Goal: Communication & Community: Answer question/provide support

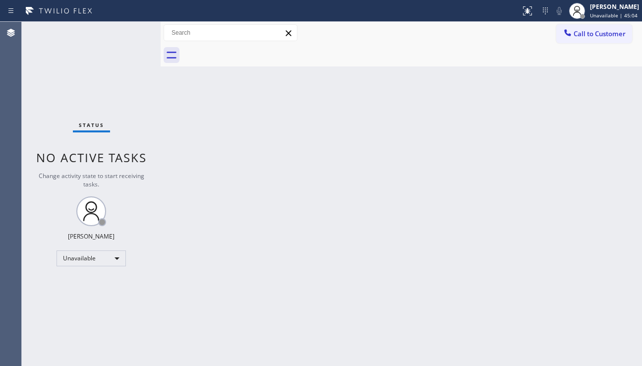
click at [580, 268] on div "Back to Dashboard Change Sender ID Customers Technicians Select a contact Outbo…" at bounding box center [401, 194] width 481 height 344
click at [290, 216] on div "Back to Dashboard Change Sender ID Customers Technicians Select a contact Outbo…" at bounding box center [401, 194] width 481 height 344
click at [195, 349] on div "Back to Dashboard Change Sender ID Customers Technicians Select a contact Outbo…" at bounding box center [401, 194] width 481 height 344
click at [181, 362] on div "Back to Dashboard Change Sender ID Customers Technicians Select a contact Outbo…" at bounding box center [401, 194] width 481 height 344
drag, startPoint x: 366, startPoint y: 173, endPoint x: 388, endPoint y: 243, distance: 72.6
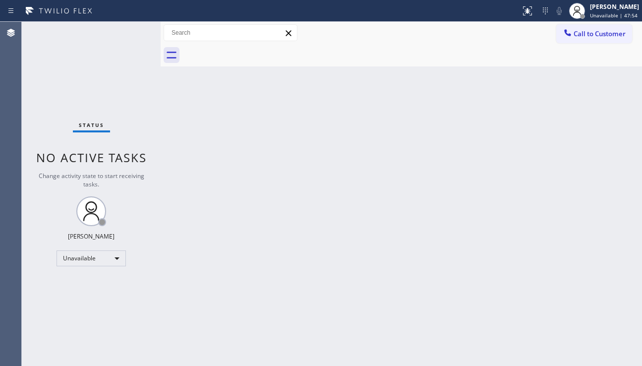
click at [366, 173] on div "Back to Dashboard Change Sender ID Customers Technicians Select a contact Outbo…" at bounding box center [401, 194] width 481 height 344
click at [347, 177] on div "Back to Dashboard Change Sender ID Customers Technicians Select a contact Outbo…" at bounding box center [401, 194] width 481 height 344
drag, startPoint x: 331, startPoint y: 239, endPoint x: 337, endPoint y: 236, distance: 7.1
click at [331, 239] on div "Back to Dashboard Change Sender ID Customers Technicians Select a contact Outbo…" at bounding box center [401, 194] width 481 height 344
click at [570, 40] on button "Call to Customer" at bounding box center [594, 33] width 76 height 19
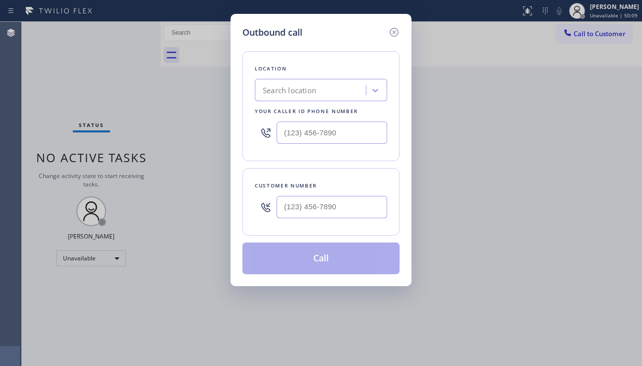
click at [283, 88] on div "Search location" at bounding box center [290, 90] width 54 height 11
type input "5 star appliance rep"
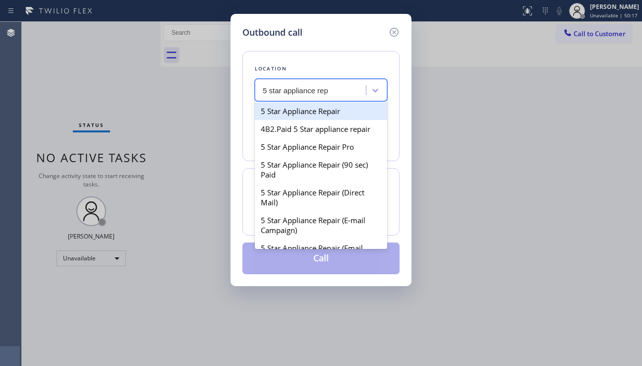
type input "[PHONE_NUMBER]"
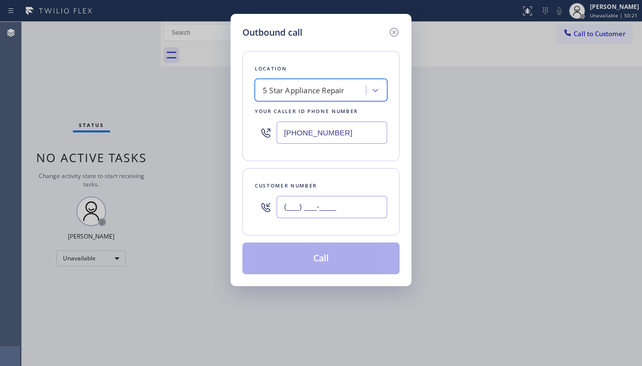
click at [315, 215] on input "(___) ___-____" at bounding box center [332, 207] width 111 height 22
paste input "510) 206-2248"
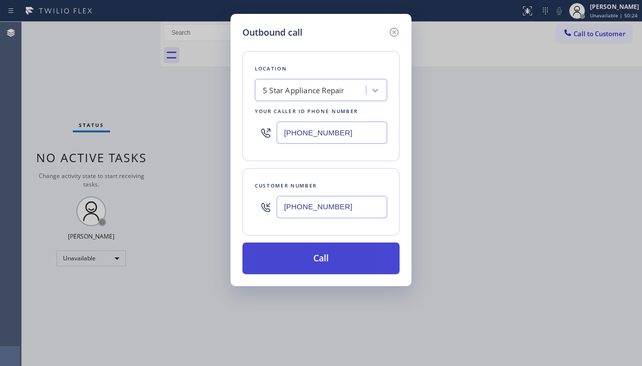
type input "[PHONE_NUMBER]"
click at [324, 259] on button "Call" at bounding box center [320, 258] width 157 height 32
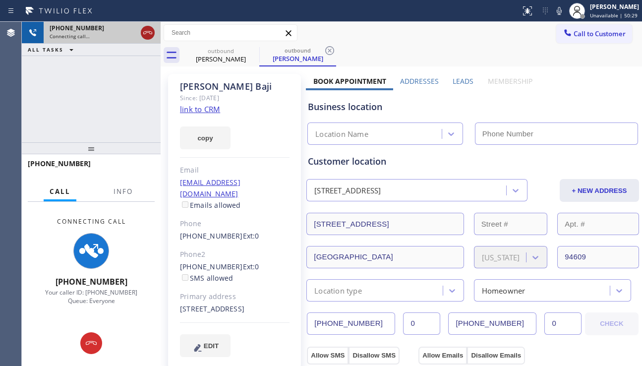
type input "[PHONE_NUMBER]"
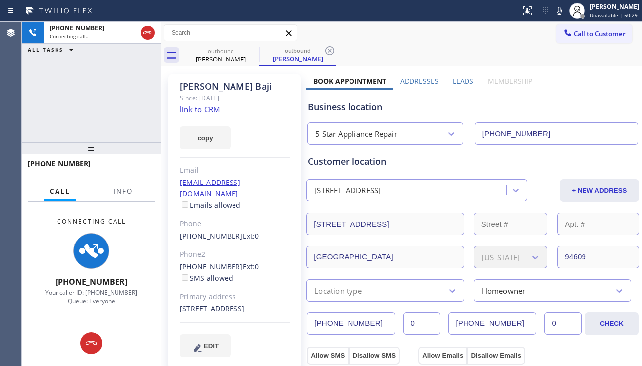
drag, startPoint x: 151, startPoint y: 35, endPoint x: 174, endPoint y: 37, distance: 23.4
click at [151, 35] on icon at bounding box center [148, 33] width 12 height 12
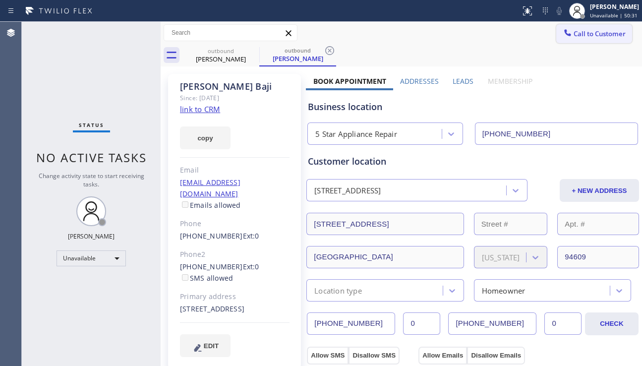
click at [592, 40] on button "Call to Customer" at bounding box center [594, 33] width 76 height 19
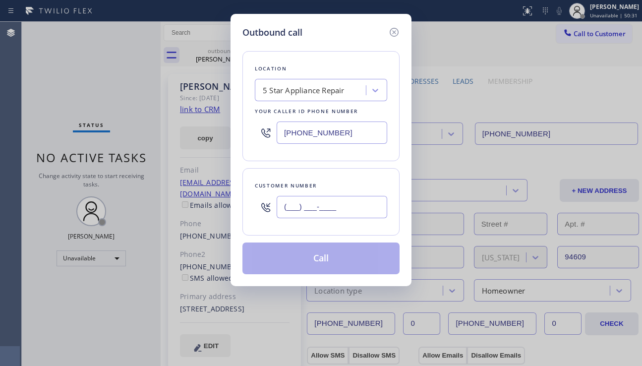
click at [302, 216] on input "(___) ___-____" at bounding box center [332, 207] width 111 height 22
paste input "510) 390-6900"
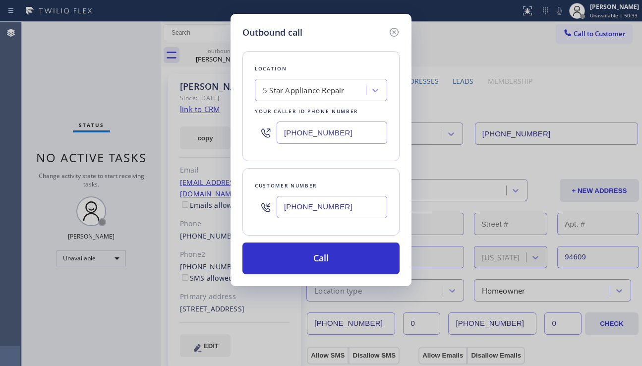
type input "[PHONE_NUMBER]"
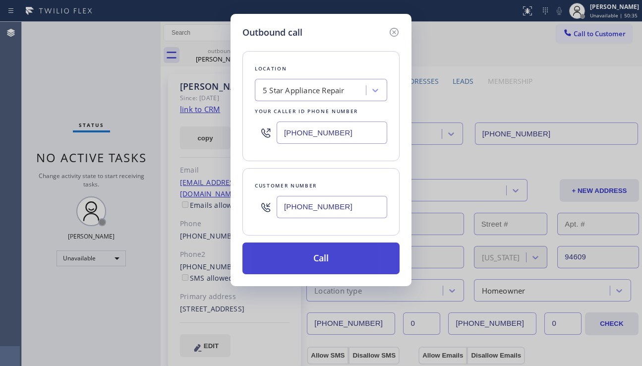
drag, startPoint x: 307, startPoint y: 258, endPoint x: 301, endPoint y: 242, distance: 16.3
click at [307, 258] on button "Call" at bounding box center [320, 258] width 157 height 32
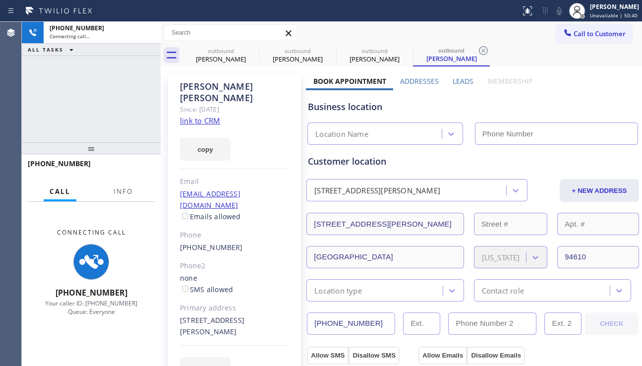
type input "[PHONE_NUMBER]"
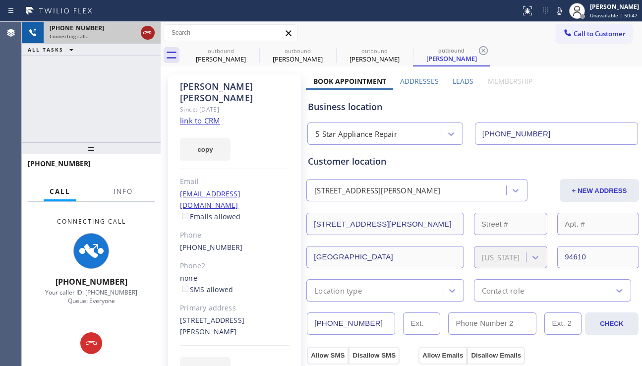
click at [147, 36] on icon at bounding box center [148, 33] width 12 height 12
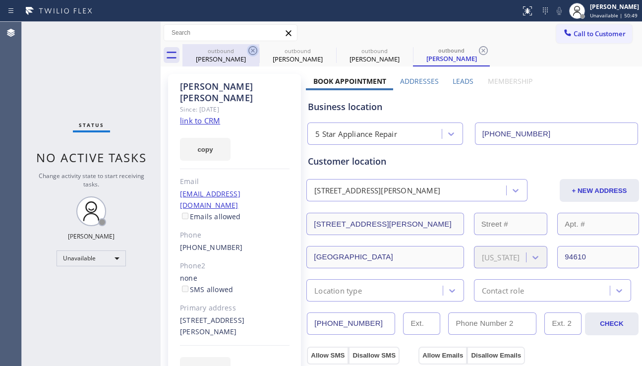
click at [255, 52] on icon at bounding box center [253, 51] width 12 height 12
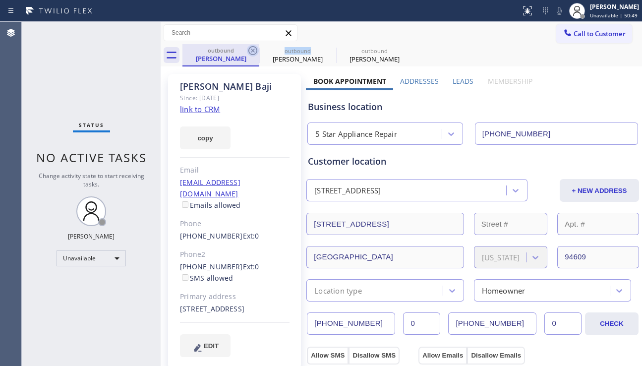
click at [254, 51] on icon at bounding box center [253, 51] width 12 height 12
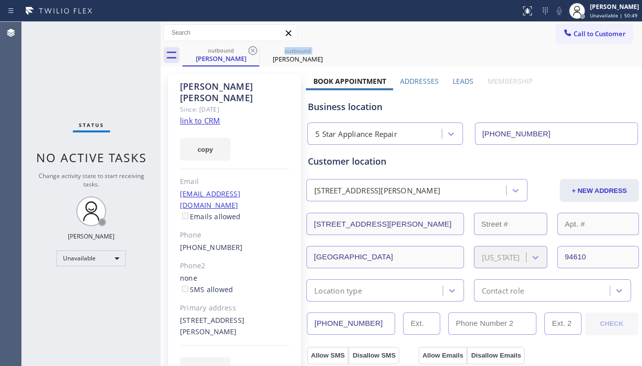
click at [254, 51] on icon at bounding box center [253, 51] width 12 height 12
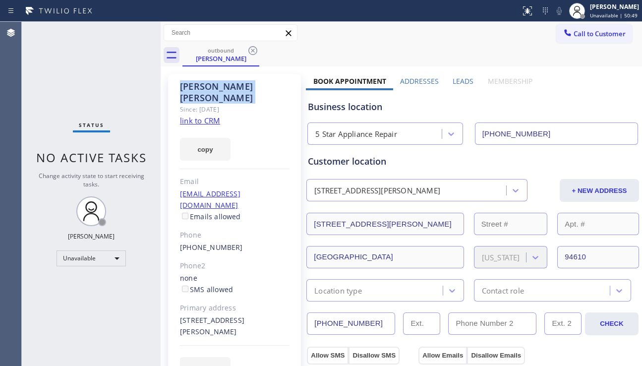
click at [254, 51] on icon at bounding box center [253, 51] width 12 height 12
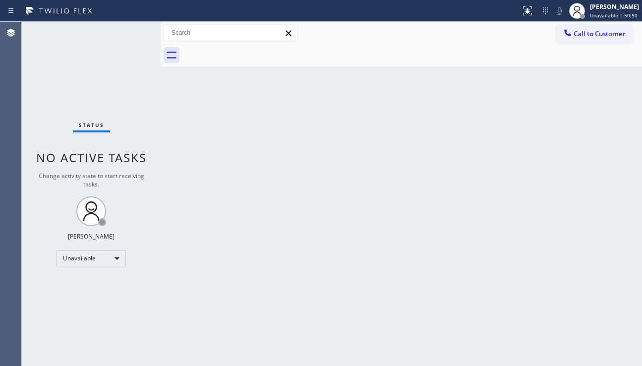
click at [254, 51] on div at bounding box center [411, 55] width 459 height 22
click at [586, 38] on span "Call to Customer" at bounding box center [599, 33] width 52 height 9
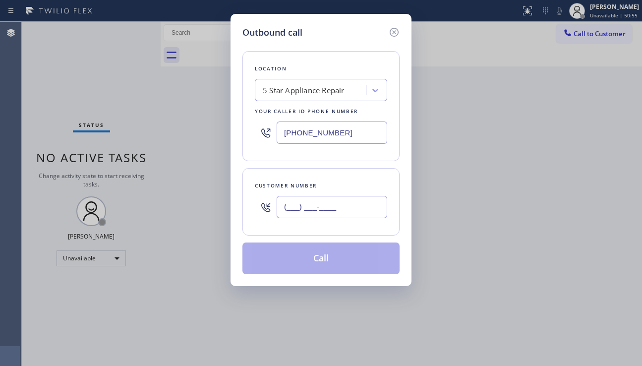
click at [291, 209] on input "(___) ___-____" at bounding box center [332, 207] width 111 height 22
paste input "770) 861-8011"
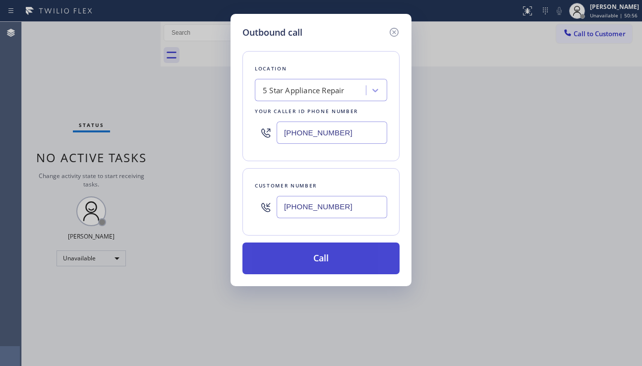
type input "[PHONE_NUMBER]"
drag, startPoint x: 313, startPoint y: 258, endPoint x: 132, endPoint y: 93, distance: 244.5
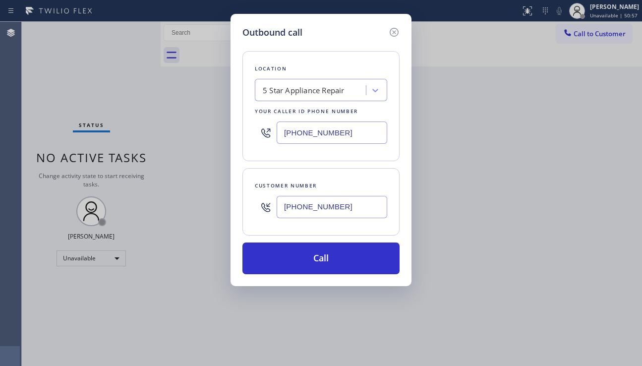
click at [313, 257] on button "Call" at bounding box center [320, 258] width 157 height 32
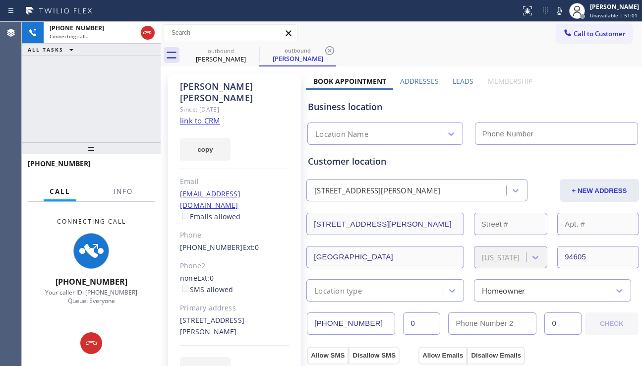
type input "[PHONE_NUMBER]"
drag, startPoint x: 574, startPoint y: 95, endPoint x: 538, endPoint y: 99, distance: 35.9
click at [574, 95] on div "Business location 5 Star Appliance Repair [PHONE_NUMBER]" at bounding box center [473, 117] width 334 height 55
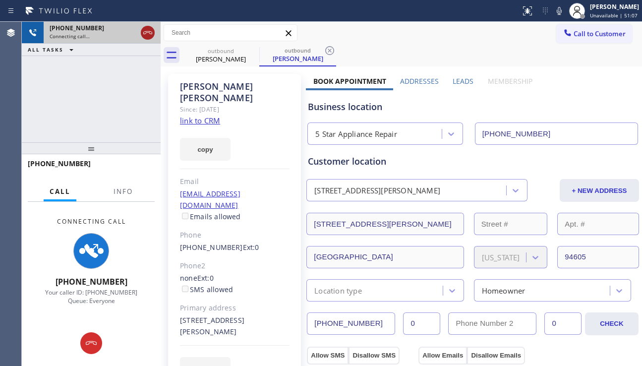
click at [147, 35] on icon at bounding box center [148, 33] width 12 height 12
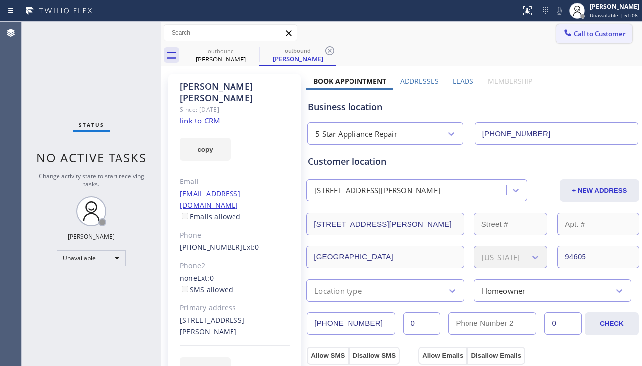
click at [563, 32] on icon at bounding box center [567, 33] width 10 height 10
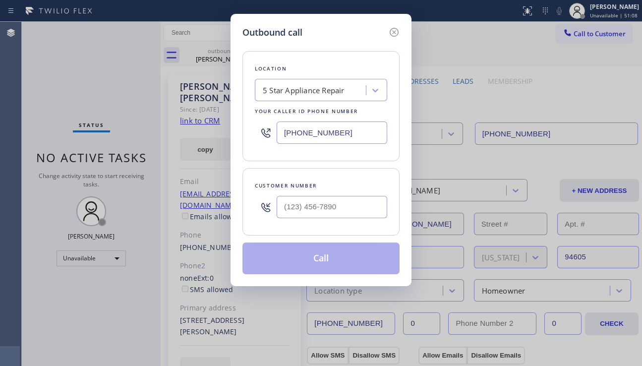
click at [289, 221] on div at bounding box center [332, 207] width 111 height 32
click at [305, 209] on input "(___) ___-____" at bounding box center [332, 207] width 111 height 22
paste input "510) 219-6421"
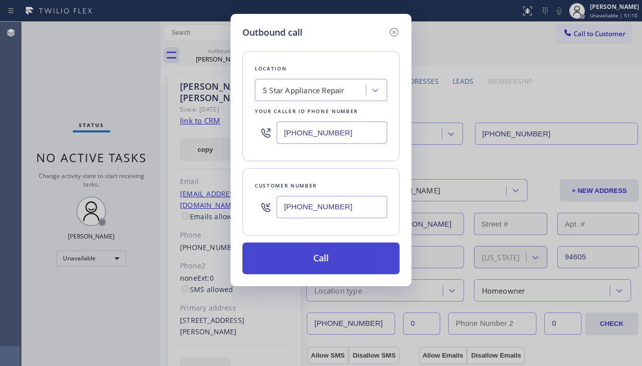
type input "[PHONE_NUMBER]"
click at [327, 267] on button "Call" at bounding box center [320, 258] width 157 height 32
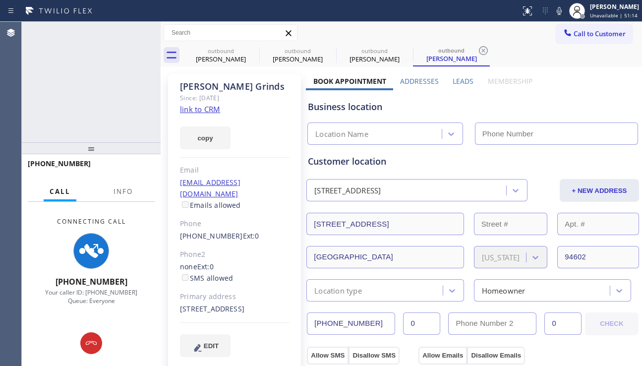
type input "[PHONE_NUMBER]"
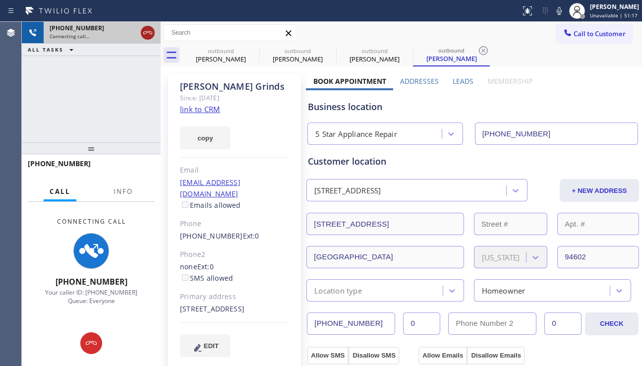
click at [147, 29] on icon at bounding box center [148, 33] width 12 height 12
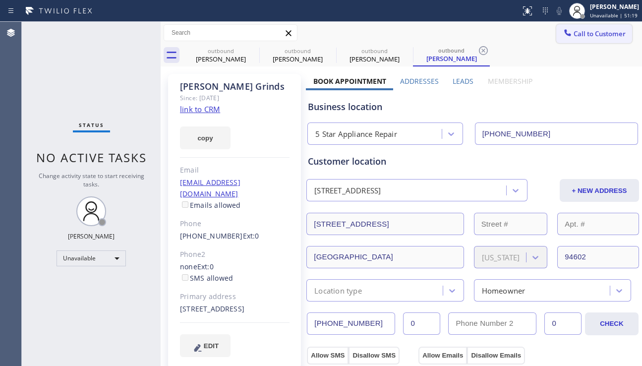
click at [577, 34] on span "Call to Customer" at bounding box center [599, 33] width 52 height 9
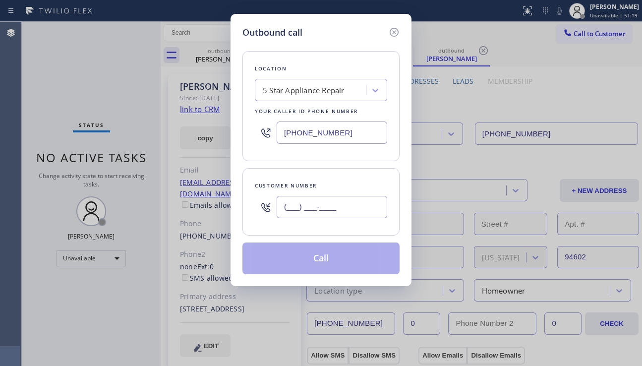
click at [319, 205] on input "(___) ___-____" at bounding box center [332, 207] width 111 height 22
paste input "214) 460-4523"
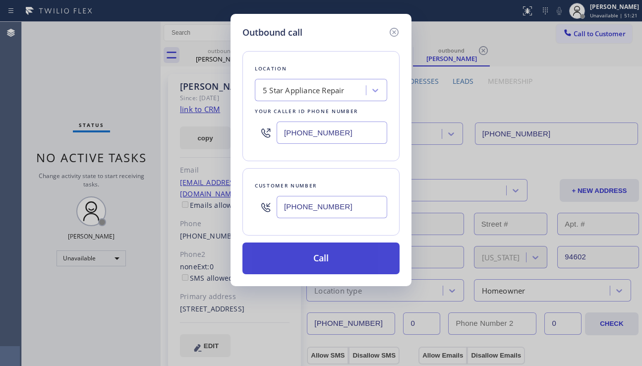
type input "[PHONE_NUMBER]"
click at [321, 255] on button "Call" at bounding box center [320, 258] width 157 height 32
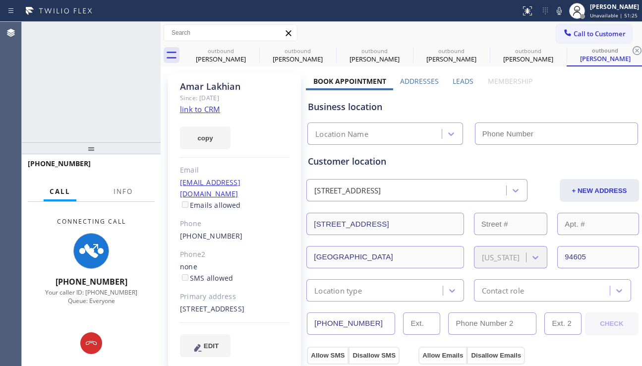
type input "[PHONE_NUMBER]"
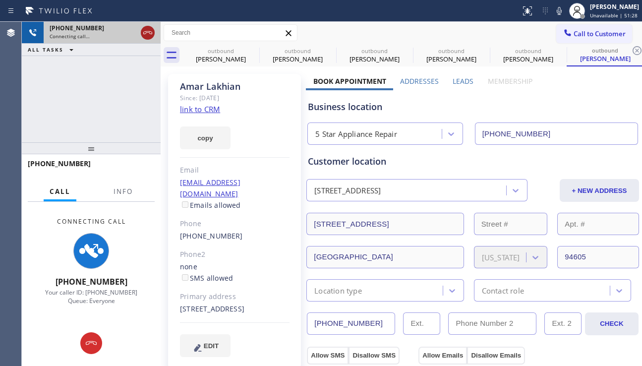
click at [146, 30] on icon at bounding box center [148, 33] width 12 height 12
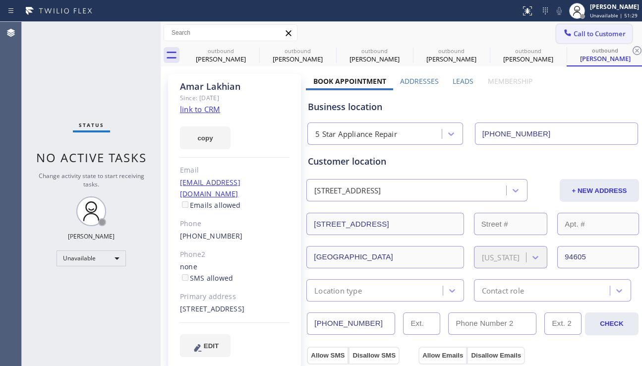
click at [590, 30] on span "Call to Customer" at bounding box center [599, 33] width 52 height 9
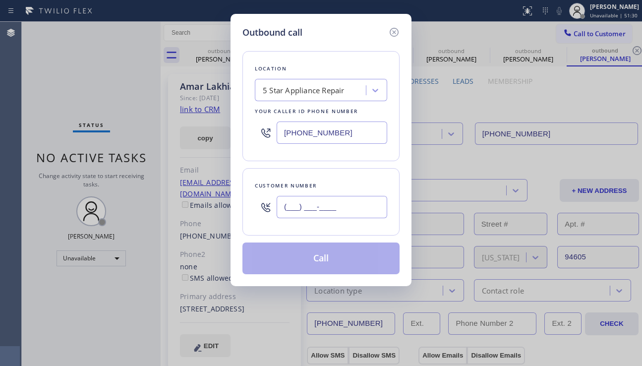
click at [304, 203] on input "(___) ___-____" at bounding box center [332, 207] width 111 height 22
paste input "248) 464-7802"
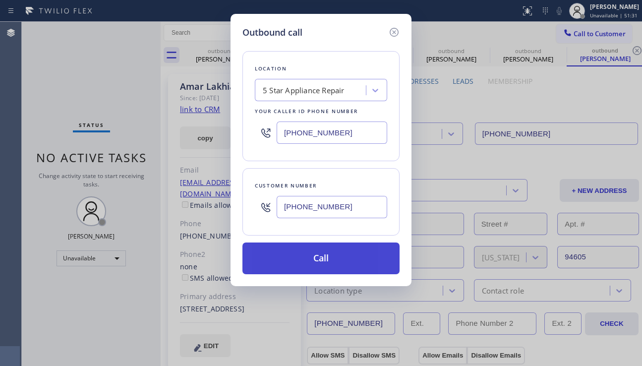
type input "[PHONE_NUMBER]"
click at [307, 254] on button "Call" at bounding box center [320, 258] width 157 height 32
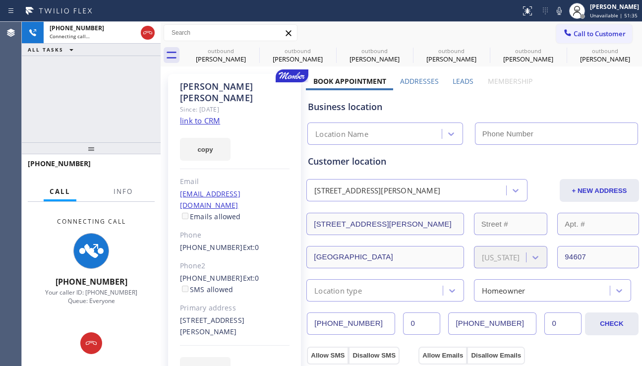
type input "[PHONE_NUMBER]"
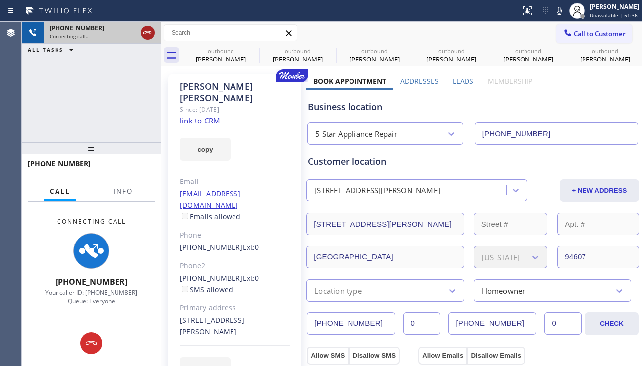
click at [148, 33] on icon at bounding box center [148, 33] width 12 height 12
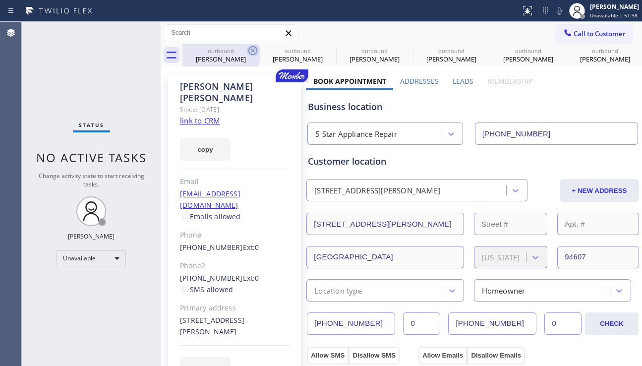
click at [252, 50] on icon at bounding box center [252, 50] width 9 height 9
click at [0, 0] on icon at bounding box center [0, 0] width 0 height 0
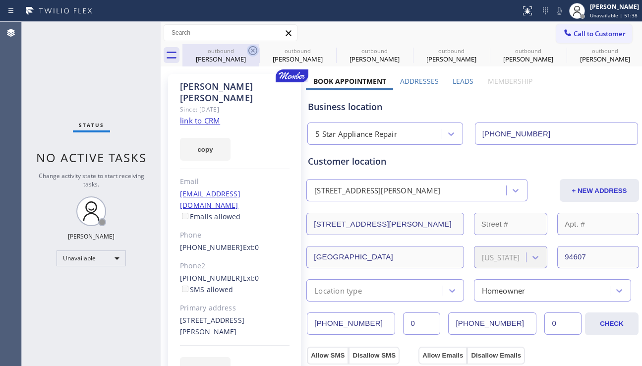
click at [0, 0] on icon at bounding box center [0, 0] width 0 height 0
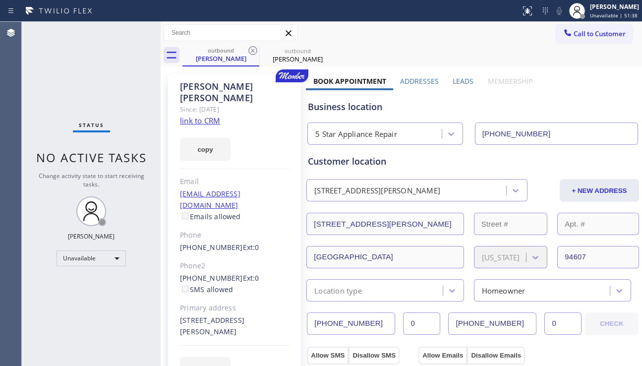
click at [252, 50] on icon at bounding box center [252, 50] width 9 height 9
click at [0, 0] on icon at bounding box center [0, 0] width 0 height 0
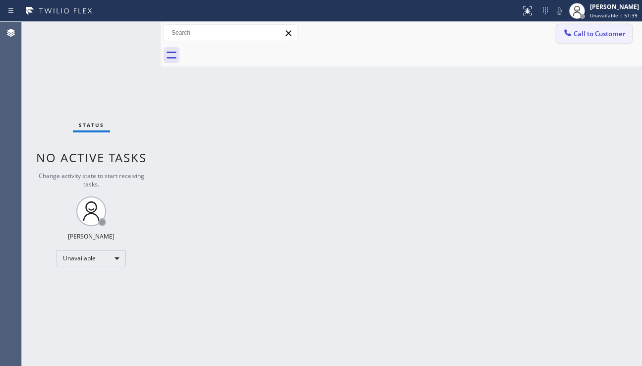
click at [583, 31] on span "Call to Customer" at bounding box center [599, 33] width 52 height 9
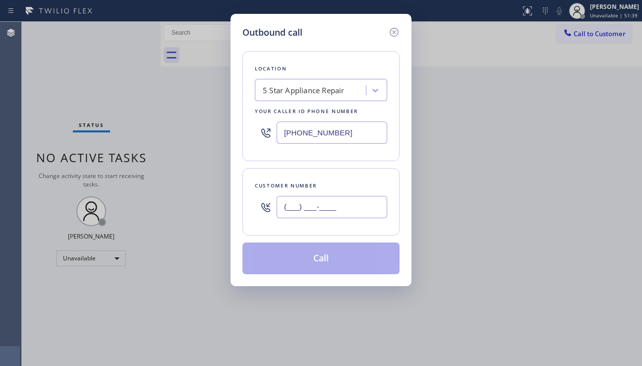
click at [285, 206] on input "(___) ___-____" at bounding box center [332, 207] width 111 height 22
paste input "510) 701-8421"
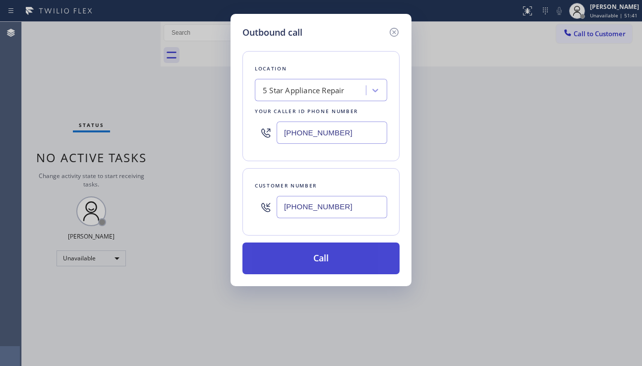
type input "[PHONE_NUMBER]"
click at [319, 257] on button "Call" at bounding box center [320, 258] width 157 height 32
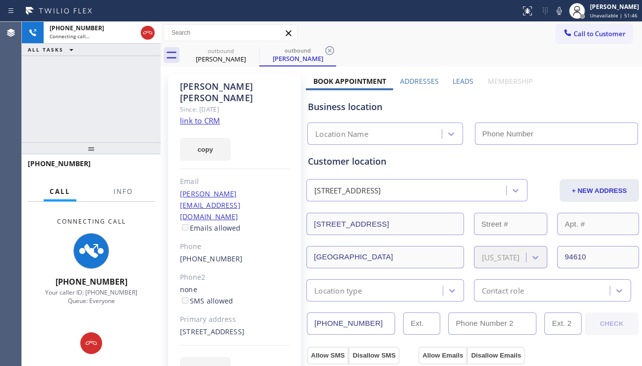
type input "[PHONE_NUMBER]"
click at [56, 91] on div "[PHONE_NUMBER] Connecting call… ALL TASKS ALL TASKS ACTIVE TASKS TASKS IN WRAP …" at bounding box center [91, 82] width 139 height 120
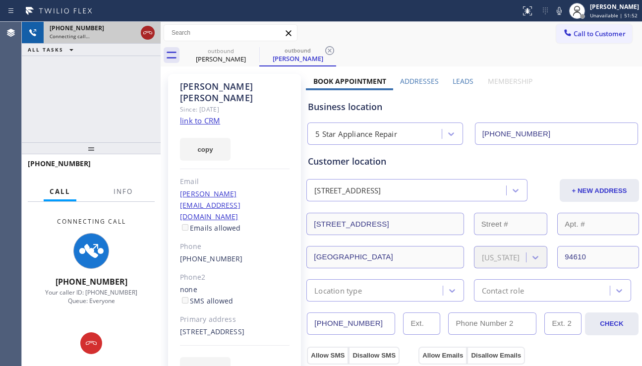
click at [148, 28] on icon at bounding box center [148, 33] width 12 height 12
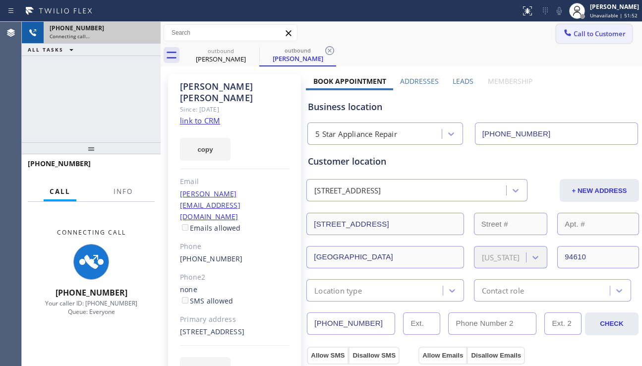
click at [585, 39] on button "Call to Customer" at bounding box center [594, 33] width 76 height 19
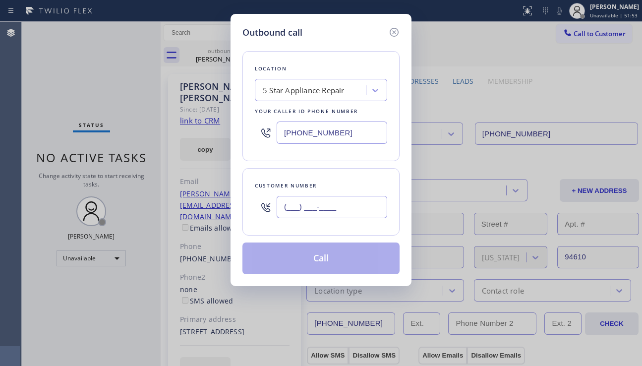
click at [354, 207] on input "(___) ___-____" at bounding box center [332, 207] width 111 height 22
paste input "415) 533-0457"
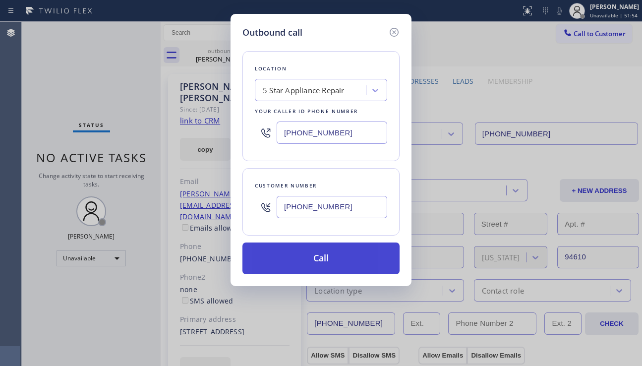
type input "[PHONE_NUMBER]"
drag, startPoint x: 340, startPoint y: 260, endPoint x: 338, endPoint y: 251, distance: 9.1
click at [340, 256] on button "Call" at bounding box center [320, 258] width 157 height 32
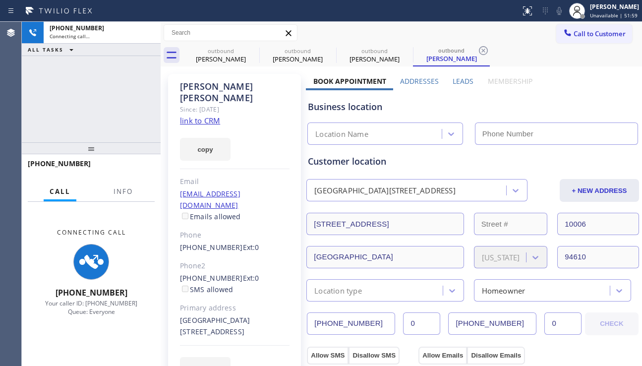
type input "[PHONE_NUMBER]"
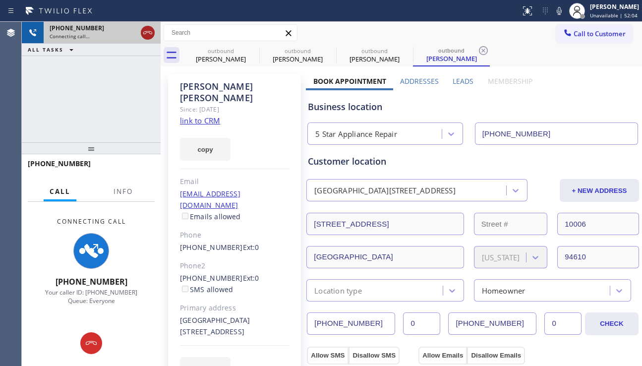
click at [145, 30] on icon at bounding box center [148, 33] width 12 height 12
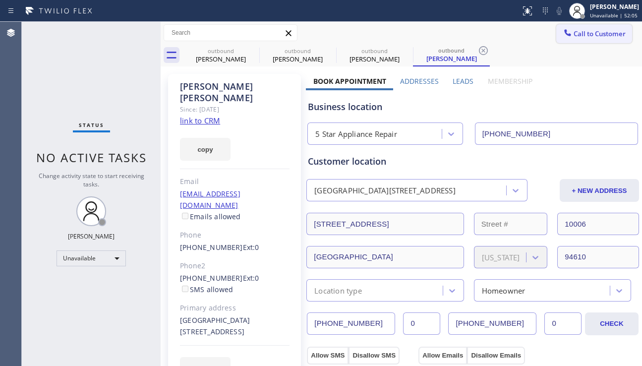
click at [592, 34] on span "Call to Customer" at bounding box center [599, 33] width 52 height 9
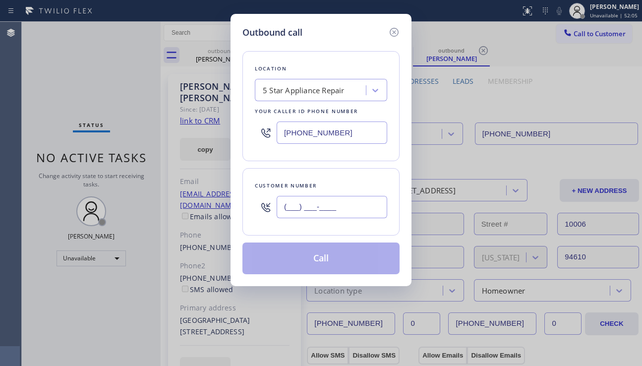
click at [327, 213] on input "(___) ___-____" at bounding box center [332, 207] width 111 height 22
paste input "952) 334-2729"
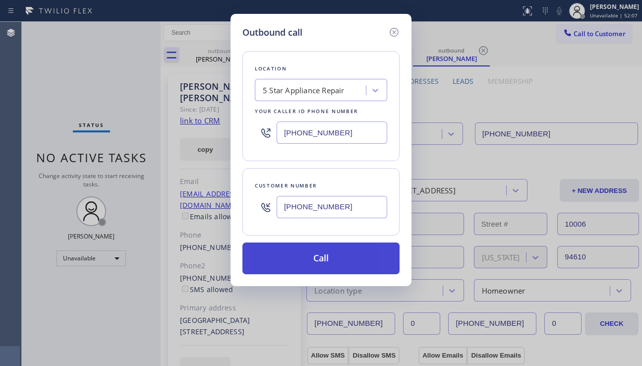
type input "[PHONE_NUMBER]"
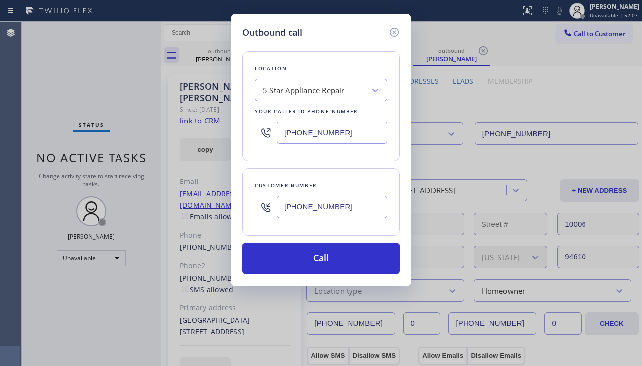
drag, startPoint x: 338, startPoint y: 263, endPoint x: 228, endPoint y: 119, distance: 181.3
click at [338, 263] on button "Call" at bounding box center [320, 258] width 157 height 32
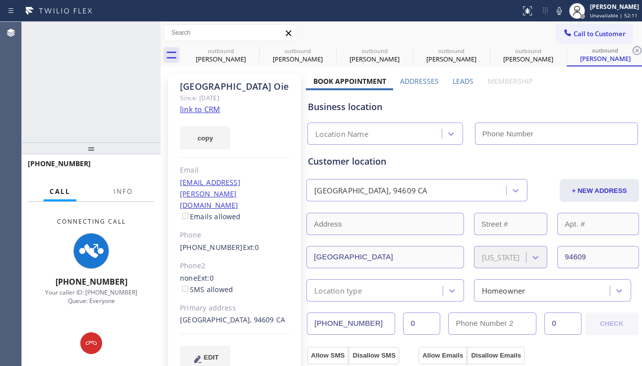
type input "[PHONE_NUMBER]"
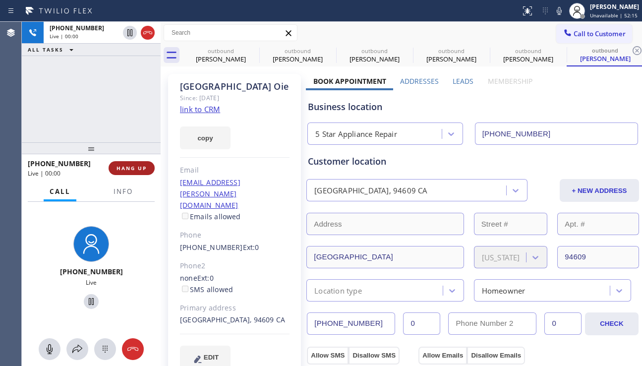
click at [133, 165] on span "HANG UP" at bounding box center [131, 168] width 30 height 7
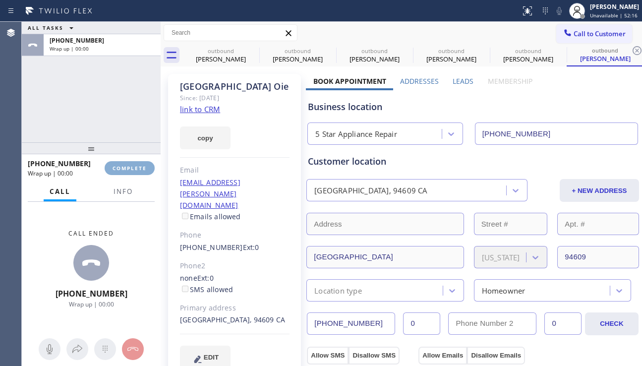
click at [133, 165] on span "COMPLETE" at bounding box center [129, 168] width 34 height 7
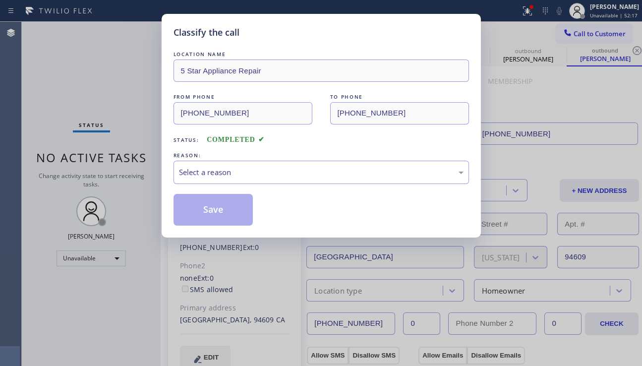
click at [297, 161] on div "Select a reason" at bounding box center [320, 172] width 295 height 23
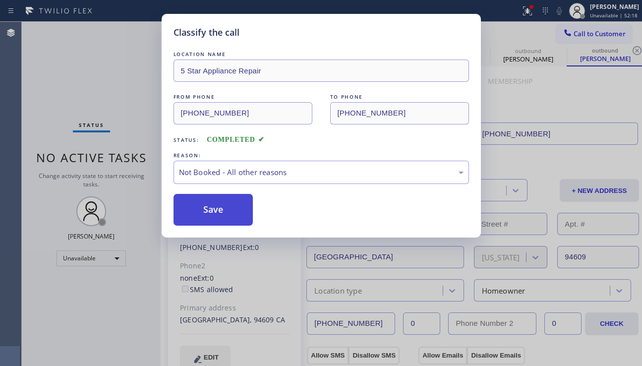
click at [220, 214] on button "Save" at bounding box center [213, 210] width 80 height 32
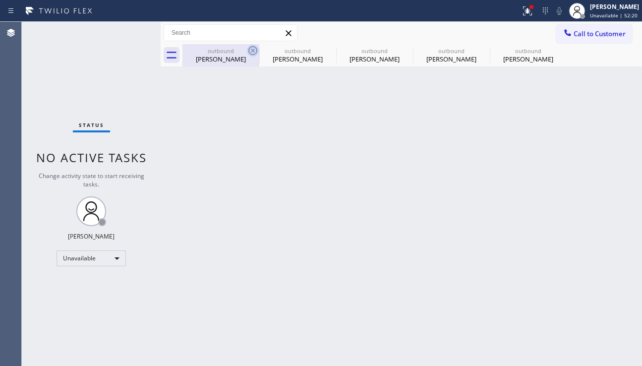
click at [253, 50] on icon at bounding box center [252, 50] width 9 height 9
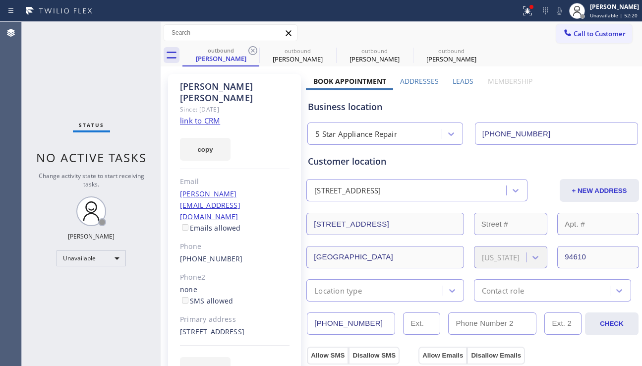
click at [253, 50] on icon at bounding box center [252, 50] width 9 height 9
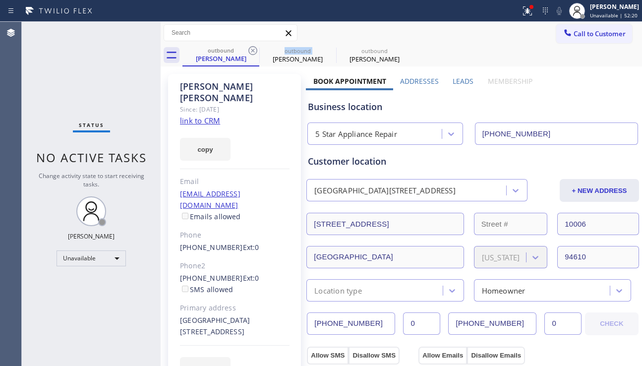
click at [253, 50] on icon at bounding box center [252, 50] width 9 height 9
click at [0, 0] on icon at bounding box center [0, 0] width 0 height 0
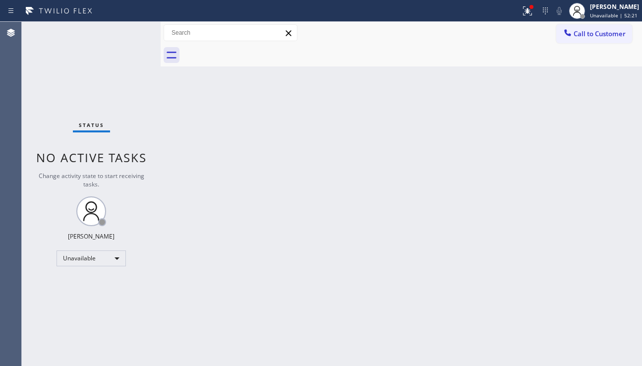
click at [253, 50] on div at bounding box center [411, 55] width 459 height 22
click at [579, 39] on button "Call to Customer" at bounding box center [594, 33] width 76 height 19
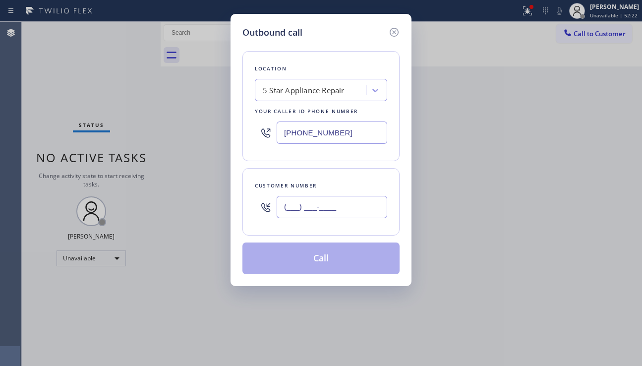
click at [360, 204] on input "(___) ___-____" at bounding box center [332, 207] width 111 height 22
paste input "559) 394-0468"
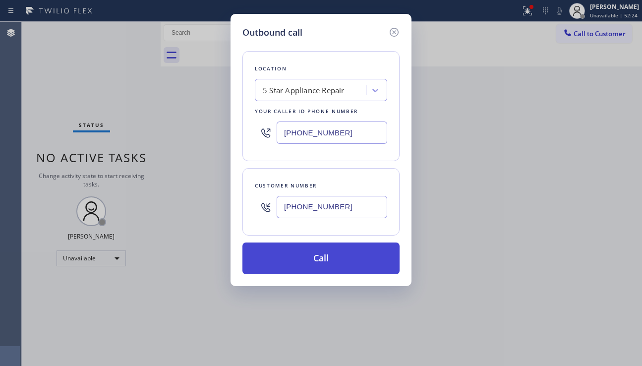
type input "[PHONE_NUMBER]"
click at [324, 264] on button "Call" at bounding box center [320, 258] width 157 height 32
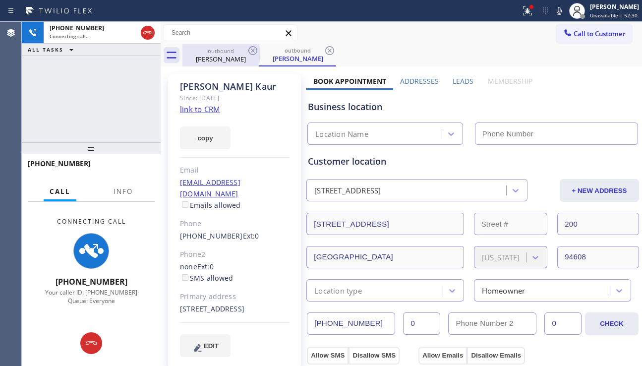
type input "[PHONE_NUMBER]"
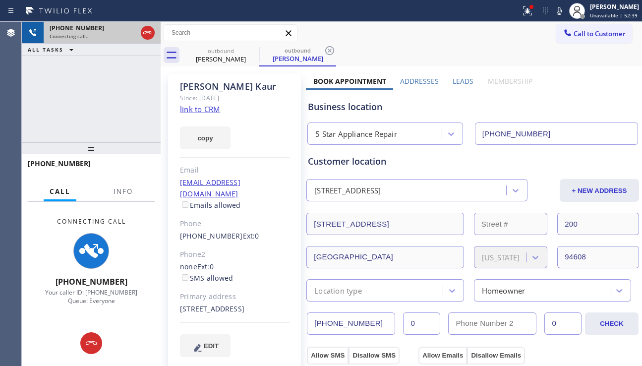
click at [145, 33] on icon at bounding box center [148, 33] width 12 height 12
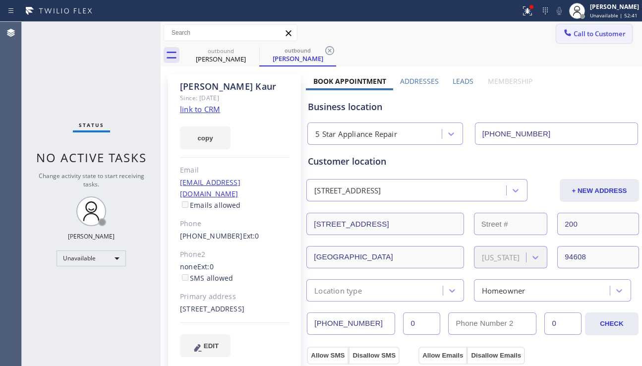
click at [591, 34] on span "Call to Customer" at bounding box center [599, 33] width 52 height 9
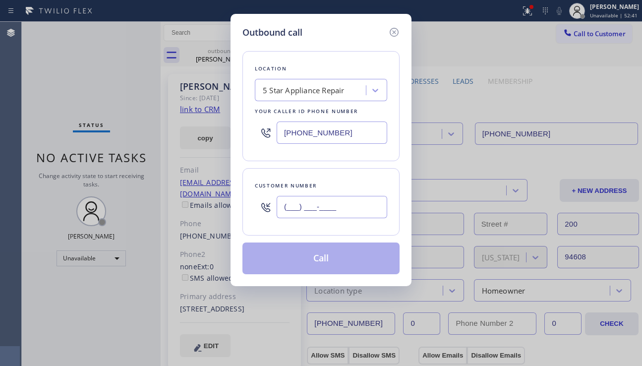
click at [316, 205] on input "(___) ___-____" at bounding box center [332, 207] width 111 height 22
paste input "510) 205-4482"
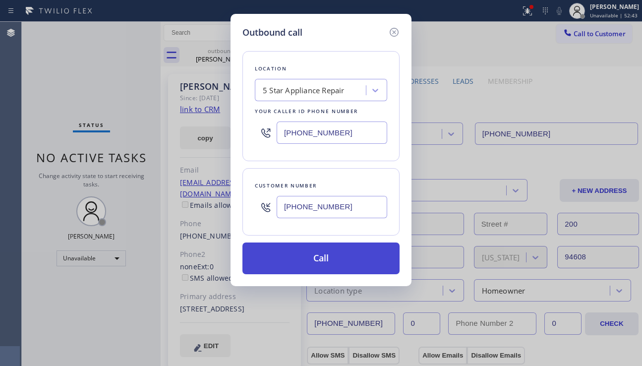
type input "[PHONE_NUMBER]"
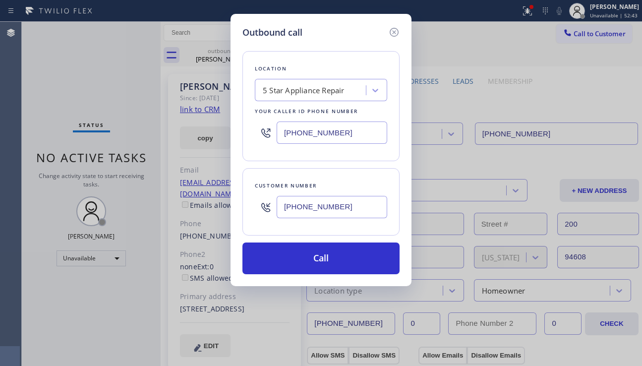
drag, startPoint x: 345, startPoint y: 260, endPoint x: 201, endPoint y: 150, distance: 181.7
click at [345, 260] on button "Call" at bounding box center [320, 258] width 157 height 32
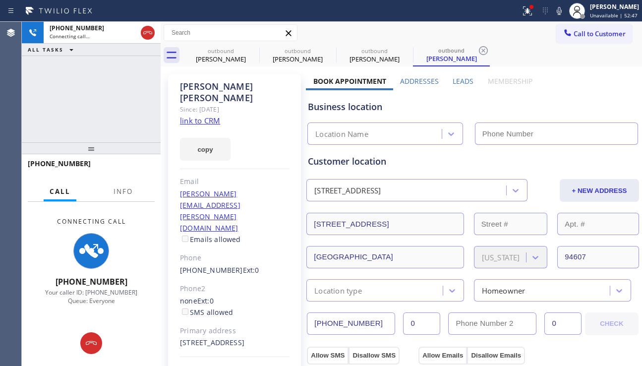
type input "[PHONE_NUMBER]"
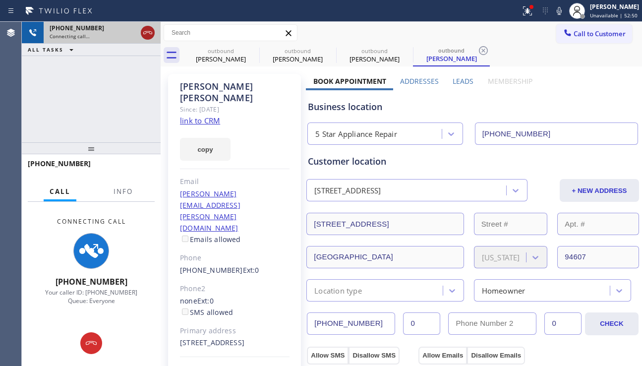
click at [144, 32] on icon at bounding box center [147, 32] width 9 height 3
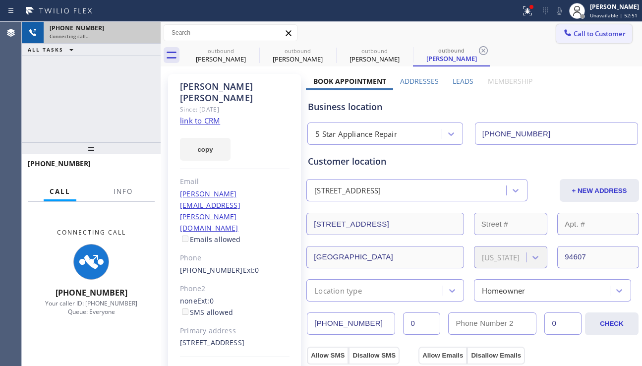
click at [562, 39] on div at bounding box center [568, 34] width 12 height 12
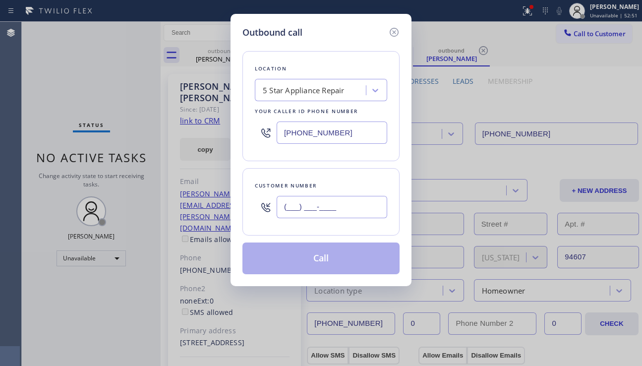
click at [319, 203] on input "(___) ___-____" at bounding box center [332, 207] width 111 height 22
paste input "510) 499-4368"
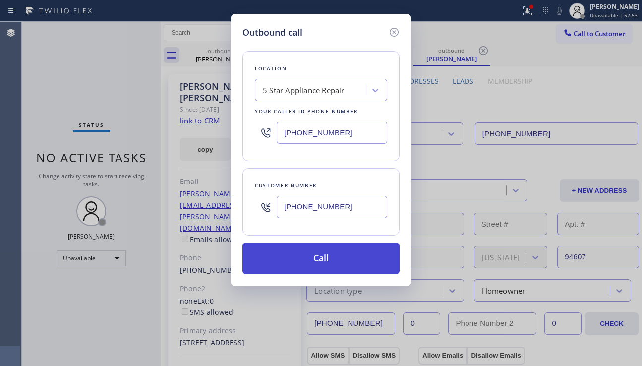
type input "[PHONE_NUMBER]"
click at [320, 257] on button "Call" at bounding box center [320, 258] width 157 height 32
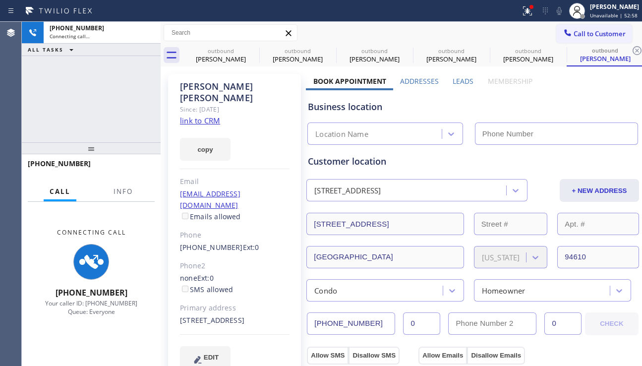
type input "[PHONE_NUMBER]"
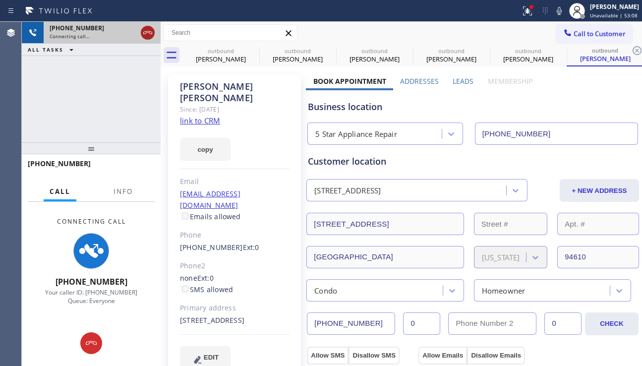
click at [146, 31] on icon at bounding box center [148, 33] width 12 height 12
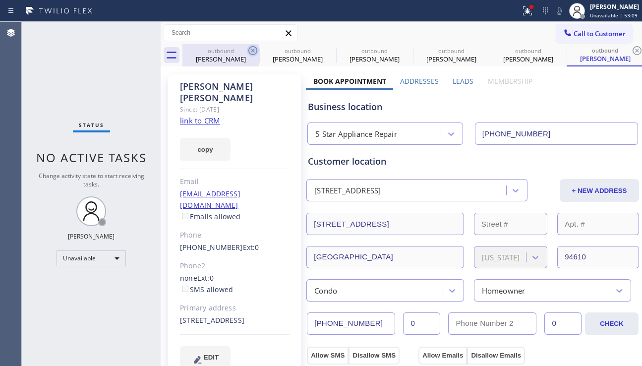
click at [251, 51] on icon at bounding box center [253, 51] width 12 height 12
click at [0, 0] on icon at bounding box center [0, 0] width 0 height 0
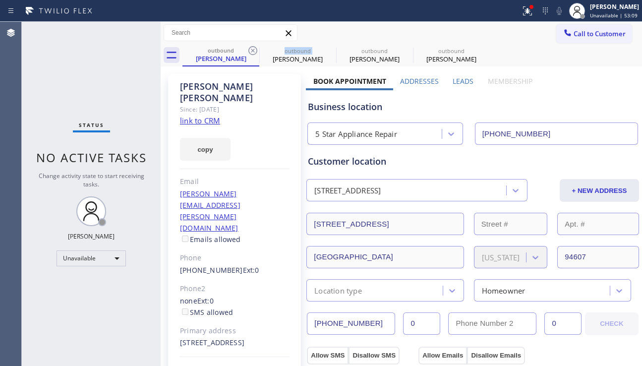
click at [251, 51] on icon at bounding box center [253, 51] width 12 height 12
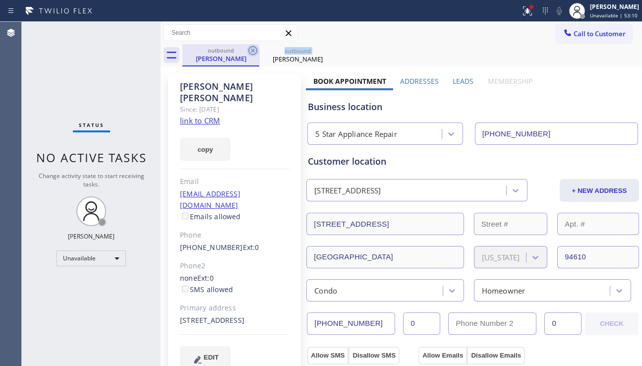
click at [251, 51] on icon at bounding box center [253, 51] width 12 height 12
click at [0, 0] on icon at bounding box center [0, 0] width 0 height 0
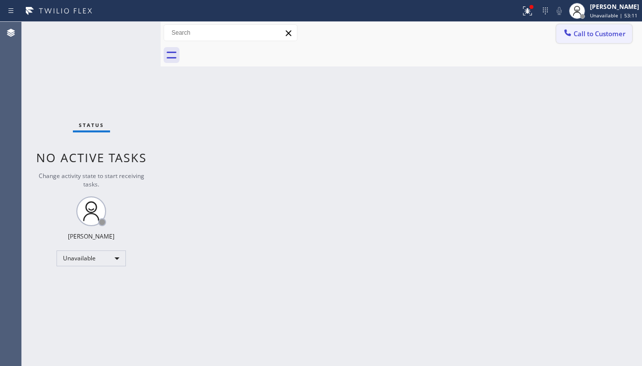
click at [591, 41] on button "Call to Customer" at bounding box center [594, 33] width 76 height 19
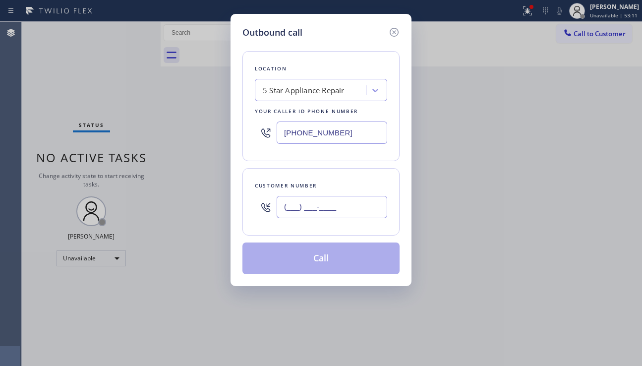
click at [328, 206] on input "(___) ___-____" at bounding box center [332, 207] width 111 height 22
paste input "415) 254-4048"
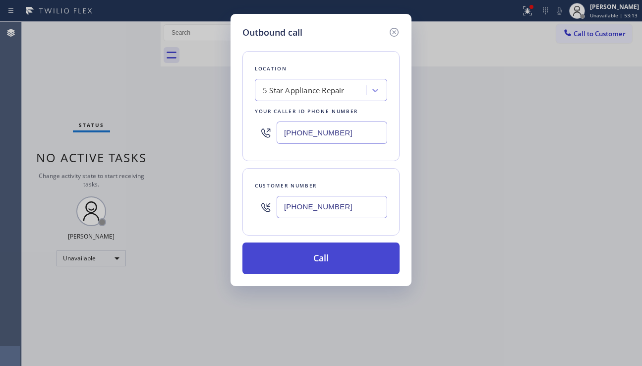
type input "[PHONE_NUMBER]"
click at [341, 258] on button "Call" at bounding box center [320, 258] width 157 height 32
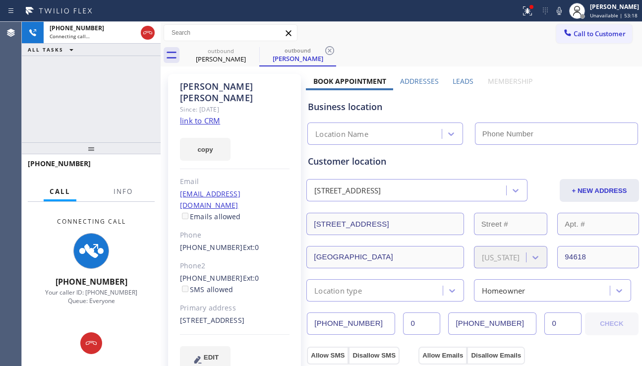
type input "[PHONE_NUMBER]"
click at [76, 107] on div "[PHONE_NUMBER] Connecting call… ALL TASKS ALL TASKS ACTIVE TASKS TASKS IN WRAP …" at bounding box center [91, 82] width 139 height 120
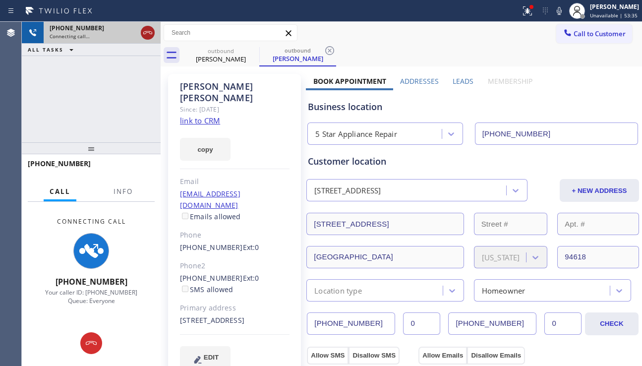
click at [150, 34] on icon at bounding box center [147, 32] width 9 height 3
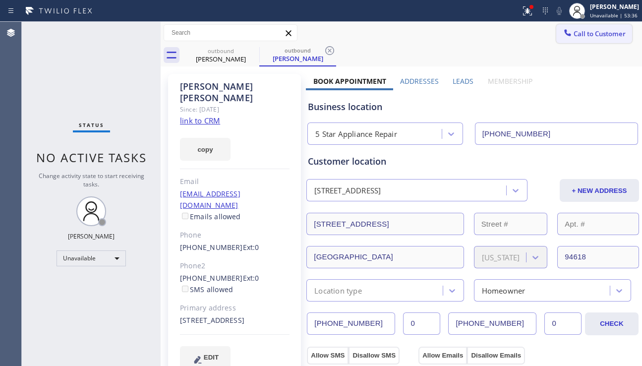
click at [565, 36] on div at bounding box center [568, 34] width 12 height 12
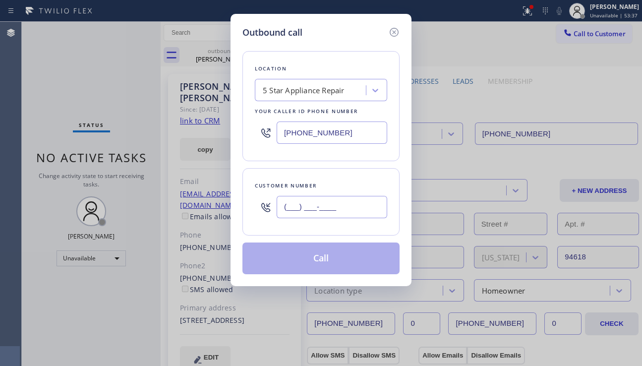
click at [288, 216] on input "(___) ___-____" at bounding box center [332, 207] width 111 height 22
paste input "408) 580-4520"
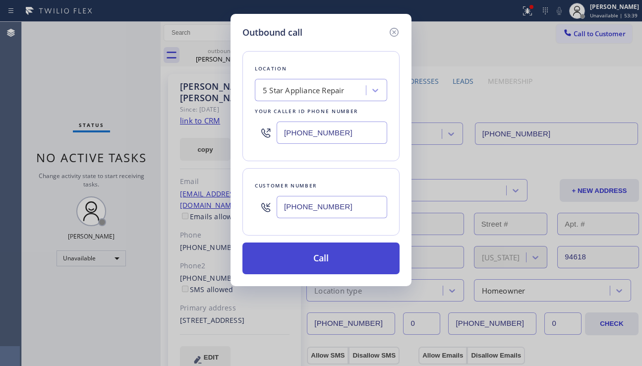
type input "[PHONE_NUMBER]"
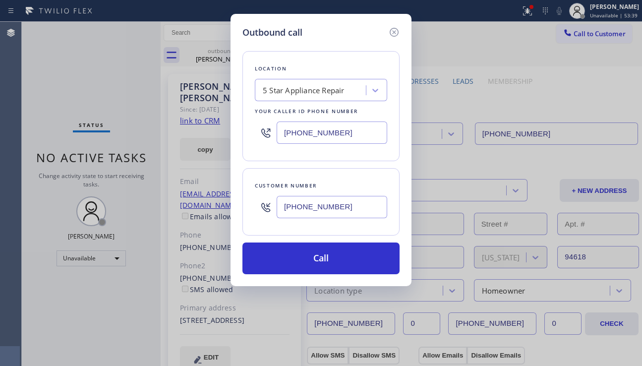
drag, startPoint x: 323, startPoint y: 256, endPoint x: 168, endPoint y: 115, distance: 209.8
click at [322, 250] on button "Call" at bounding box center [320, 258] width 157 height 32
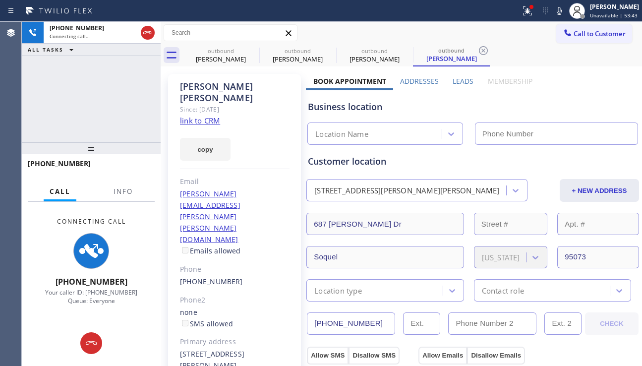
type input "[PHONE_NUMBER]"
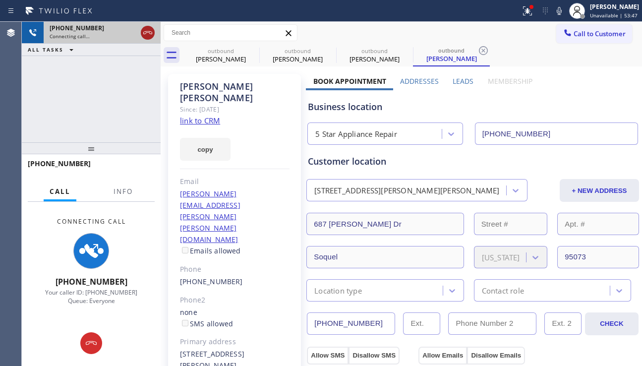
click at [148, 31] on icon at bounding box center [148, 33] width 12 height 12
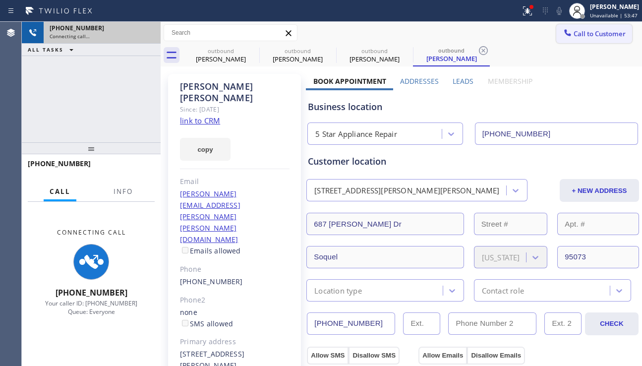
click at [590, 34] on span "Call to Customer" at bounding box center [599, 33] width 52 height 9
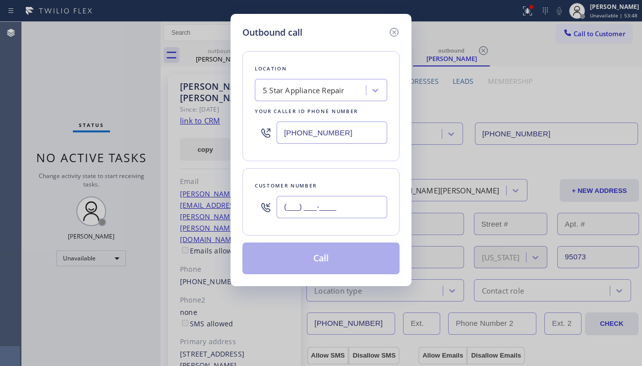
click at [312, 204] on input "(___) ___-____" at bounding box center [332, 207] width 111 height 22
paste input "845) 453-4292"
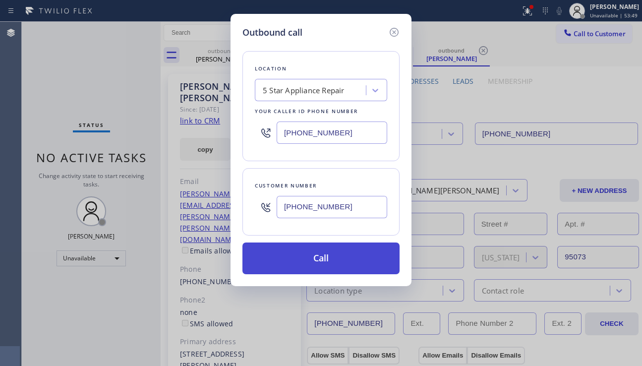
type input "[PHONE_NUMBER]"
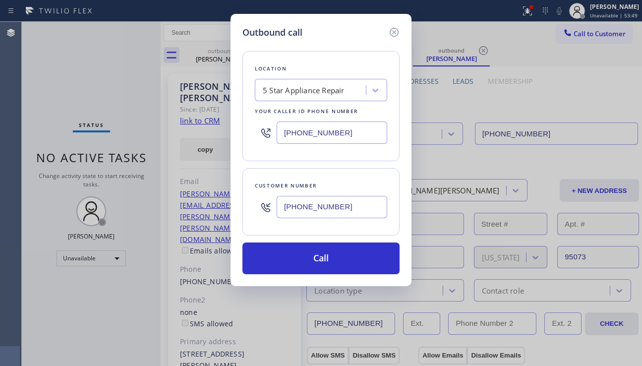
drag, startPoint x: 322, startPoint y: 264, endPoint x: 108, endPoint y: 97, distance: 271.4
click at [321, 262] on button "Call" at bounding box center [320, 258] width 157 height 32
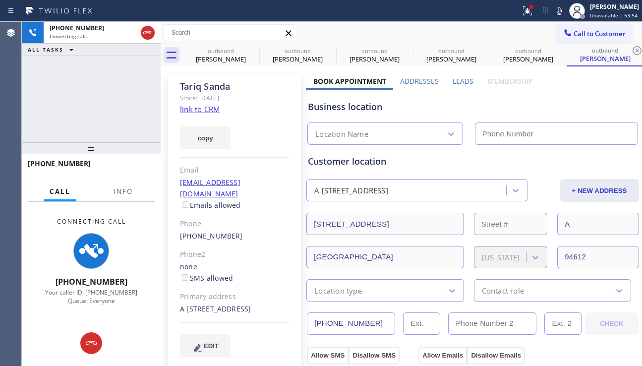
type input "[PHONE_NUMBER]"
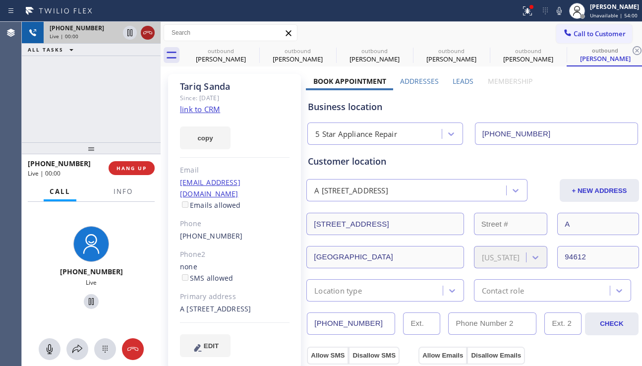
click at [146, 33] on icon at bounding box center [148, 33] width 12 height 12
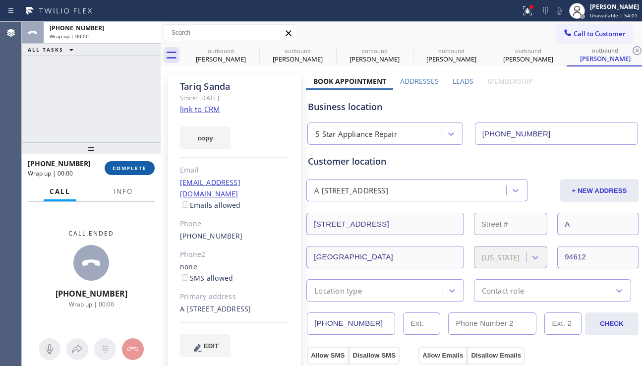
click at [136, 165] on span "COMPLETE" at bounding box center [129, 168] width 34 height 7
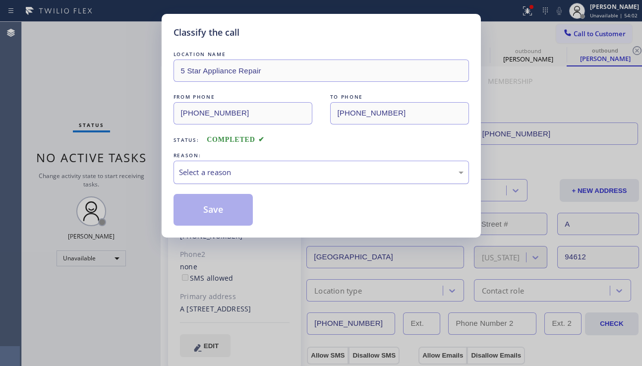
click at [293, 169] on div "Select a reason" at bounding box center [321, 172] width 284 height 11
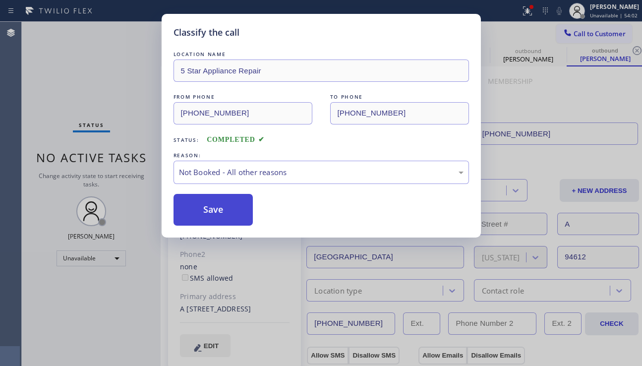
click at [224, 209] on button "Save" at bounding box center [213, 210] width 80 height 32
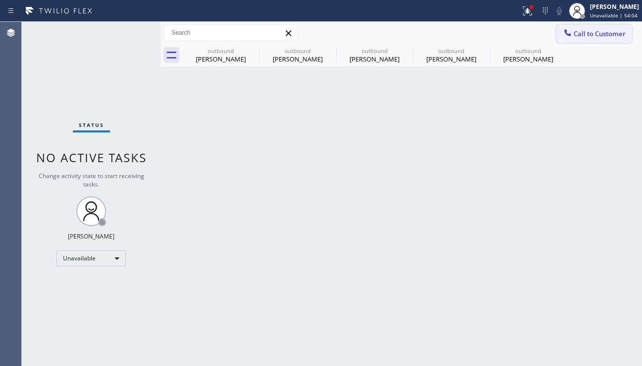
click at [589, 32] on span "Call to Customer" at bounding box center [599, 33] width 52 height 9
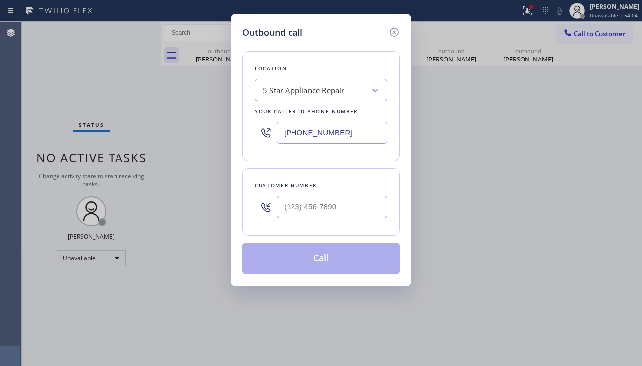
click at [315, 223] on div at bounding box center [332, 207] width 111 height 32
click at [319, 208] on input "(___) ___-____" at bounding box center [332, 207] width 111 height 22
paste input "510) 915-2706"
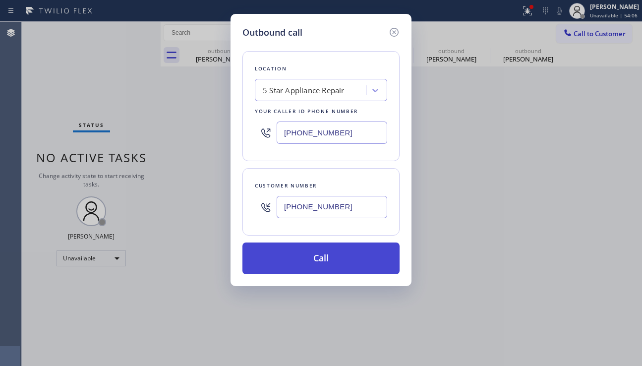
type input "[PHONE_NUMBER]"
click at [334, 257] on button "Call" at bounding box center [320, 258] width 157 height 32
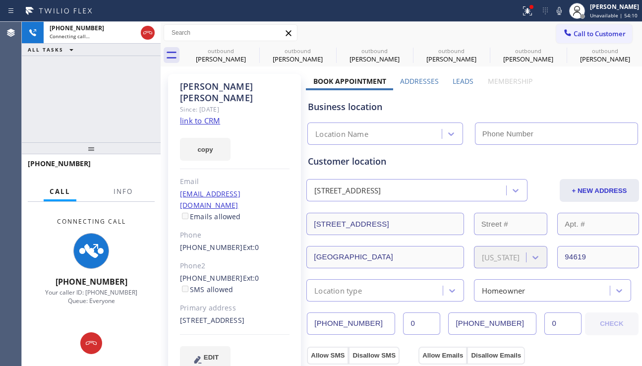
type input "[PHONE_NUMBER]"
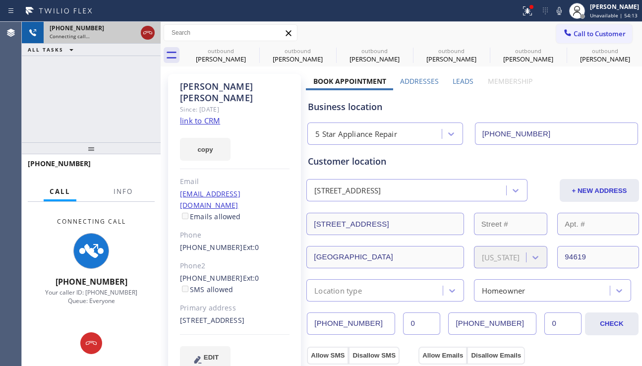
click at [149, 35] on icon at bounding box center [148, 33] width 12 height 12
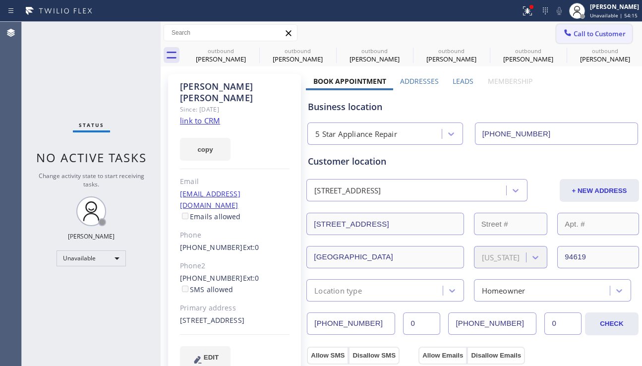
click at [573, 33] on span "Call to Customer" at bounding box center [599, 33] width 52 height 9
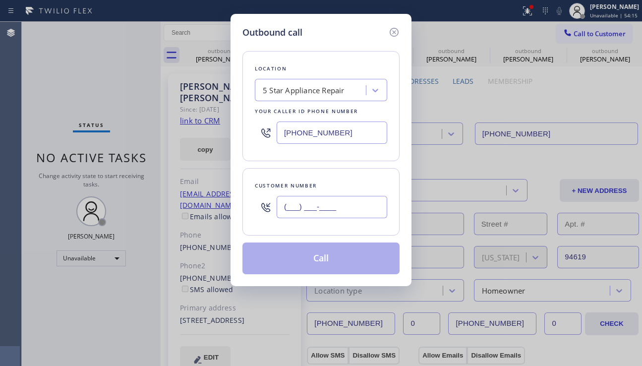
click at [302, 212] on input "(___) ___-____" at bounding box center [332, 207] width 111 height 22
paste input "510) 504-4258"
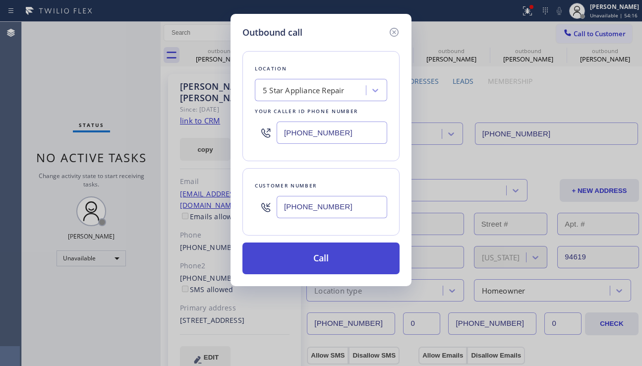
type input "[PHONE_NUMBER]"
click at [328, 256] on button "Call" at bounding box center [320, 258] width 157 height 32
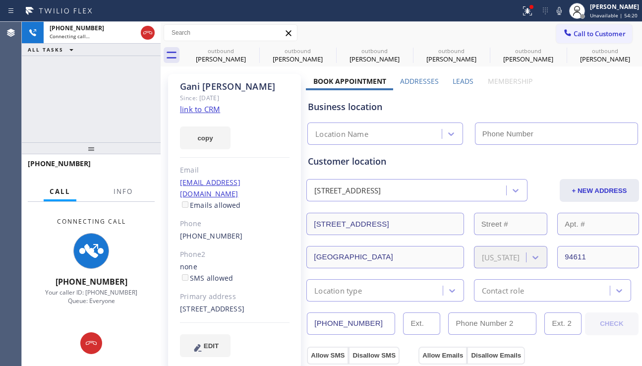
type input "[PHONE_NUMBER]"
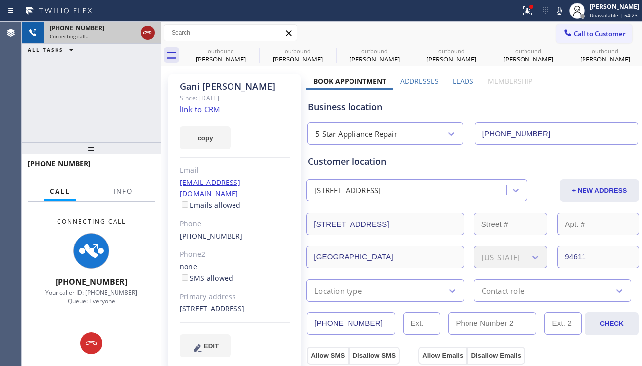
click at [147, 33] on icon at bounding box center [148, 33] width 12 height 12
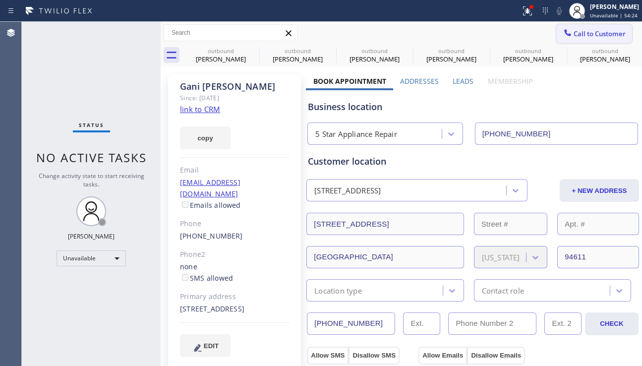
click at [577, 32] on span "Call to Customer" at bounding box center [599, 33] width 52 height 9
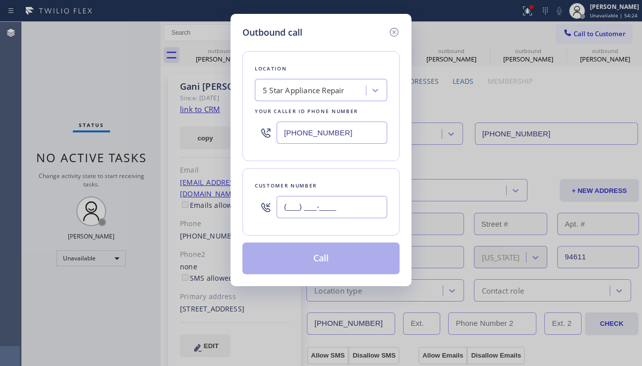
click at [330, 210] on input "(___) ___-____" at bounding box center [332, 207] width 111 height 22
paste input "510) 631-9988"
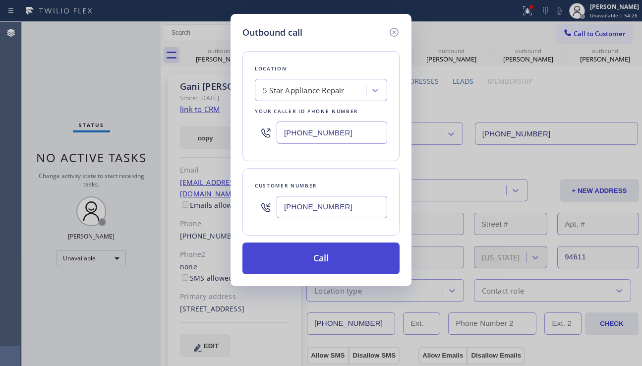
type input "[PHONE_NUMBER]"
click at [324, 264] on button "Call" at bounding box center [320, 258] width 157 height 32
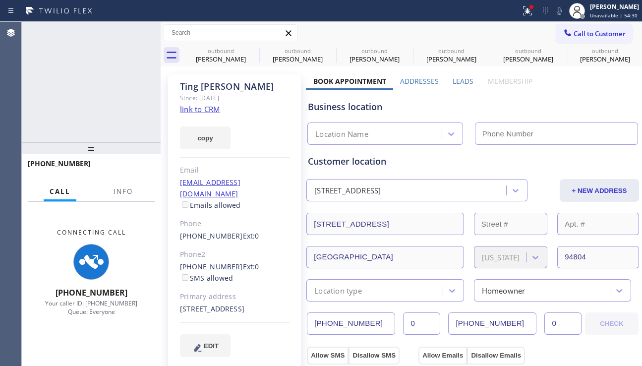
type input "[PHONE_NUMBER]"
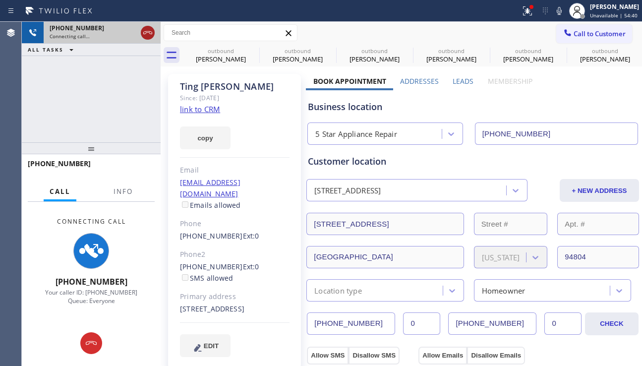
click at [149, 35] on icon at bounding box center [148, 33] width 12 height 12
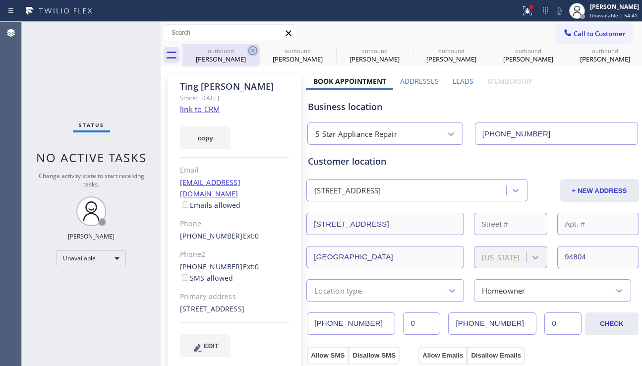
click at [255, 49] on icon at bounding box center [253, 51] width 12 height 12
click at [0, 0] on icon at bounding box center [0, 0] width 0 height 0
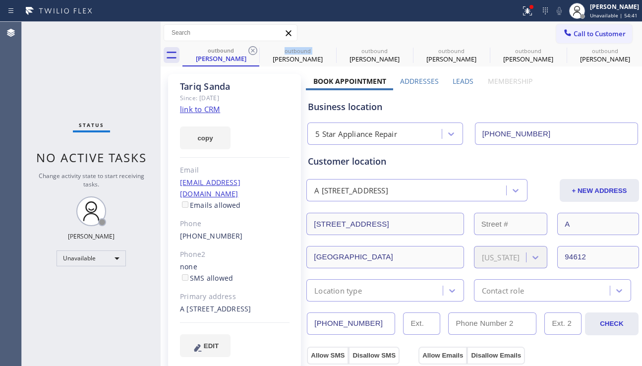
click at [255, 49] on icon at bounding box center [253, 51] width 12 height 12
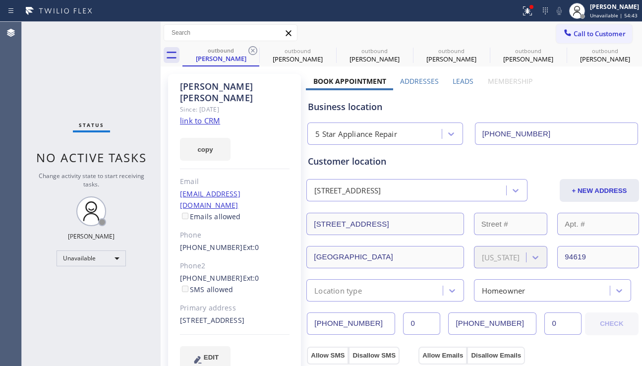
click at [255, 49] on icon at bounding box center [253, 51] width 12 height 12
click at [0, 0] on icon at bounding box center [0, 0] width 0 height 0
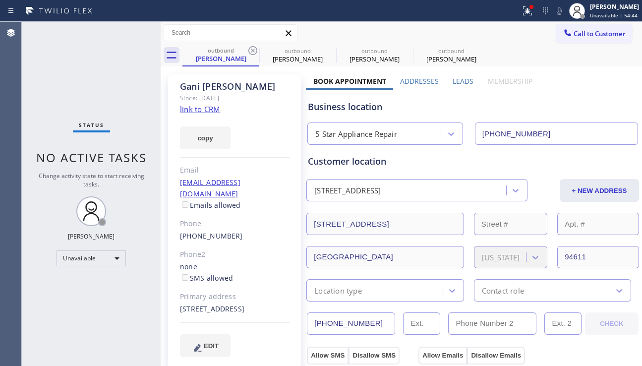
click at [255, 49] on icon at bounding box center [253, 51] width 12 height 12
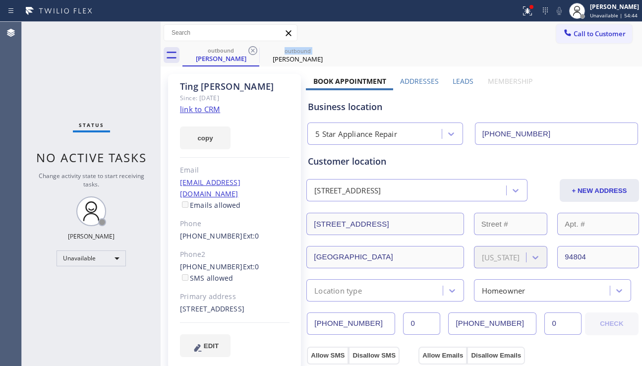
click at [255, 49] on icon at bounding box center [253, 51] width 12 height 12
click at [0, 0] on icon at bounding box center [0, 0] width 0 height 0
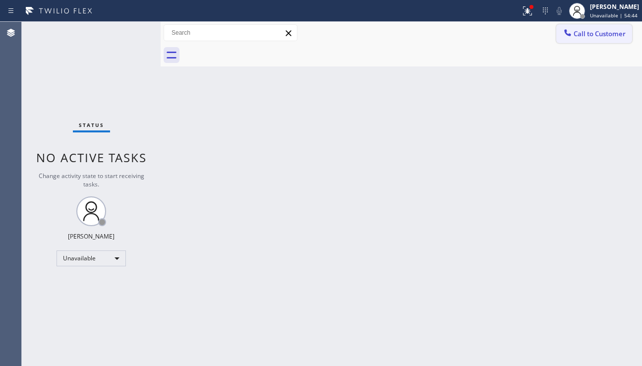
click at [562, 37] on icon at bounding box center [567, 33] width 10 height 10
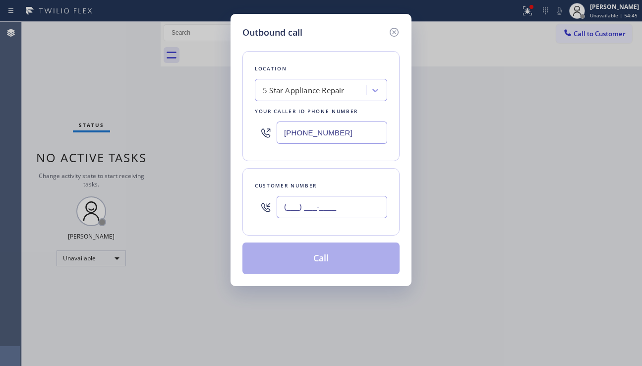
click at [291, 215] on input "(___) ___-____" at bounding box center [332, 207] width 111 height 22
paste input "510) 410-8008"
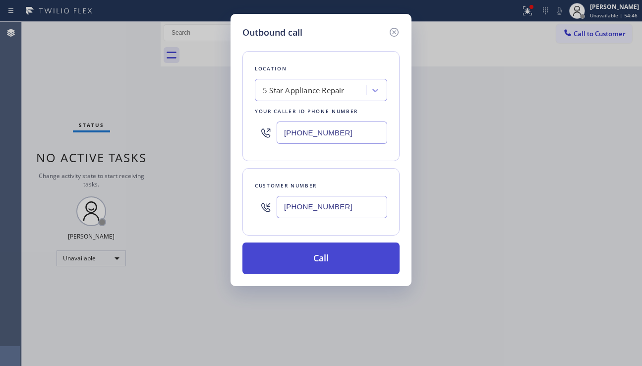
type input "[PHONE_NUMBER]"
click at [329, 261] on button "Call" at bounding box center [320, 258] width 157 height 32
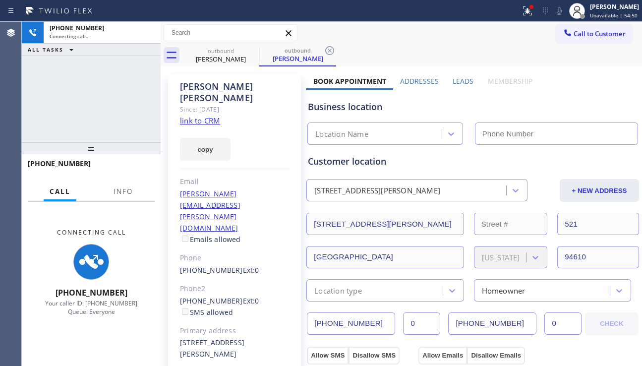
type input "[PHONE_NUMBER]"
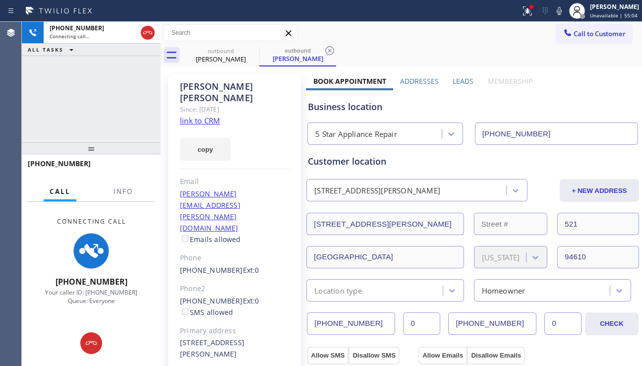
click at [277, 139] on div "copy" at bounding box center [235, 143] width 110 height 34
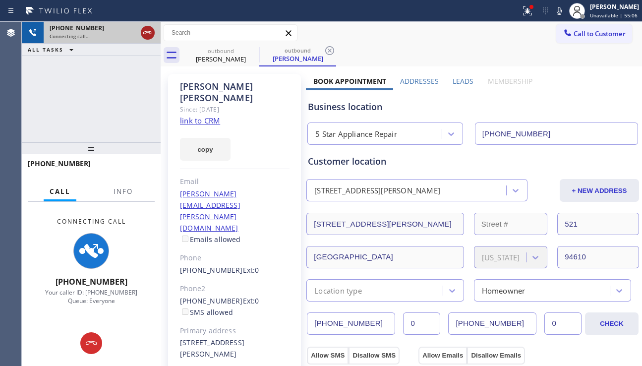
click at [147, 36] on icon at bounding box center [148, 33] width 12 height 12
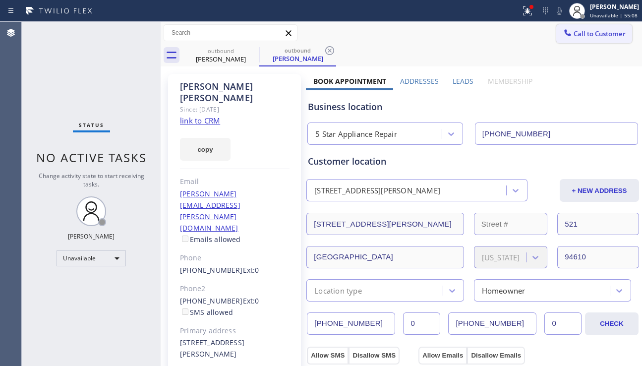
click at [588, 37] on span "Call to Customer" at bounding box center [599, 33] width 52 height 9
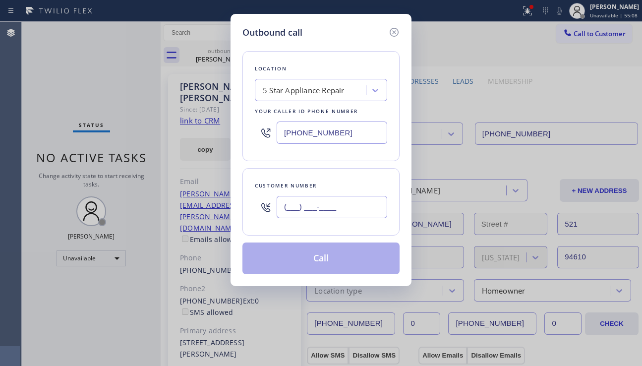
click at [290, 206] on input "(___) ___-____" at bounding box center [332, 207] width 111 height 22
paste input "510) 672-7904"
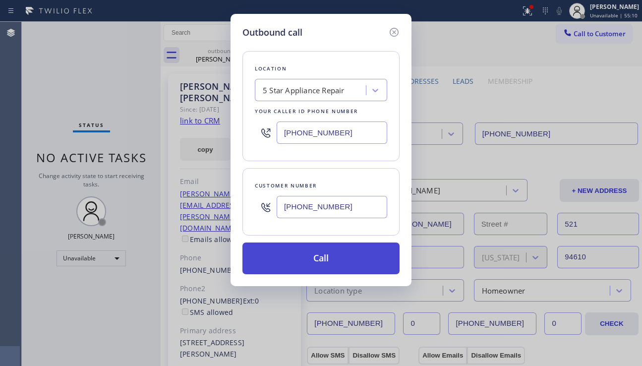
type input "[PHONE_NUMBER]"
click at [326, 260] on button "Call" at bounding box center [320, 258] width 157 height 32
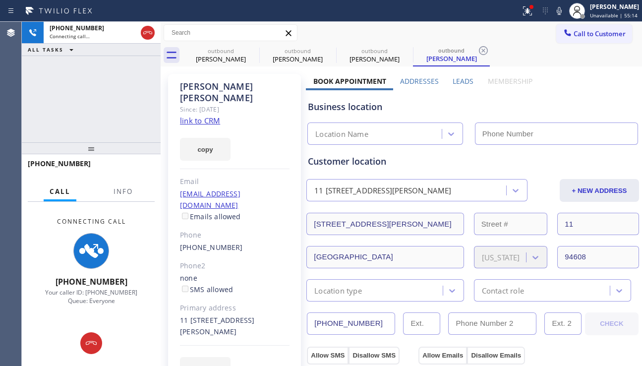
type input "[PHONE_NUMBER]"
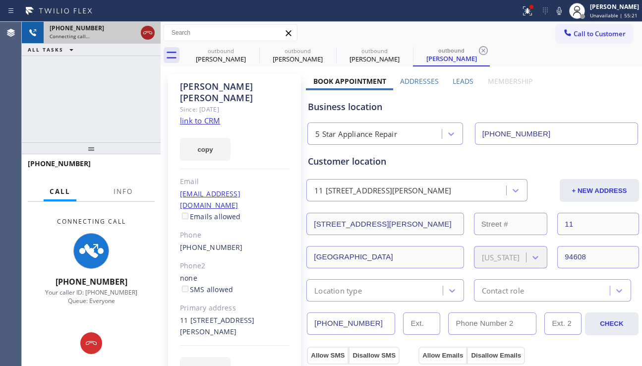
click at [147, 35] on icon at bounding box center [148, 33] width 12 height 12
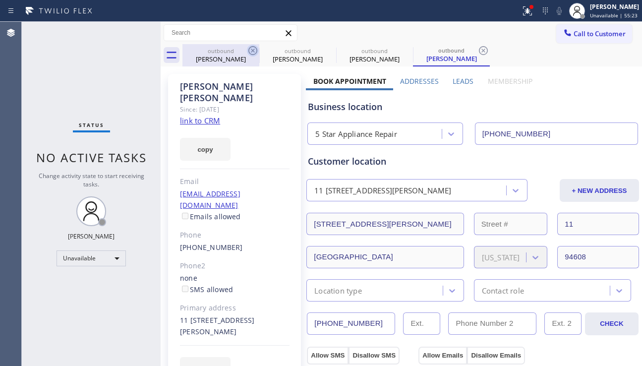
click at [250, 47] on icon at bounding box center [253, 51] width 12 height 12
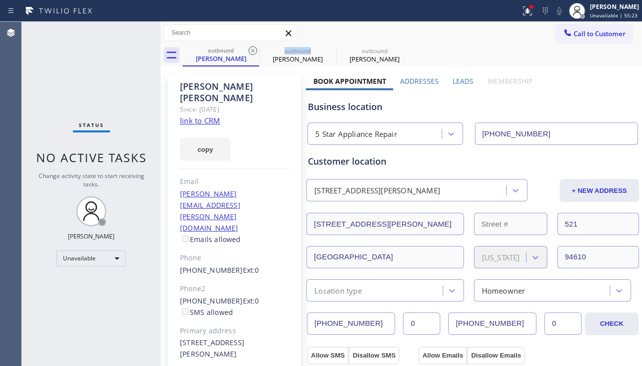
click at [250, 47] on icon at bounding box center [253, 51] width 12 height 12
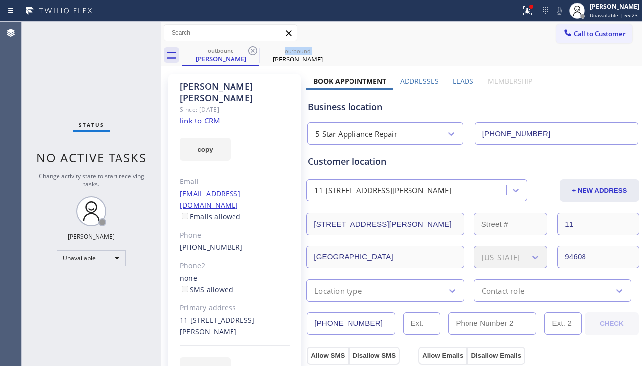
click at [250, 47] on icon at bounding box center [253, 51] width 12 height 12
click at [0, 0] on icon at bounding box center [0, 0] width 0 height 0
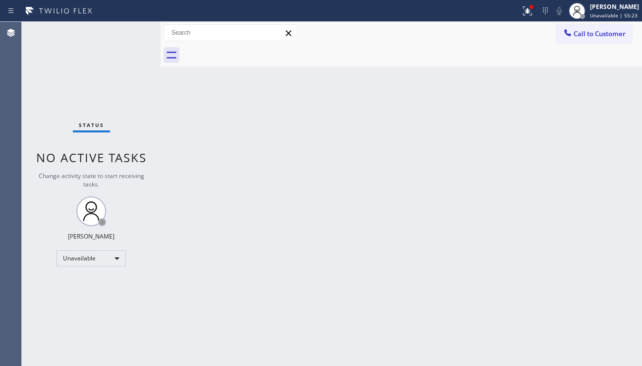
click at [250, 47] on div at bounding box center [411, 55] width 459 height 22
drag, startPoint x: 327, startPoint y: 183, endPoint x: 342, endPoint y: 170, distance: 20.1
click at [327, 183] on div "Back to Dashboard Change Sender ID Customers Technicians Select a contact Outbo…" at bounding box center [401, 194] width 481 height 344
click at [521, 5] on icon at bounding box center [527, 11] width 12 height 12
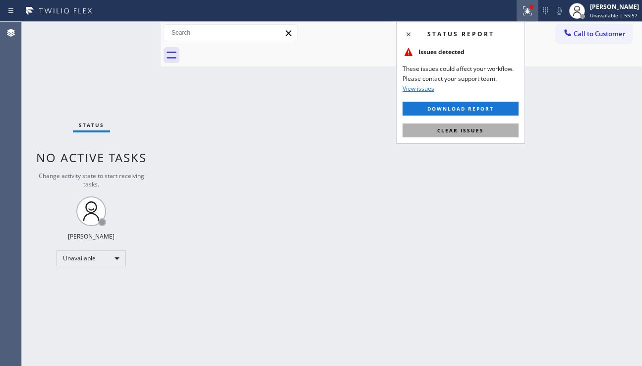
click at [426, 136] on button "Clear issues" at bounding box center [460, 130] width 116 height 14
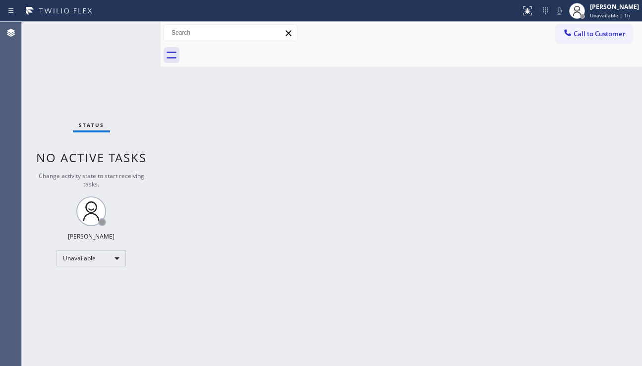
click at [584, 249] on div "Back to Dashboard Change Sender ID Customers Technicians Select a contact Outbo…" at bounding box center [401, 194] width 481 height 344
click at [573, 43] on button "Call to Customer" at bounding box center [594, 33] width 76 height 19
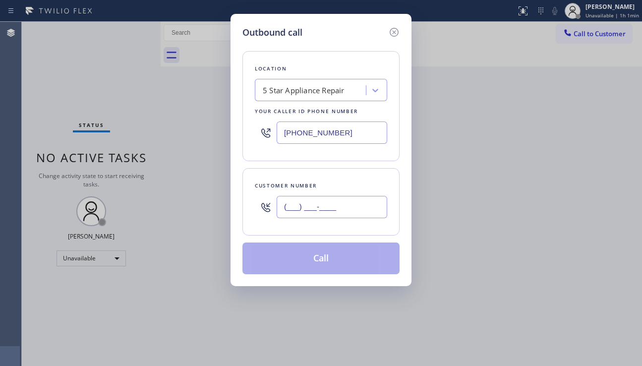
click at [308, 215] on input "(___) ___-____" at bounding box center [332, 207] width 111 height 22
paste input "213) 716-0225"
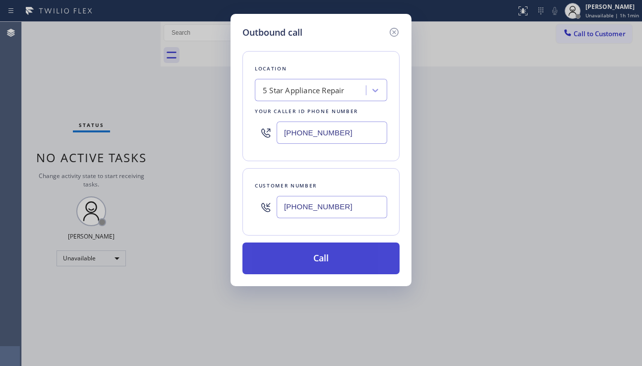
type input "[PHONE_NUMBER]"
click at [320, 258] on button "Call" at bounding box center [320, 258] width 157 height 32
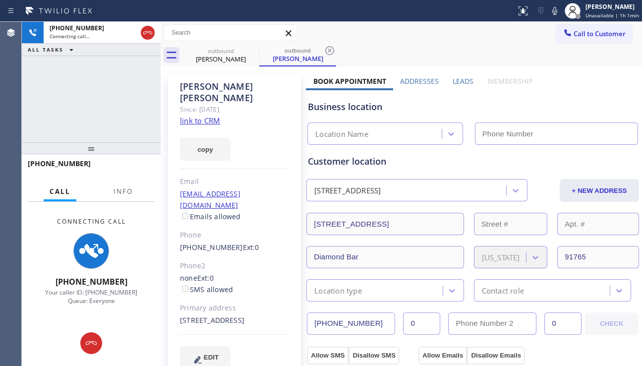
type input "[PHONE_NUMBER]"
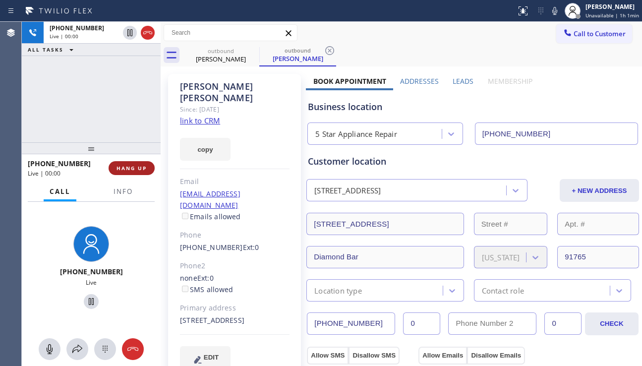
click at [127, 166] on span "HANG UP" at bounding box center [131, 168] width 30 height 7
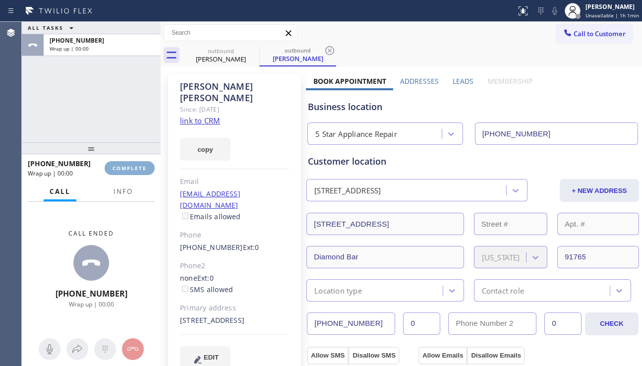
click at [127, 166] on span "COMPLETE" at bounding box center [129, 168] width 34 height 7
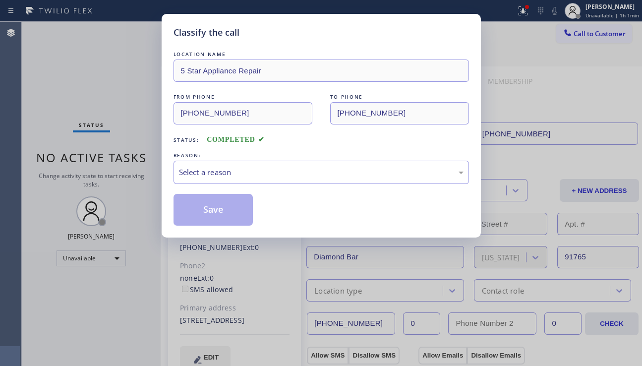
click at [271, 168] on div "Select a reason" at bounding box center [321, 172] width 284 height 11
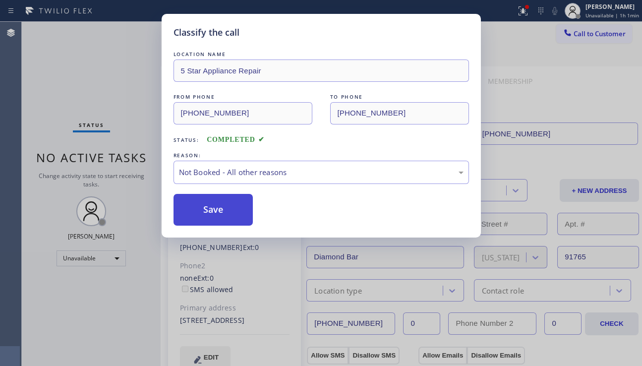
click at [240, 206] on button "Save" at bounding box center [213, 210] width 80 height 32
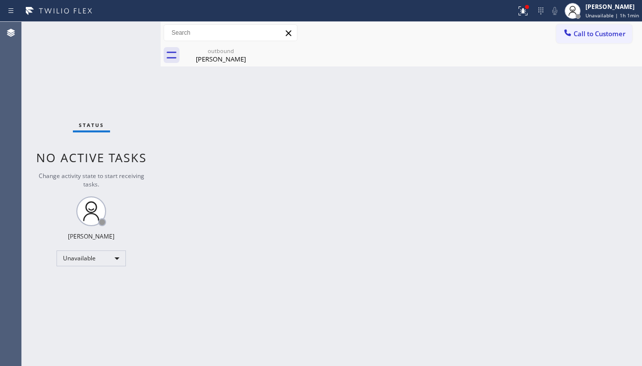
click at [590, 34] on span "Call to Customer" at bounding box center [599, 33] width 52 height 9
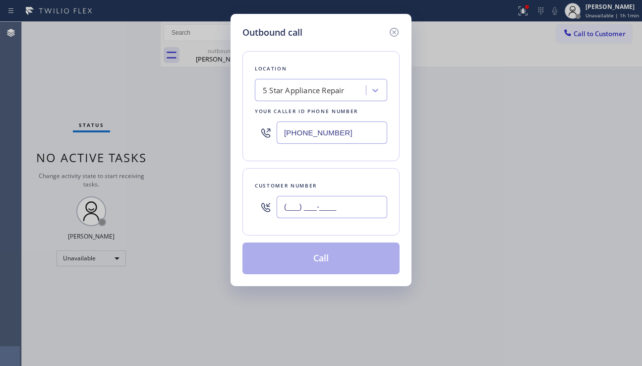
click at [313, 205] on input "(___) ___-____" at bounding box center [332, 207] width 111 height 22
paste input "310) 367-0250"
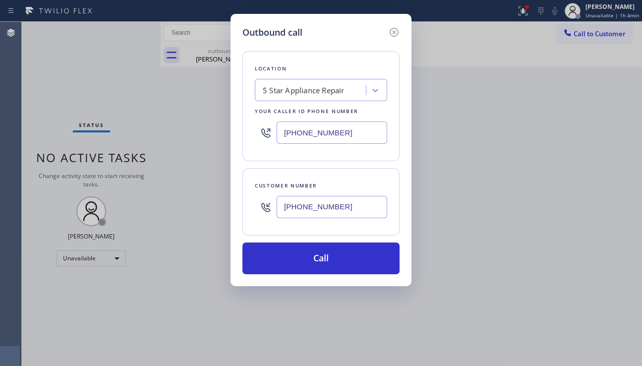
type input "[PHONE_NUMBER]"
click at [589, 205] on div "Outbound call Location 5 Star Appliance Repair Your caller id phone number [PHO…" at bounding box center [321, 183] width 642 height 366
click at [349, 336] on div "Outbound call Location 5 Star Appliance Repair Your caller id phone number [PHO…" at bounding box center [321, 183] width 642 height 366
click at [567, 257] on div "Outbound call Location 5 Star Appliance Repair Your caller id phone number [PHO…" at bounding box center [321, 183] width 642 height 366
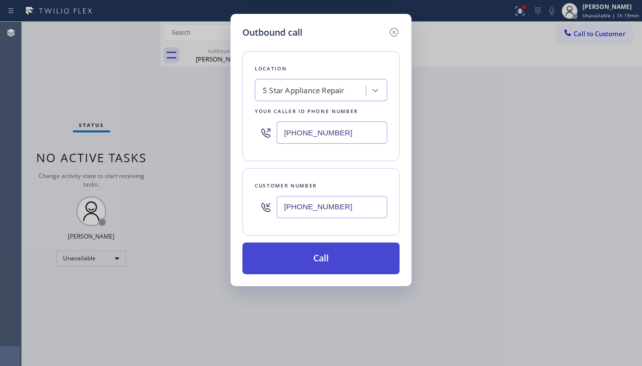
click at [356, 257] on button "Call" at bounding box center [320, 258] width 157 height 32
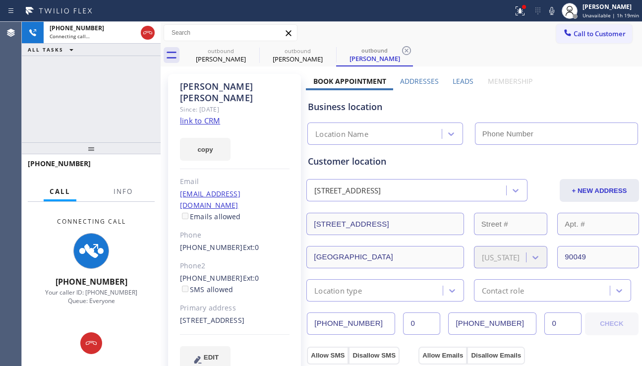
type input "[PHONE_NUMBER]"
click at [287, 126] on div "copy" at bounding box center [235, 143] width 110 height 34
click at [88, 98] on div "[PHONE_NUMBER] Connecting call… ALL TASKS ALL TASKS ACTIVE TASKS TASKS IN WRAP …" at bounding box center [91, 82] width 139 height 120
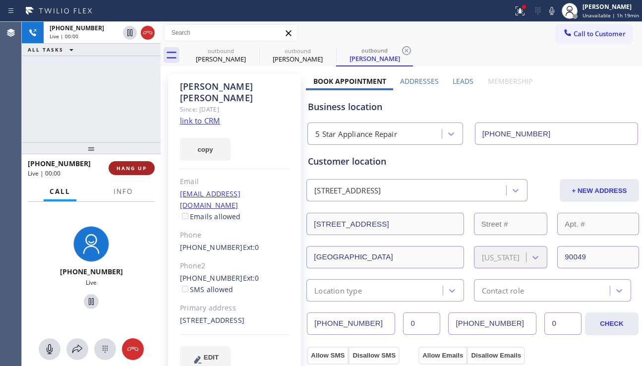
click at [132, 169] on span "HANG UP" at bounding box center [131, 168] width 30 height 7
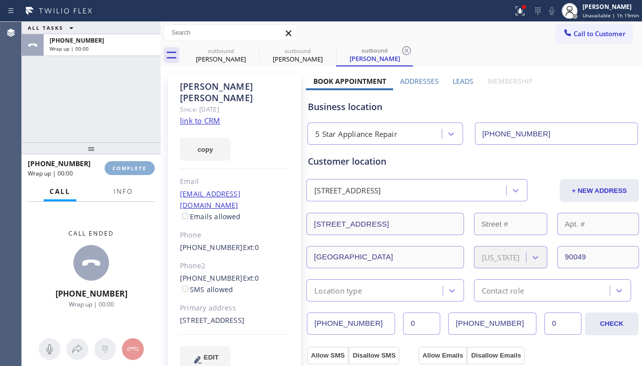
click at [132, 169] on span "COMPLETE" at bounding box center [129, 168] width 34 height 7
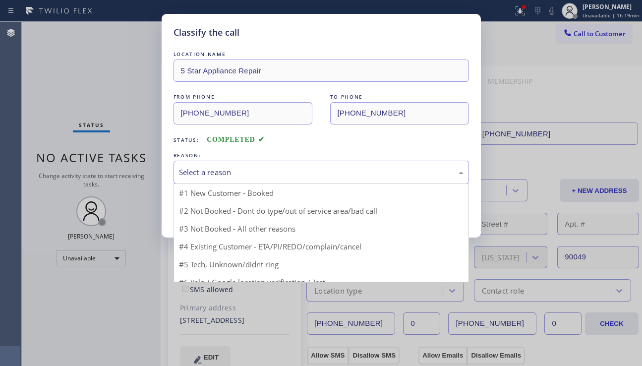
click at [242, 172] on div "Select a reason" at bounding box center [321, 172] width 284 height 11
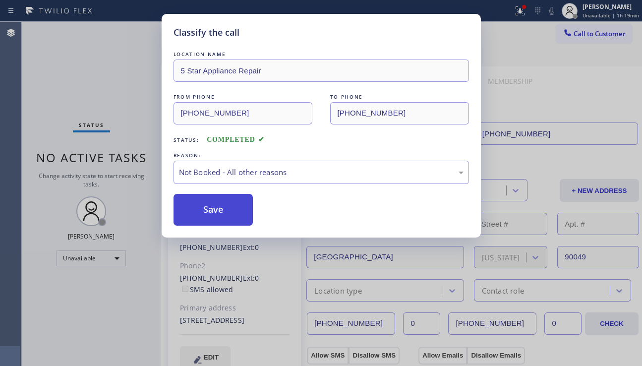
click at [221, 214] on button "Save" at bounding box center [213, 210] width 80 height 32
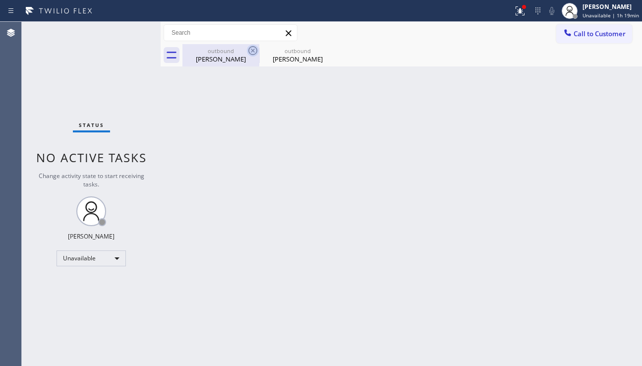
click at [253, 48] on icon at bounding box center [253, 51] width 12 height 12
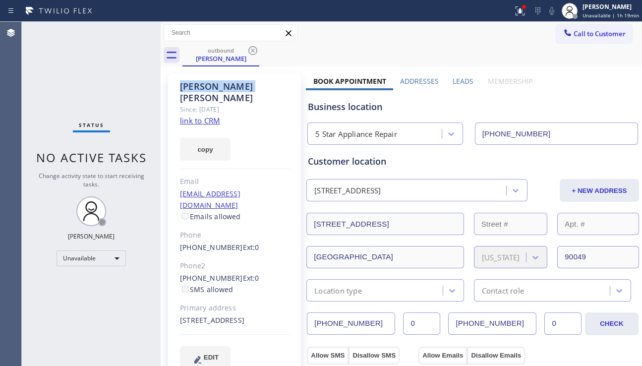
click at [253, 48] on icon at bounding box center [253, 51] width 12 height 12
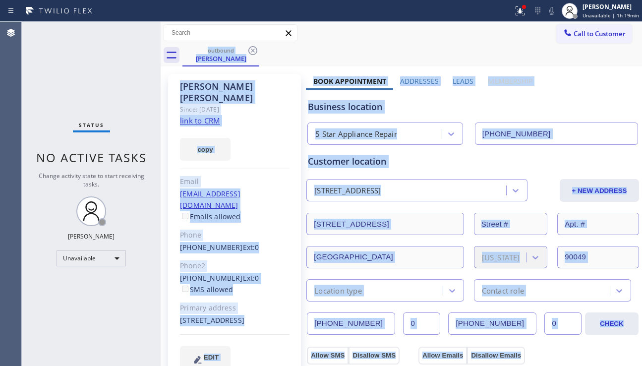
click at [253, 48] on div "outbound [PERSON_NAME]" at bounding box center [411, 55] width 459 height 22
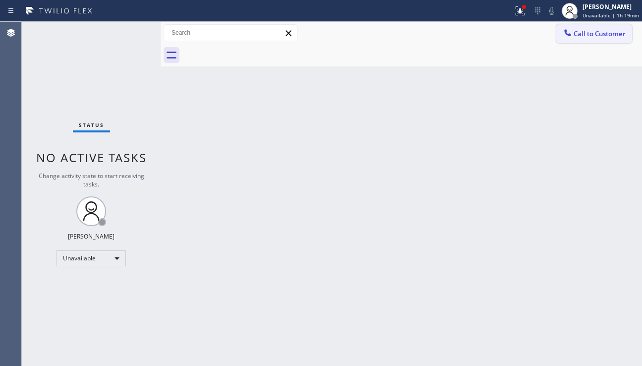
click at [592, 40] on button "Call to Customer" at bounding box center [594, 33] width 76 height 19
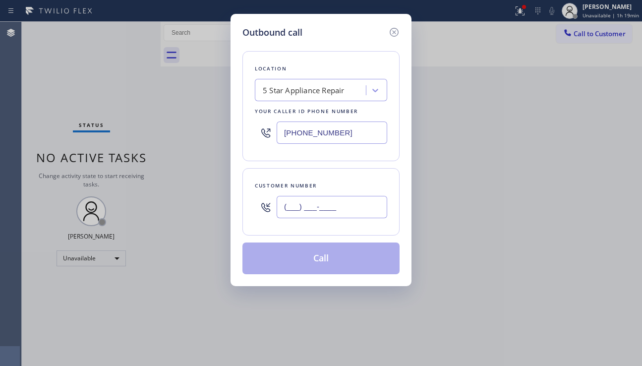
click at [308, 206] on input "(___) ___-____" at bounding box center [332, 207] width 111 height 22
paste input "818) 653-6069"
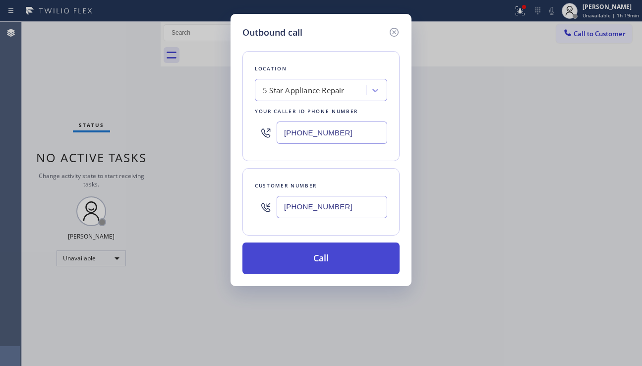
type input "[PHONE_NUMBER]"
click at [328, 255] on button "Call" at bounding box center [320, 258] width 157 height 32
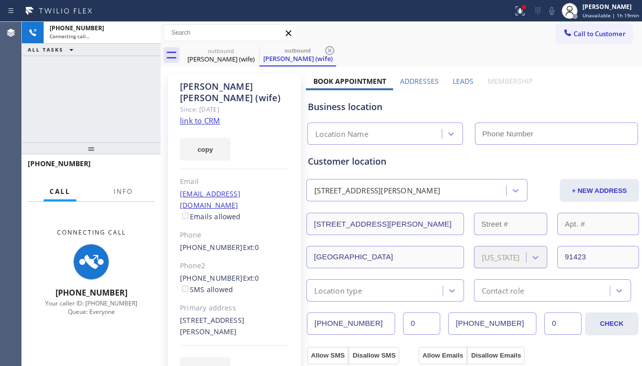
type input "[PHONE_NUMBER]"
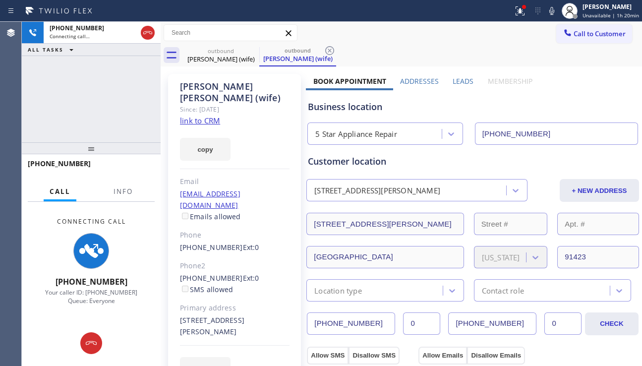
click at [67, 115] on div "[PHONE_NUMBER] Connecting call… ALL TASKS ALL TASKS ACTIVE TASKS TASKS IN WRAP …" at bounding box center [91, 82] width 139 height 120
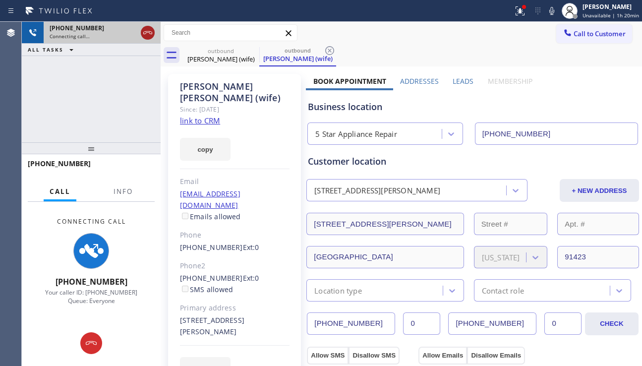
click at [144, 28] on icon at bounding box center [148, 33] width 12 height 12
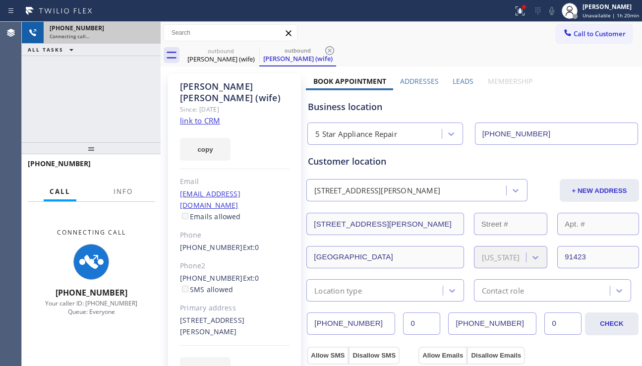
click at [585, 38] on button "Call to Customer" at bounding box center [594, 33] width 76 height 19
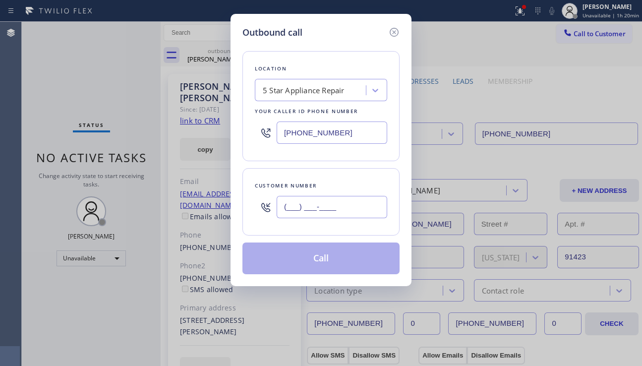
click at [304, 204] on input "(___) ___-____" at bounding box center [332, 207] width 111 height 22
paste input "626) 379-0517"
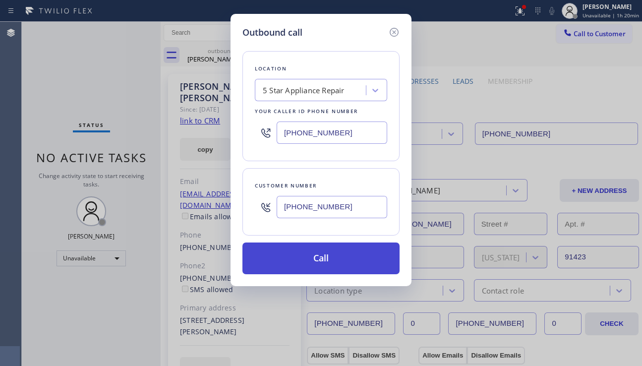
type input "[PHONE_NUMBER]"
click at [309, 255] on button "Call" at bounding box center [320, 258] width 157 height 32
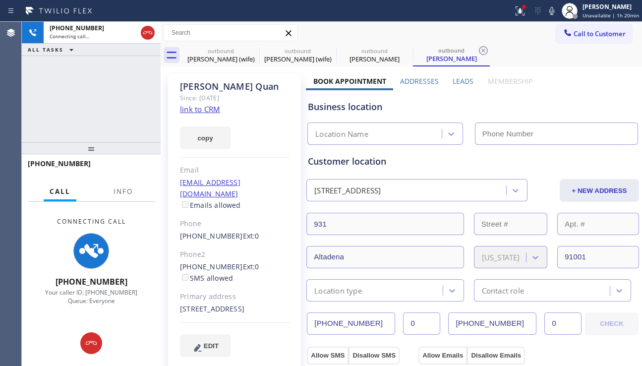
type input "[PHONE_NUMBER]"
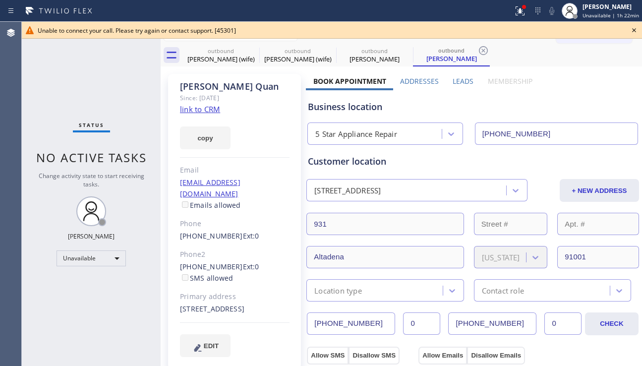
click at [634, 26] on icon at bounding box center [634, 30] width 12 height 12
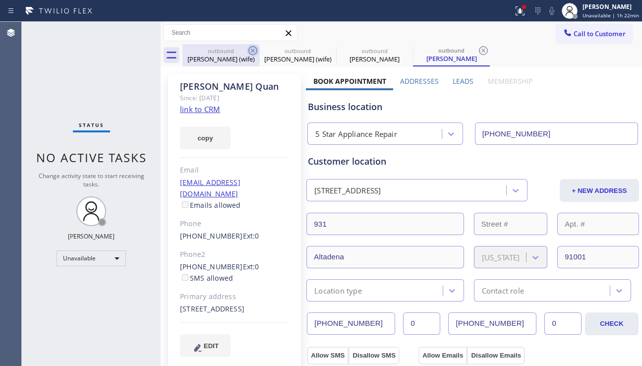
click at [250, 46] on icon at bounding box center [253, 51] width 12 height 12
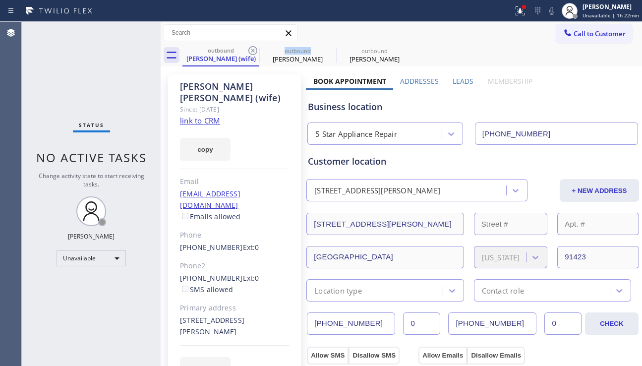
click at [250, 46] on icon at bounding box center [253, 51] width 12 height 12
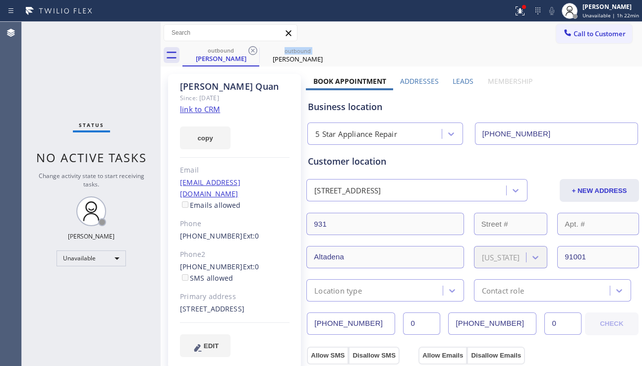
click at [250, 46] on icon at bounding box center [253, 51] width 12 height 12
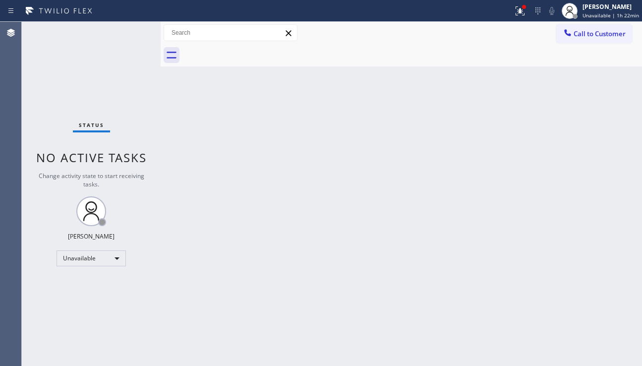
drag, startPoint x: 584, startPoint y: 38, endPoint x: 360, endPoint y: 152, distance: 252.0
click at [582, 41] on button "Call to Customer" at bounding box center [594, 33] width 76 height 19
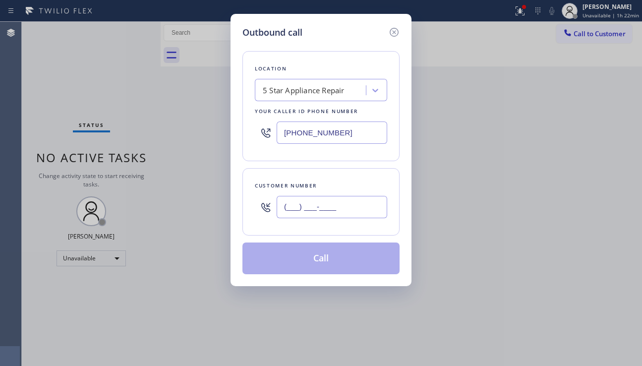
click at [308, 207] on input "(___) ___-____" at bounding box center [332, 207] width 111 height 22
paste input "480) 223-3957"
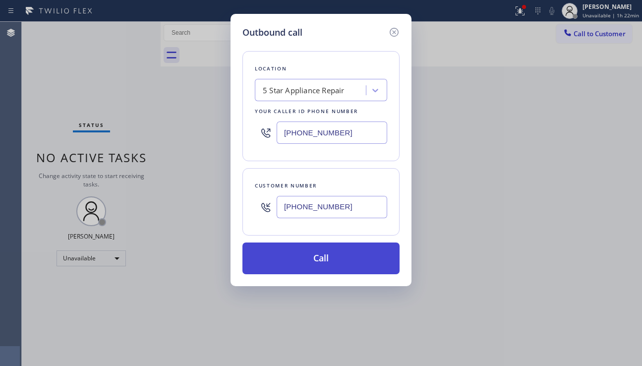
type input "[PHONE_NUMBER]"
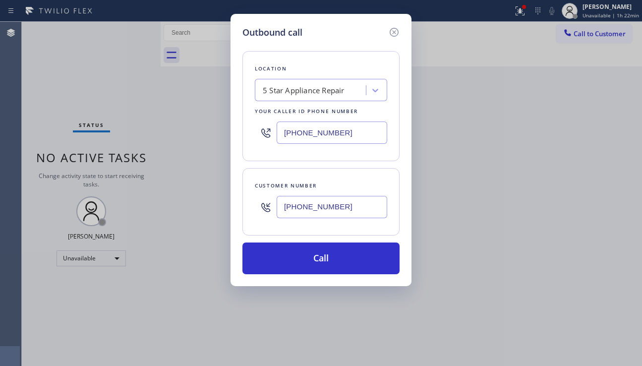
drag, startPoint x: 314, startPoint y: 258, endPoint x: 214, endPoint y: 156, distance: 143.7
click at [314, 257] on button "Call" at bounding box center [320, 258] width 157 height 32
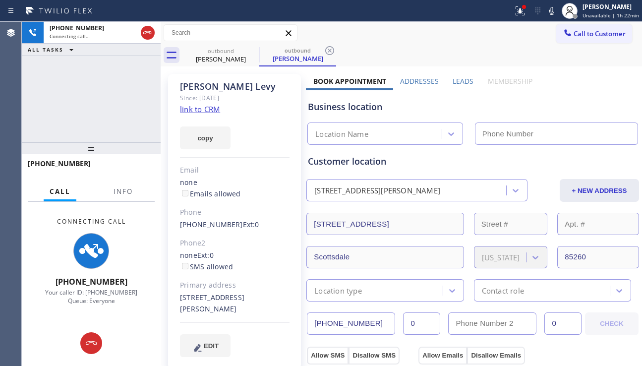
type input "[PHONE_NUMBER]"
click at [71, 118] on div "[PHONE_NUMBER] Connecting call… ALL TASKS ALL TASKS ACTIVE TASKS TASKS IN WRAP …" at bounding box center [91, 82] width 139 height 120
click at [35, 113] on div "[PHONE_NUMBER] Connecting call… ALL TASKS ALL TASKS ACTIVE TASKS TASKS IN WRAP …" at bounding box center [91, 82] width 139 height 120
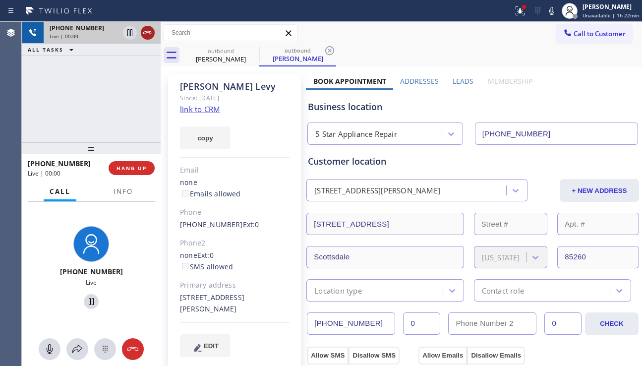
click at [151, 34] on icon at bounding box center [148, 33] width 12 height 12
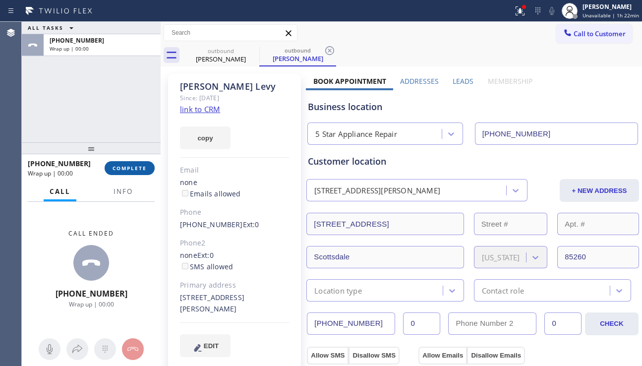
click at [127, 165] on span "COMPLETE" at bounding box center [129, 168] width 34 height 7
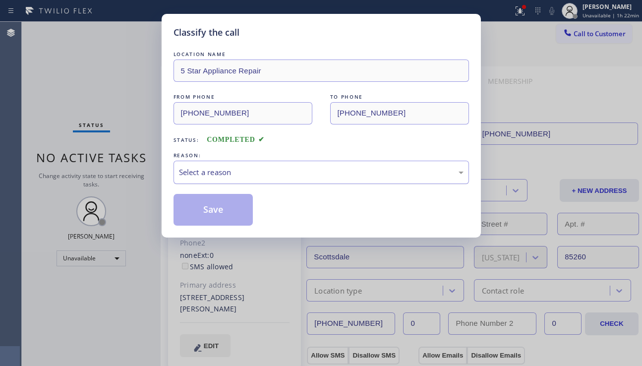
click at [275, 180] on div "Select a reason" at bounding box center [320, 172] width 295 height 23
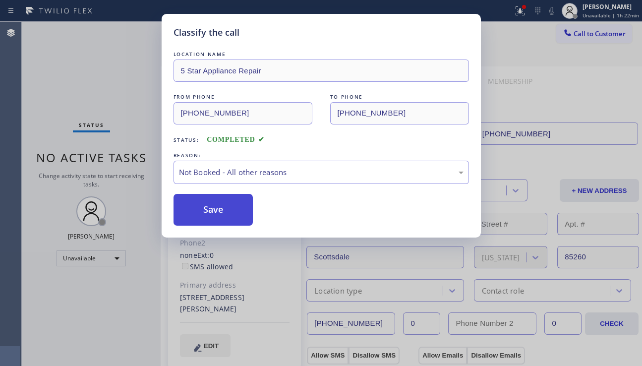
click at [188, 215] on button "Save" at bounding box center [213, 210] width 80 height 32
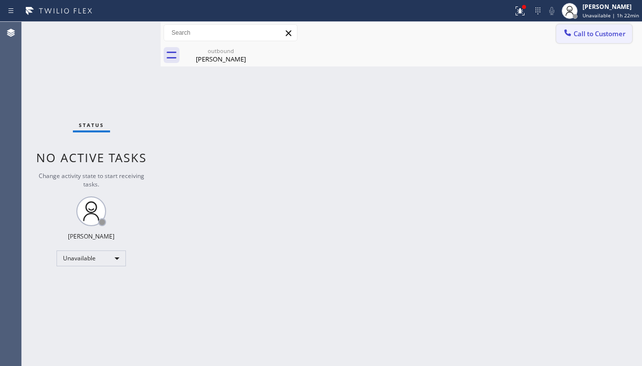
click at [571, 31] on icon at bounding box center [567, 33] width 10 height 10
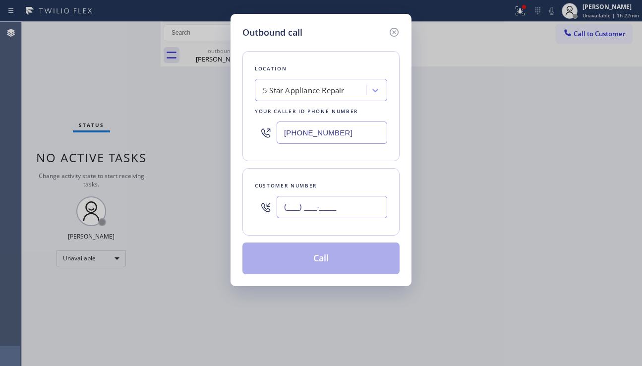
click at [318, 211] on input "(___) ___-____" at bounding box center [332, 207] width 111 height 22
paste input "347) 392-8548"
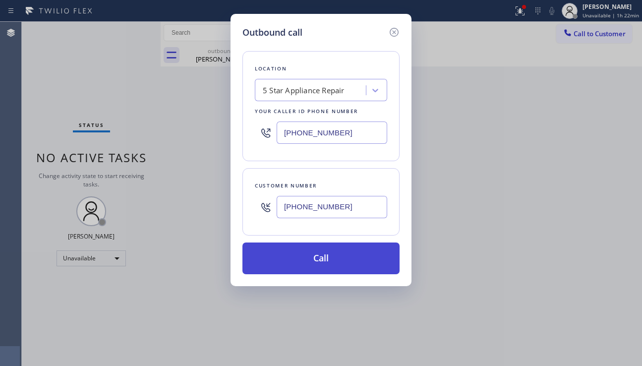
type input "[PHONE_NUMBER]"
click at [313, 257] on button "Call" at bounding box center [320, 258] width 157 height 32
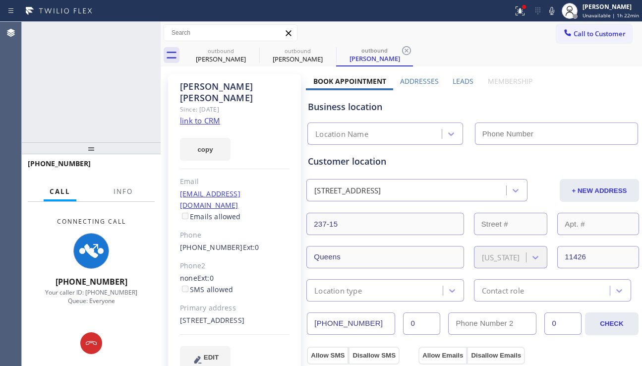
type input "[PHONE_NUMBER]"
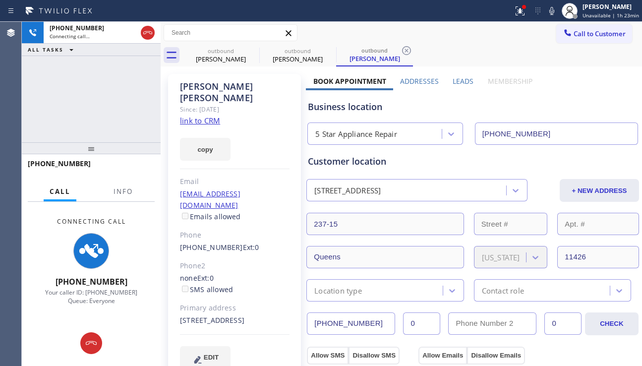
click at [621, 103] on div "Business location" at bounding box center [473, 106] width 330 height 13
click at [374, 106] on div "Business location" at bounding box center [473, 106] width 330 height 13
click at [371, 106] on div "Business location" at bounding box center [473, 106] width 330 height 13
click at [365, 107] on div "Business location" at bounding box center [473, 106] width 330 height 13
click at [362, 106] on div "Business location" at bounding box center [473, 106] width 330 height 13
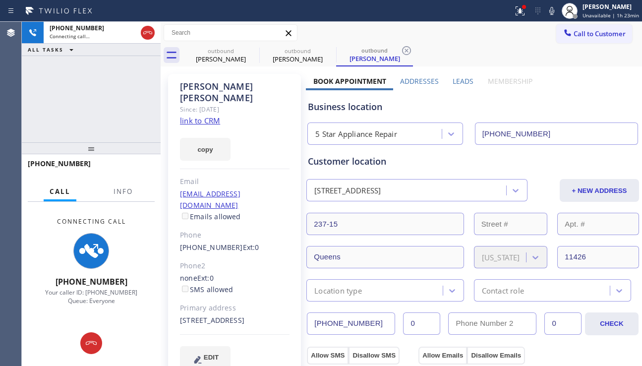
click at [358, 107] on div "Business location" at bounding box center [473, 106] width 330 height 13
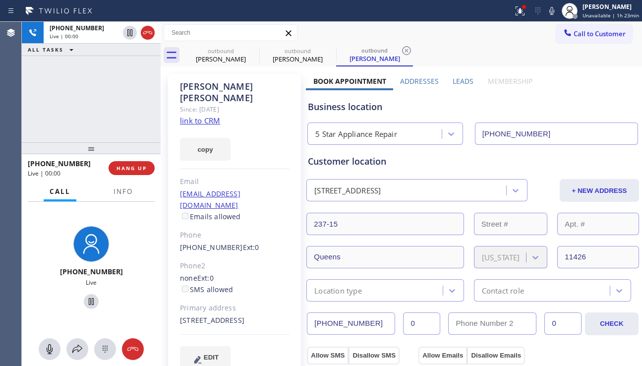
click at [353, 107] on div "Business location" at bounding box center [473, 106] width 330 height 13
click at [351, 107] on div "Business location" at bounding box center [473, 106] width 330 height 13
click at [345, 108] on div "Business location" at bounding box center [473, 106] width 330 height 13
click at [354, 109] on div "Business location" at bounding box center [473, 106] width 330 height 13
click at [363, 106] on div "Business location" at bounding box center [473, 106] width 330 height 13
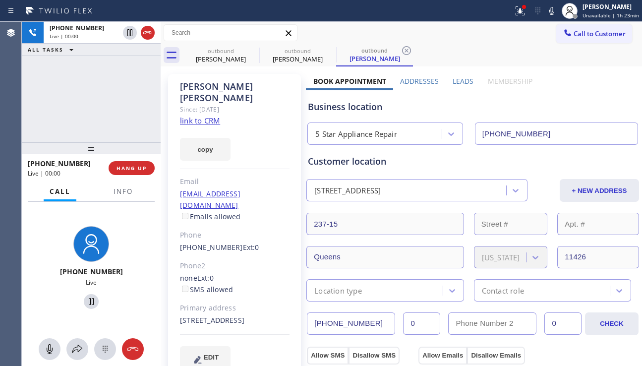
click at [373, 107] on div "Business location" at bounding box center [473, 106] width 330 height 13
click at [125, 170] on span "HANG UP" at bounding box center [131, 168] width 30 height 7
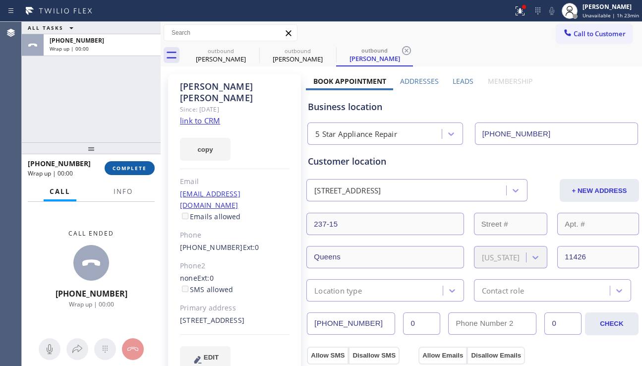
click at [134, 167] on span "COMPLETE" at bounding box center [129, 168] width 34 height 7
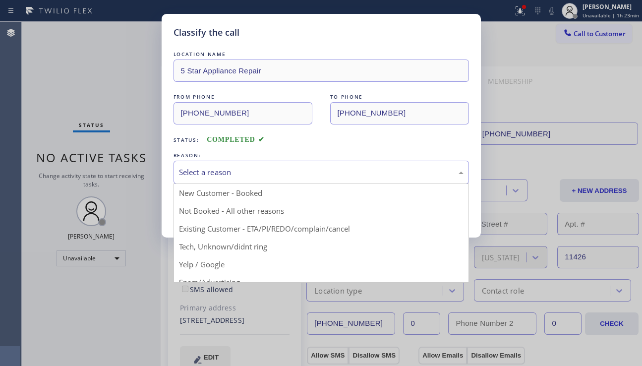
click at [288, 176] on div "Select a reason" at bounding box center [321, 172] width 284 height 11
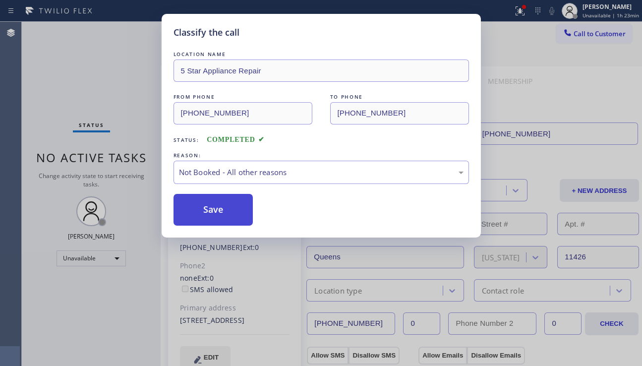
click at [204, 207] on button "Save" at bounding box center [213, 210] width 80 height 32
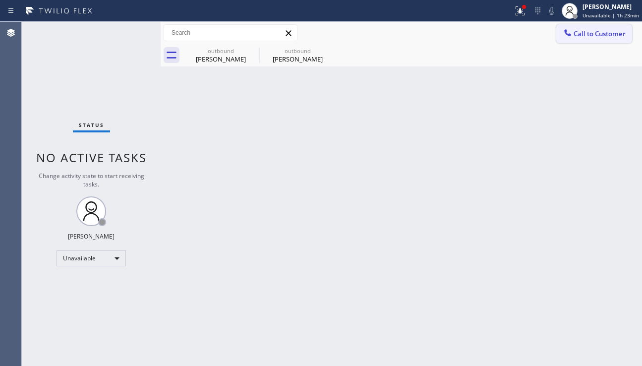
click at [579, 36] on span "Call to Customer" at bounding box center [599, 33] width 52 height 9
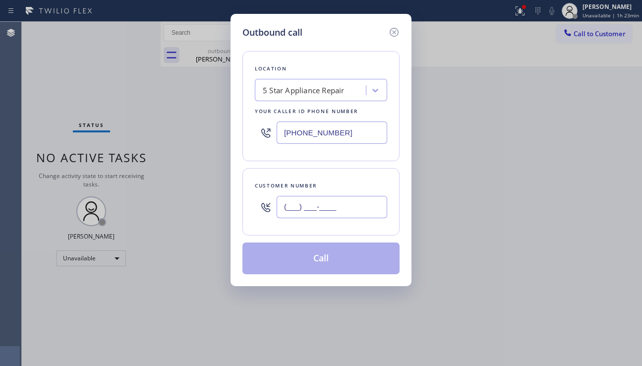
click at [331, 214] on input "(___) ___-____" at bounding box center [332, 207] width 111 height 22
paste input "562) 943-2785"
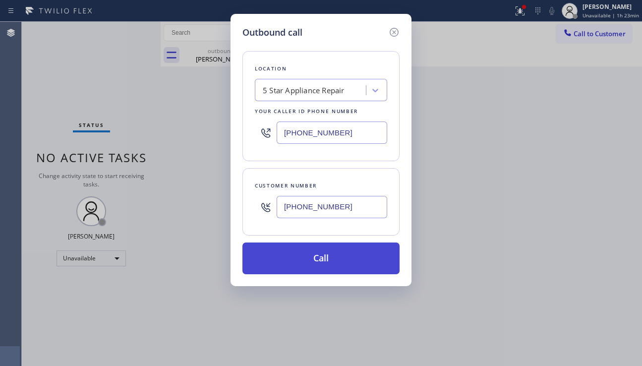
type input "[PHONE_NUMBER]"
click at [322, 251] on button "Call" at bounding box center [320, 258] width 157 height 32
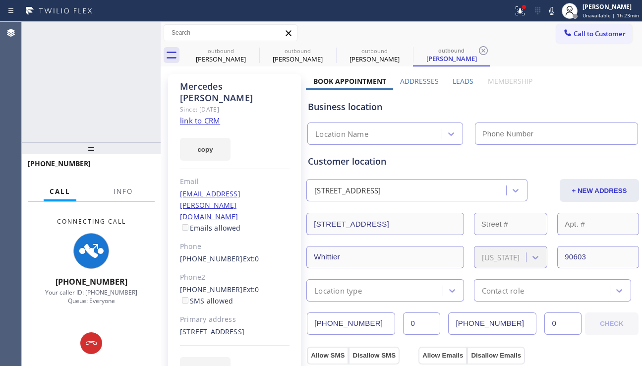
type input "[PHONE_NUMBER]"
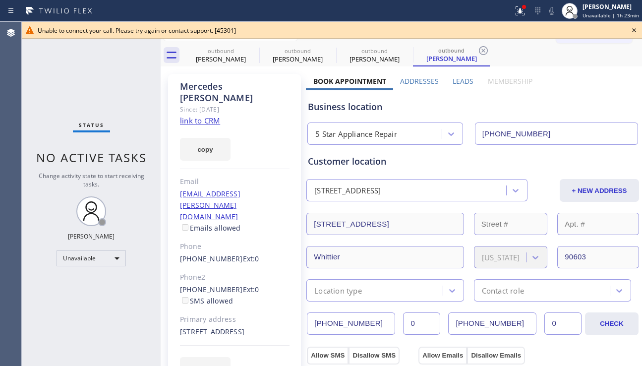
click at [632, 32] on icon at bounding box center [634, 30] width 12 height 12
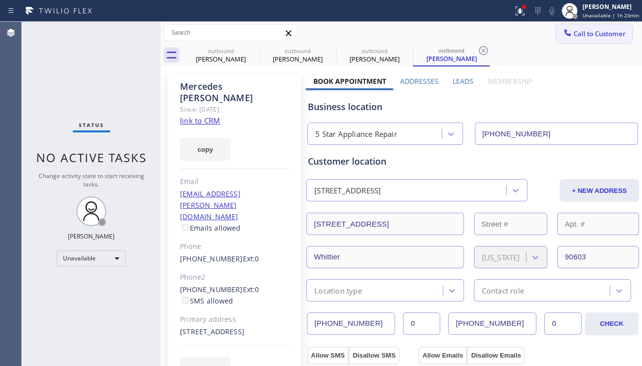
click at [582, 28] on button "Call to Customer" at bounding box center [594, 33] width 76 height 19
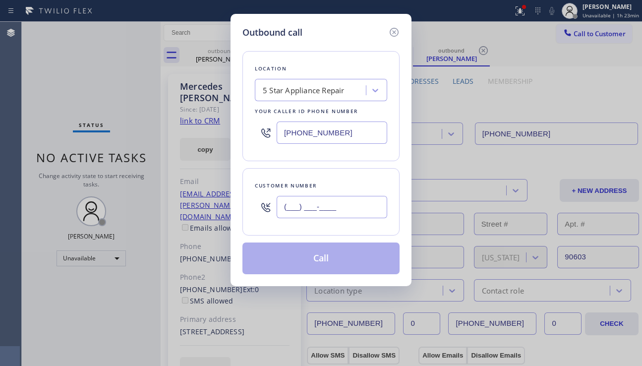
click at [316, 213] on input "(___) ___-____" at bounding box center [332, 207] width 111 height 22
paste input "206) 953-9532"
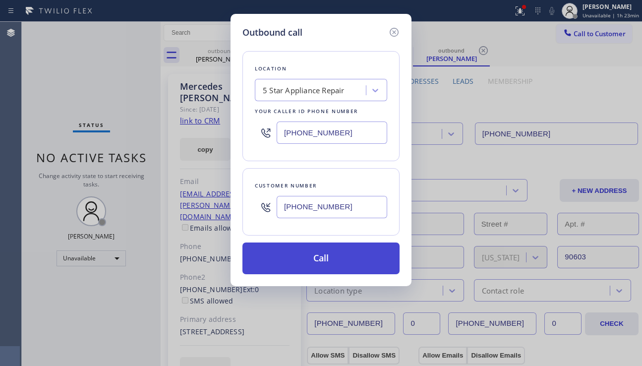
type input "[PHONE_NUMBER]"
click at [321, 261] on button "Call" at bounding box center [320, 258] width 157 height 32
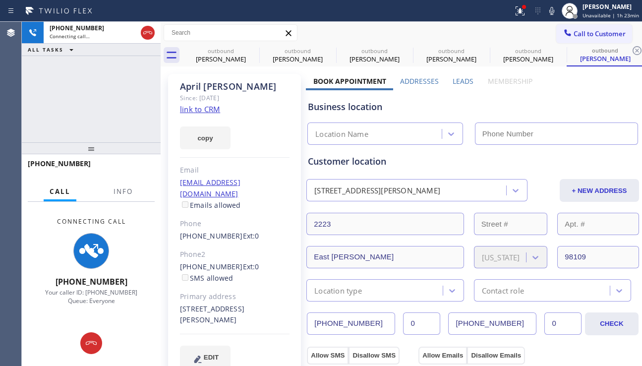
type input "[PHONE_NUMBER]"
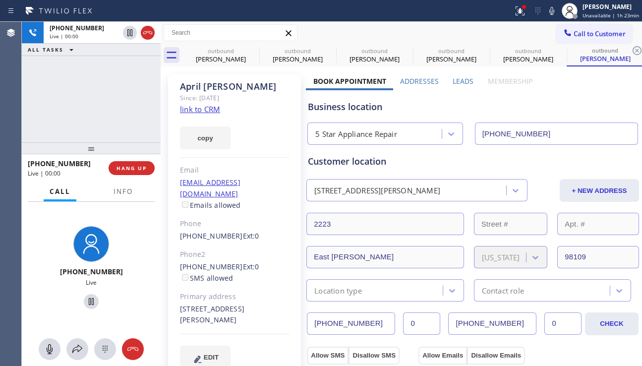
click at [70, 117] on div "[PHONE_NUMBER] Live | 00:00 ALL TASKS ALL TASKS ACTIVE TASKS TASKS IN WRAP UP" at bounding box center [91, 82] width 139 height 120
click at [137, 169] on span "HANG UP" at bounding box center [131, 168] width 30 height 7
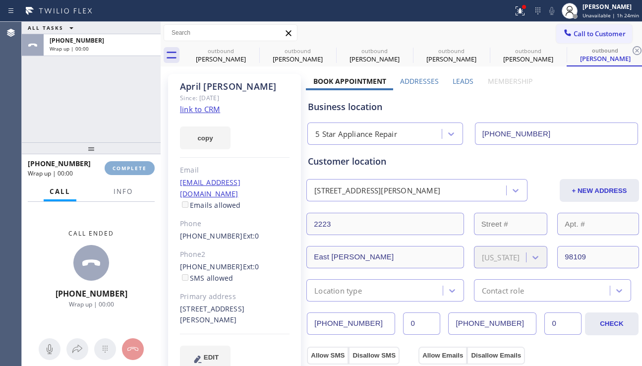
click at [137, 169] on span "COMPLETE" at bounding box center [129, 168] width 34 height 7
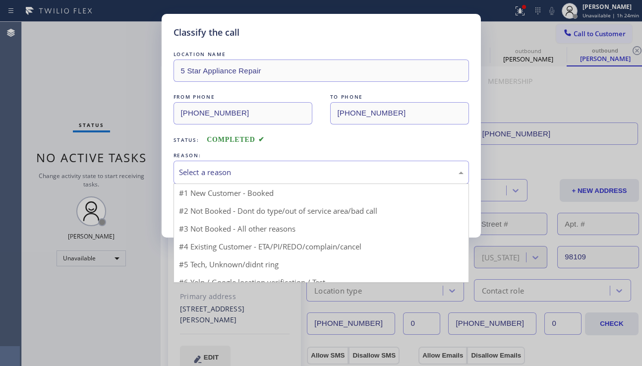
click at [231, 169] on div "Select a reason" at bounding box center [321, 172] width 284 height 11
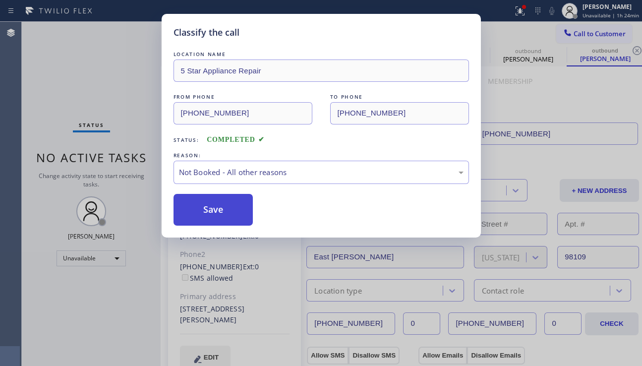
click at [207, 210] on button "Save" at bounding box center [213, 210] width 80 height 32
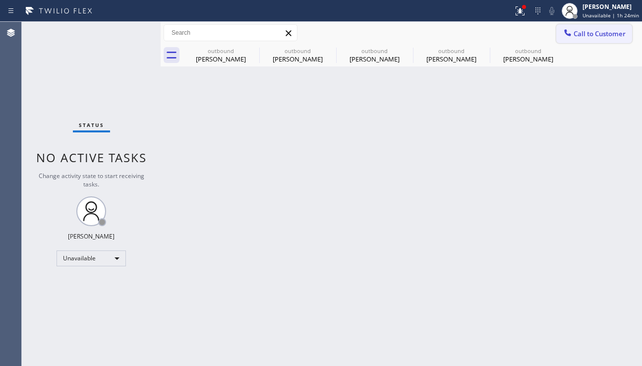
click at [577, 37] on span "Call to Customer" at bounding box center [599, 33] width 52 height 9
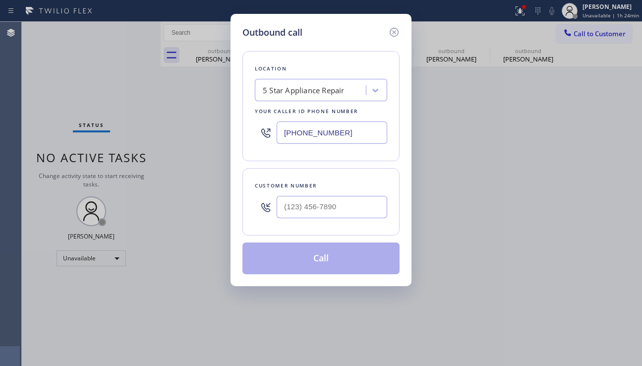
drag, startPoint x: 276, startPoint y: 219, endPoint x: 281, endPoint y: 217, distance: 5.3
click at [276, 219] on div at bounding box center [266, 207] width 22 height 32
click at [294, 208] on input "(___) ___-____" at bounding box center [332, 207] width 111 height 22
paste input "775) 762-5497"
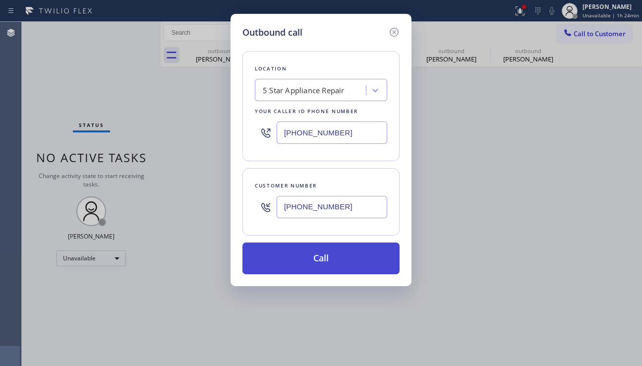
type input "[PHONE_NUMBER]"
click at [310, 258] on button "Call" at bounding box center [320, 258] width 157 height 32
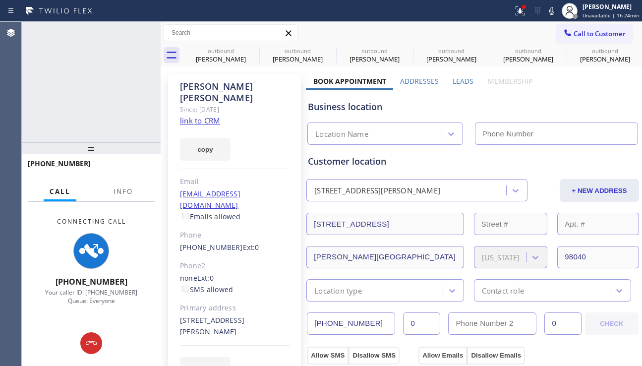
type input "[PHONE_NUMBER]"
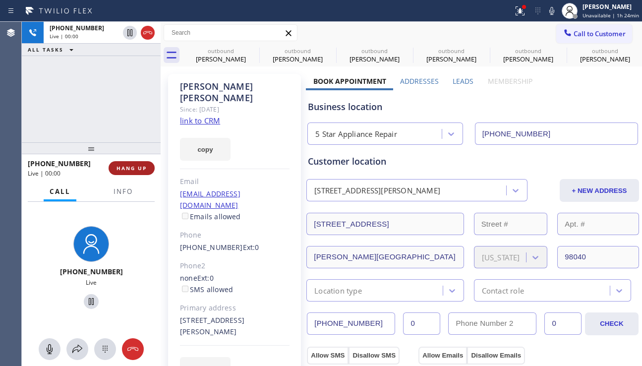
click at [146, 165] on span "HANG UP" at bounding box center [131, 168] width 30 height 7
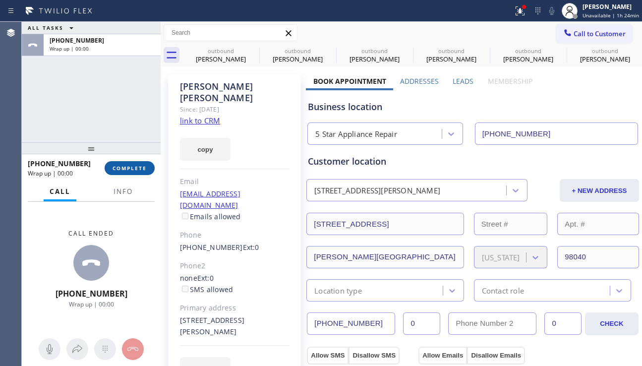
click at [132, 165] on span "COMPLETE" at bounding box center [129, 168] width 34 height 7
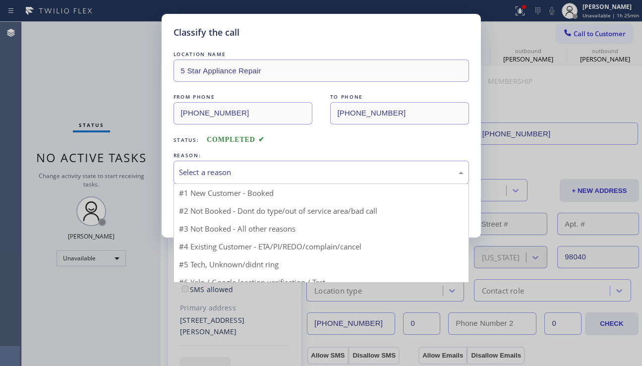
click at [266, 166] on div "Select a reason" at bounding box center [320, 172] width 295 height 23
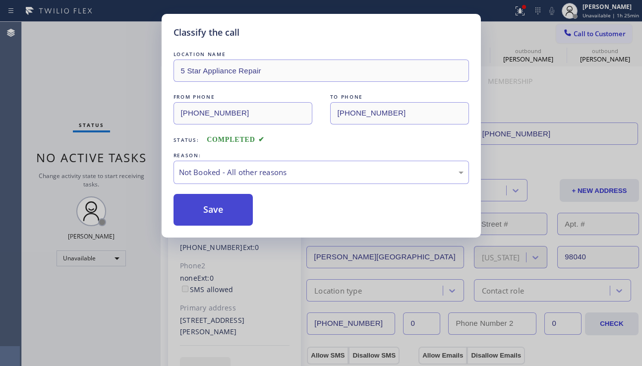
click at [207, 211] on button "Save" at bounding box center [213, 210] width 80 height 32
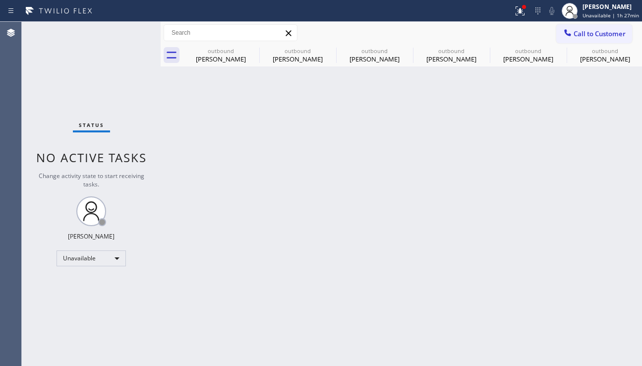
click at [622, 244] on div "Back to Dashboard Change Sender ID Customers Technicians Select a contact Outbo…" at bounding box center [401, 194] width 481 height 344
click at [248, 51] on icon at bounding box center [252, 50] width 9 height 9
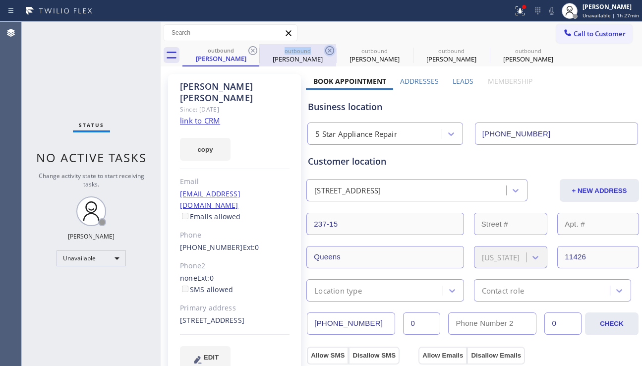
drag, startPoint x: 248, startPoint y: 51, endPoint x: 251, endPoint y: 56, distance: 6.4
click at [248, 55] on icon at bounding box center [253, 51] width 12 height 12
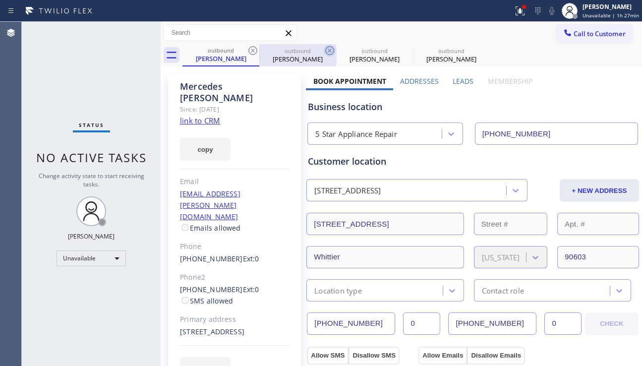
click at [251, 51] on icon at bounding box center [253, 51] width 12 height 12
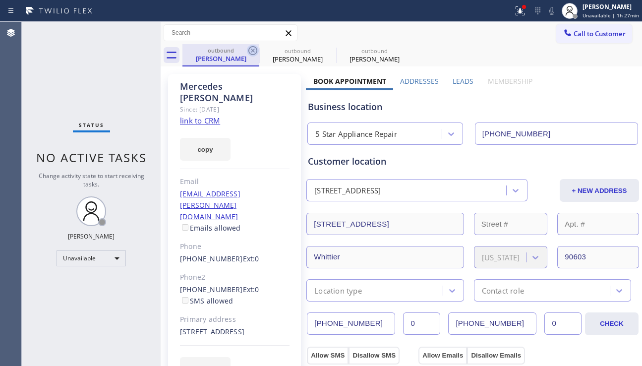
drag, startPoint x: 251, startPoint y: 51, endPoint x: 243, endPoint y: 61, distance: 13.1
click at [252, 51] on icon at bounding box center [253, 51] width 12 height 12
drag, startPoint x: 243, startPoint y: 61, endPoint x: 250, endPoint y: 38, distance: 24.3
click at [250, 38] on div "Call to Customer Outbound call Location 5 Star Appliance Repair Your caller id …" at bounding box center [401, 44] width 481 height 45
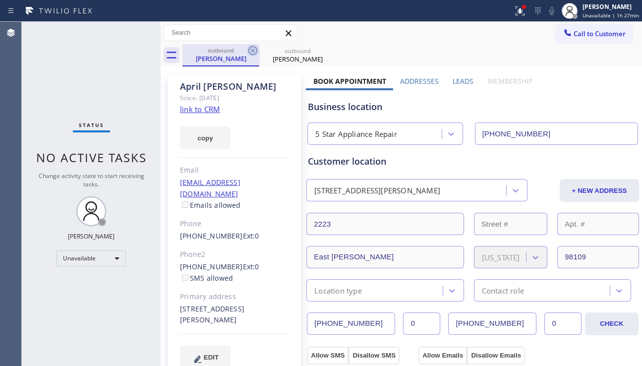
click at [252, 49] on icon at bounding box center [253, 51] width 12 height 12
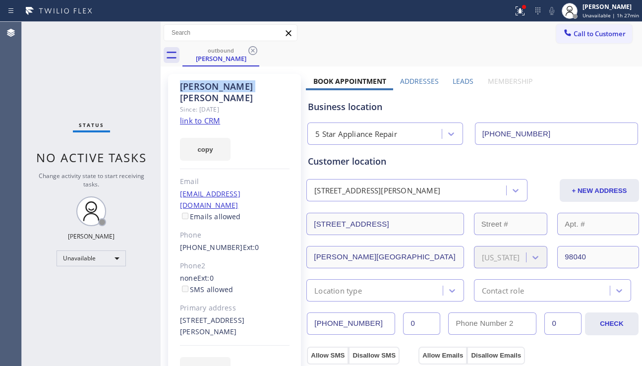
click at [252, 49] on icon at bounding box center [253, 51] width 12 height 12
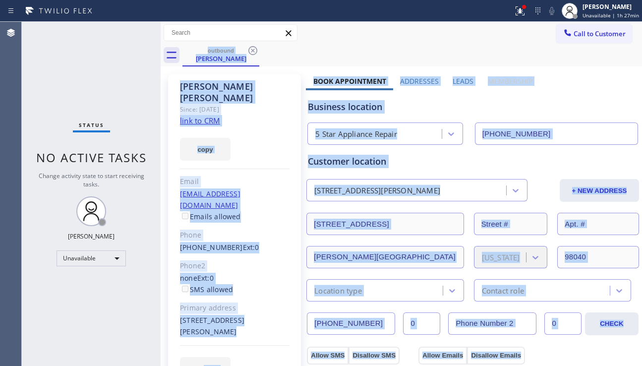
click at [252, 49] on div "outbound [PERSON_NAME]" at bounding box center [411, 55] width 459 height 22
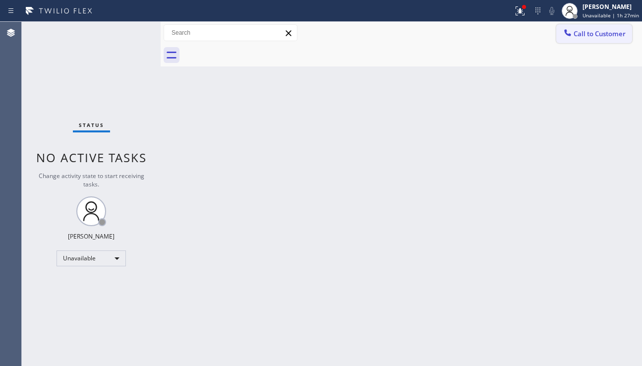
click at [562, 33] on icon at bounding box center [567, 33] width 10 height 10
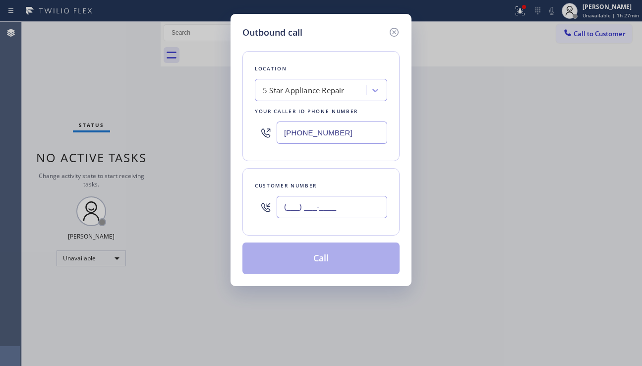
click at [324, 204] on input "(___) ___-____" at bounding box center [332, 207] width 111 height 22
paste input "310) 749-2035"
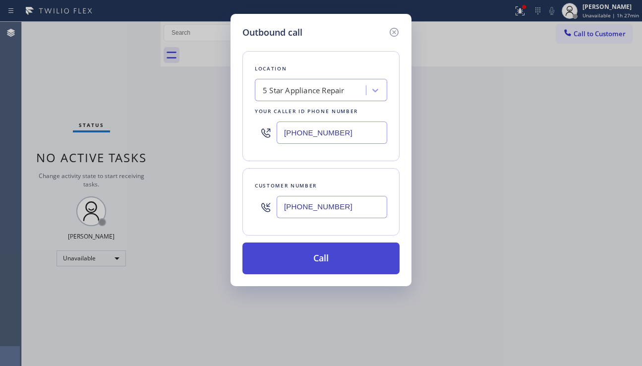
type input "[PHONE_NUMBER]"
click at [321, 262] on button "Call" at bounding box center [320, 258] width 157 height 32
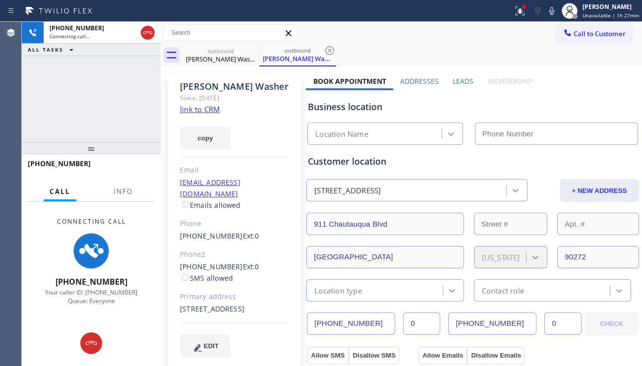
type input "[PHONE_NUMBER]"
click at [597, 113] on div "Business location 5 Star Appliance Repair [PHONE_NUMBER]" at bounding box center [473, 117] width 334 height 55
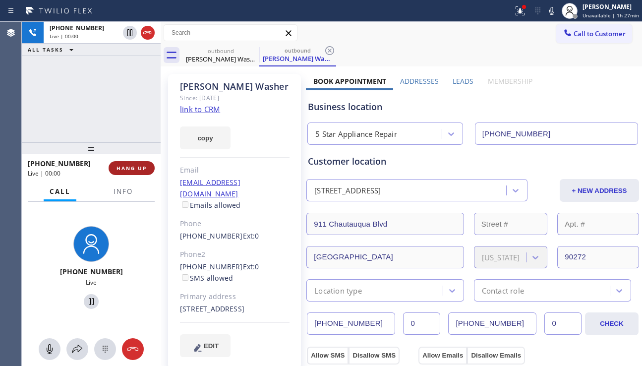
click at [139, 171] on span "HANG UP" at bounding box center [131, 168] width 30 height 7
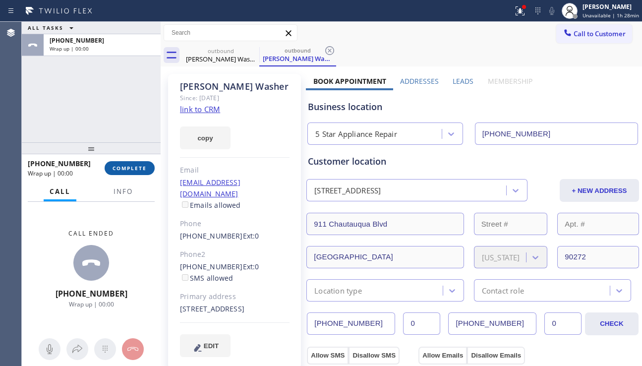
click at [143, 165] on span "COMPLETE" at bounding box center [129, 168] width 34 height 7
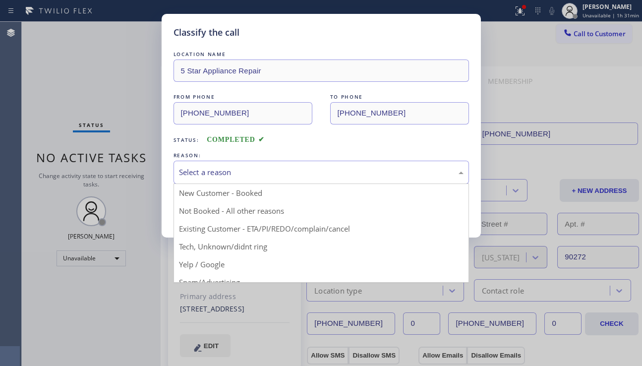
click at [258, 173] on div "Select a reason" at bounding box center [321, 172] width 284 height 11
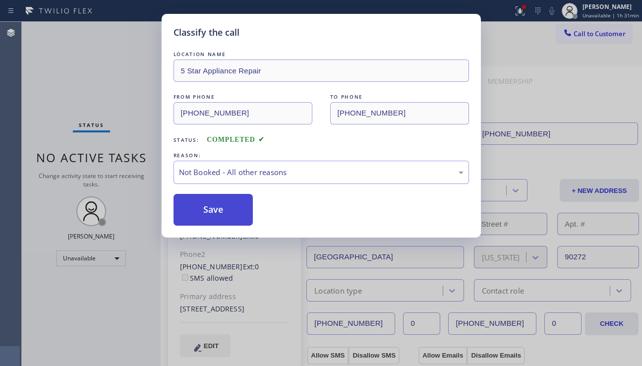
click at [217, 207] on button "Save" at bounding box center [213, 210] width 80 height 32
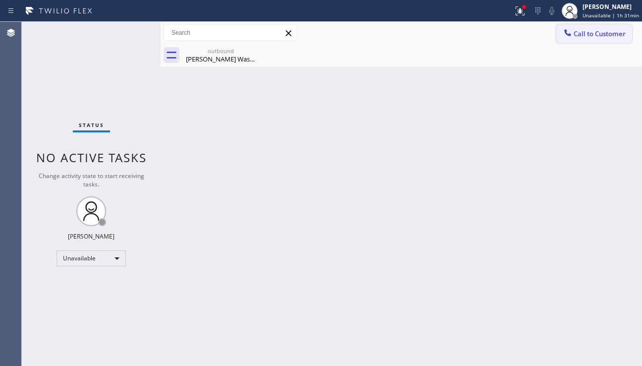
click at [583, 29] on span "Call to Customer" at bounding box center [599, 33] width 52 height 9
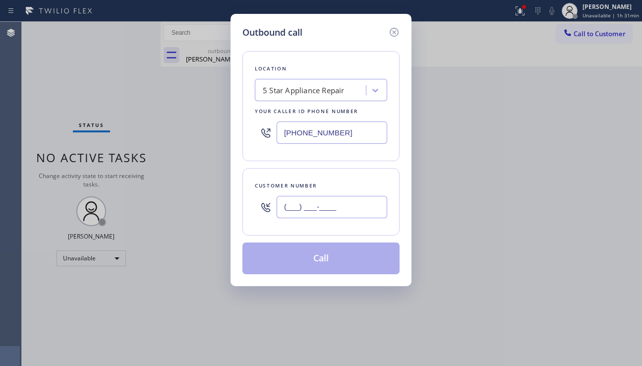
click at [355, 209] on input "(___) ___-____" at bounding box center [332, 207] width 111 height 22
paste input "310) 292-0785"
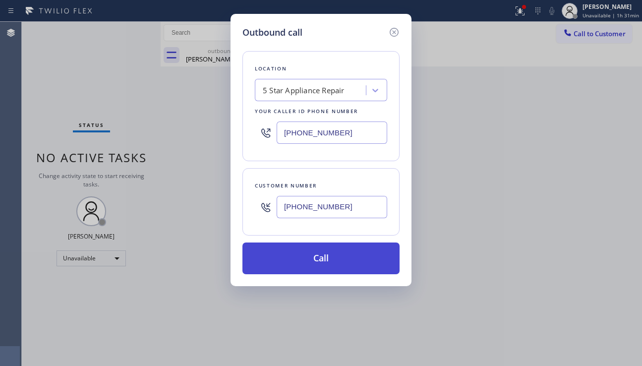
type input "[PHONE_NUMBER]"
click at [326, 262] on button "Call" at bounding box center [320, 258] width 157 height 32
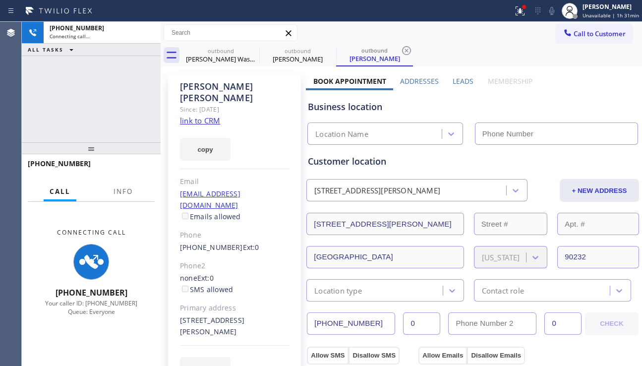
type input "[PHONE_NUMBER]"
click at [452, 80] on label "Leads" at bounding box center [462, 80] width 21 height 9
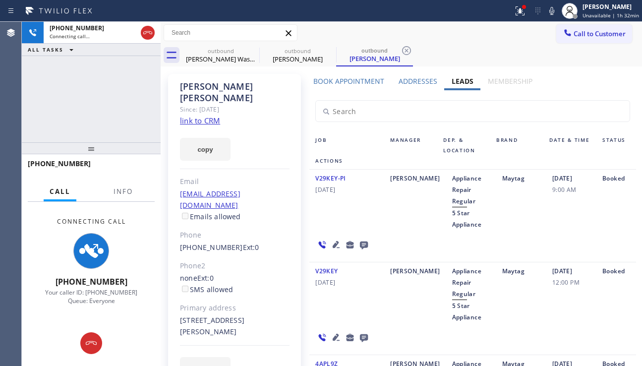
drag, startPoint x: 573, startPoint y: 217, endPoint x: 573, endPoint y: 211, distance: 5.9
click at [573, 213] on div "[DATE] 9:00 AM" at bounding box center [571, 200] width 50 height 57
click at [292, 221] on div "[PERSON_NAME] Since: [DATE] link to CRM copy Email [EMAIL_ADDRESS][DOMAIN_NAME]…" at bounding box center [234, 233] width 133 height 318
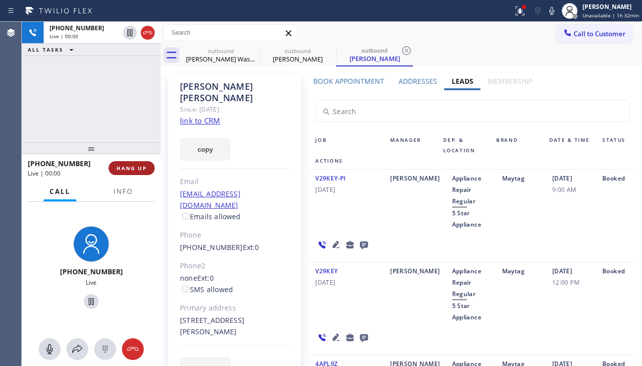
click at [134, 169] on span "HANG UP" at bounding box center [131, 168] width 30 height 7
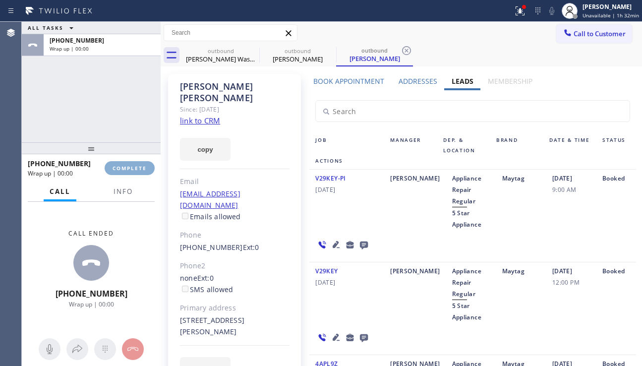
click at [134, 169] on span "COMPLETE" at bounding box center [129, 168] width 34 height 7
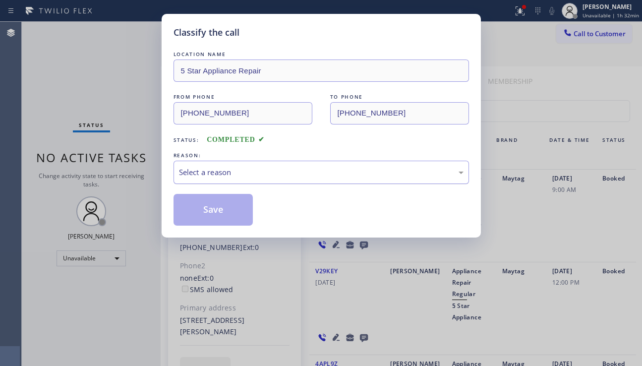
click at [268, 177] on div "Select a reason" at bounding box center [321, 172] width 284 height 11
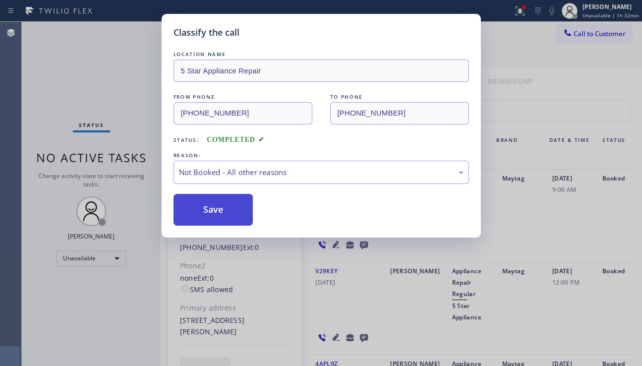
click at [224, 207] on button "Save" at bounding box center [213, 210] width 80 height 32
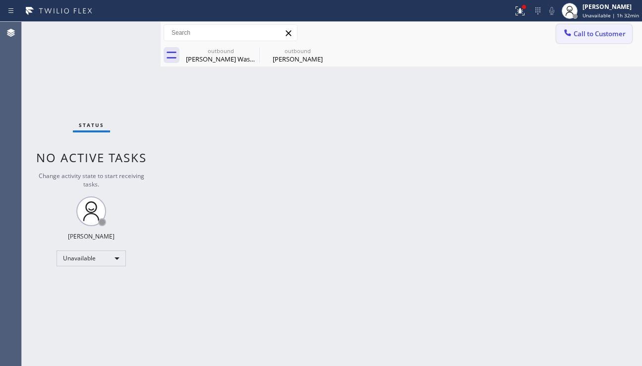
click at [569, 35] on icon at bounding box center [567, 32] width 6 height 6
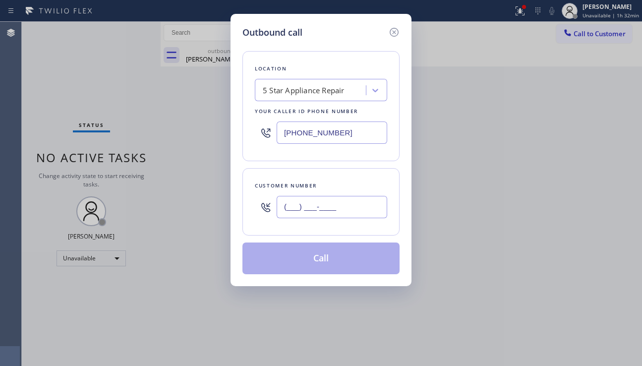
click at [299, 212] on input "(___) ___-____" at bounding box center [332, 207] width 111 height 22
paste input "206) 236-6106"
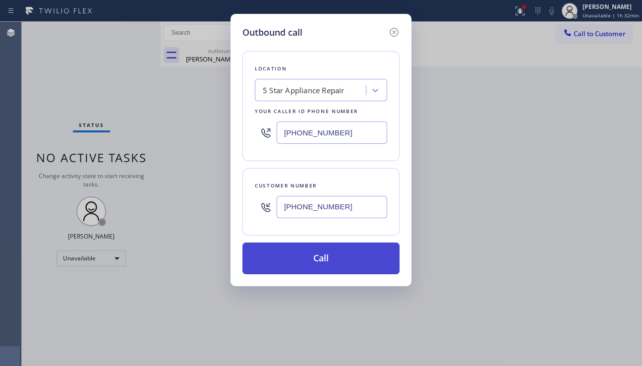
type input "[PHONE_NUMBER]"
click at [314, 255] on button "Call" at bounding box center [320, 258] width 157 height 32
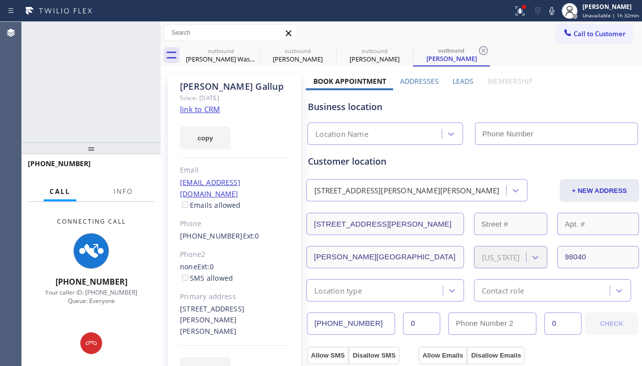
type input "[PHONE_NUMBER]"
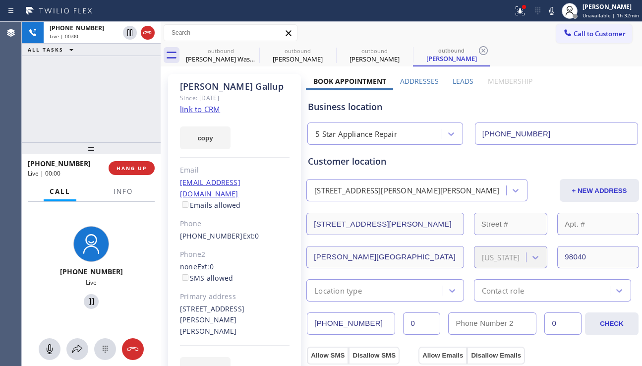
click at [590, 108] on div "Business location" at bounding box center [473, 106] width 330 height 13
click at [125, 169] on span "HANG UP" at bounding box center [131, 168] width 30 height 7
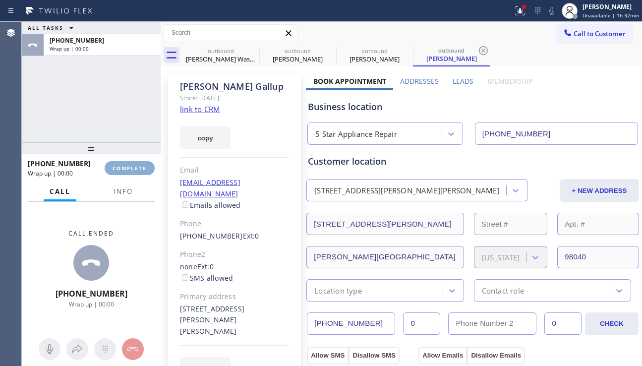
click at [125, 169] on span "COMPLETE" at bounding box center [129, 168] width 34 height 7
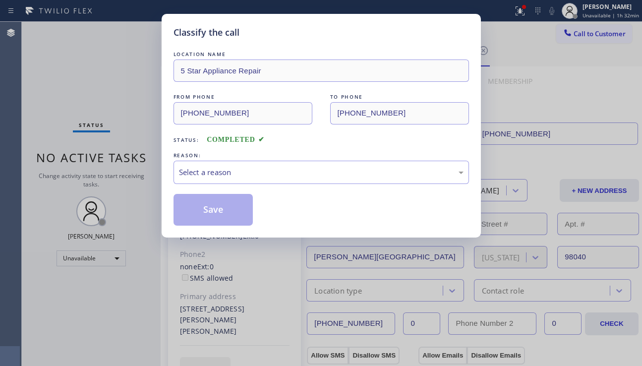
click at [270, 168] on div "Select a reason" at bounding box center [321, 172] width 284 height 11
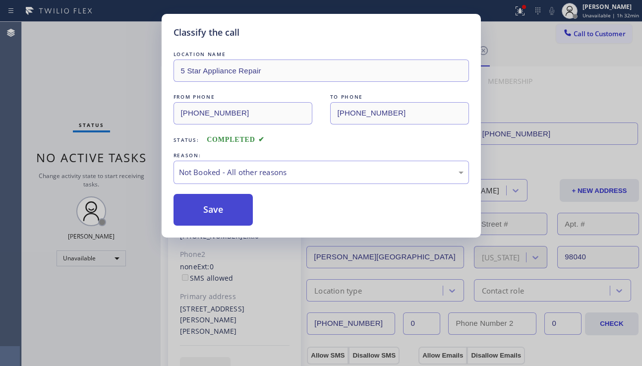
click at [210, 213] on button "Save" at bounding box center [213, 210] width 80 height 32
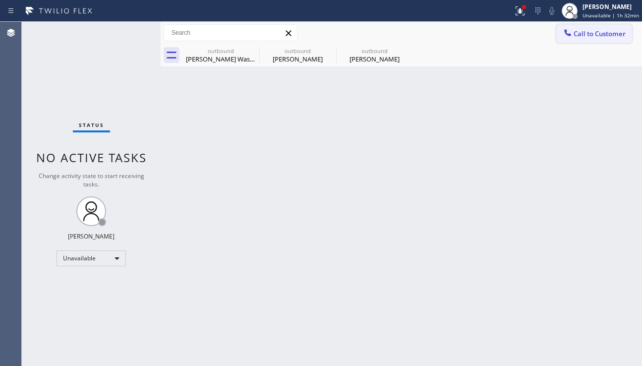
click at [569, 40] on button "Call to Customer" at bounding box center [594, 33] width 76 height 19
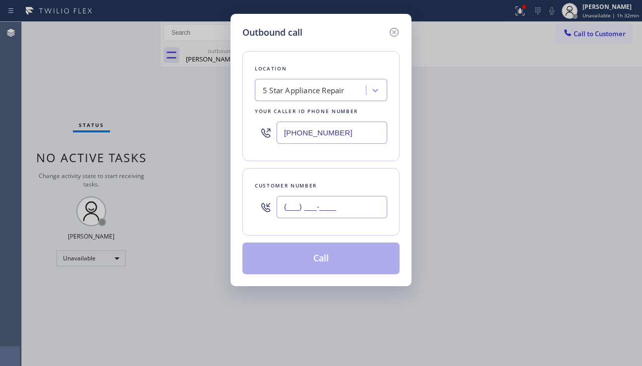
click at [332, 207] on input "(___) ___-____" at bounding box center [332, 207] width 111 height 22
paste input "714) 421-1321"
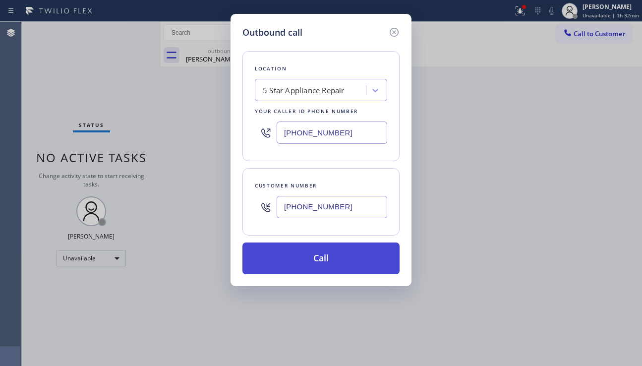
type input "[PHONE_NUMBER]"
click at [323, 265] on button "Call" at bounding box center [320, 258] width 157 height 32
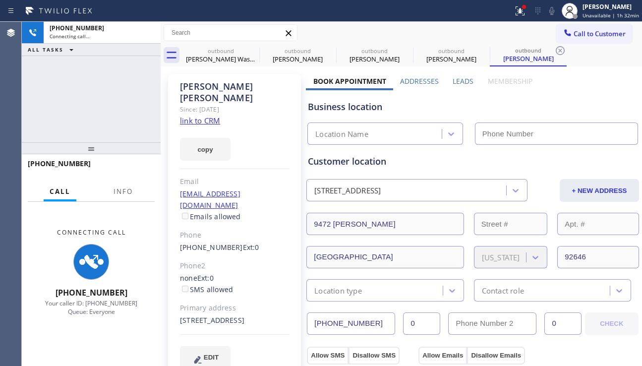
type input "[PHONE_NUMBER]"
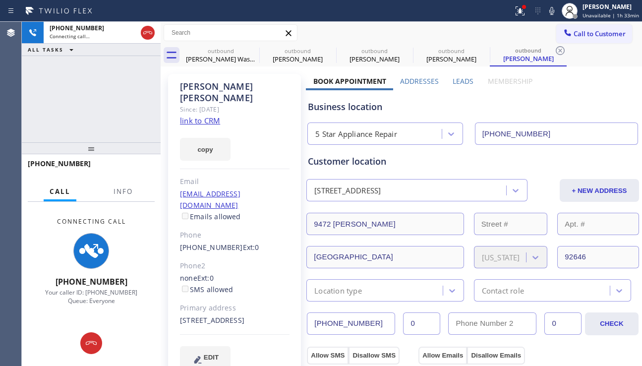
click at [592, 110] on div "Business location" at bounding box center [473, 106] width 330 height 13
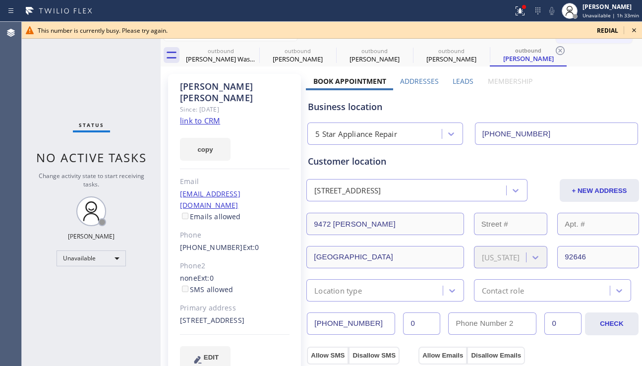
click at [634, 29] on icon at bounding box center [634, 30] width 12 height 12
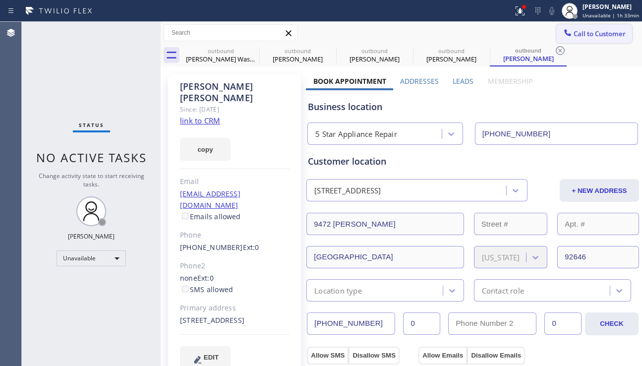
click at [573, 35] on span "Call to Customer" at bounding box center [599, 33] width 52 height 9
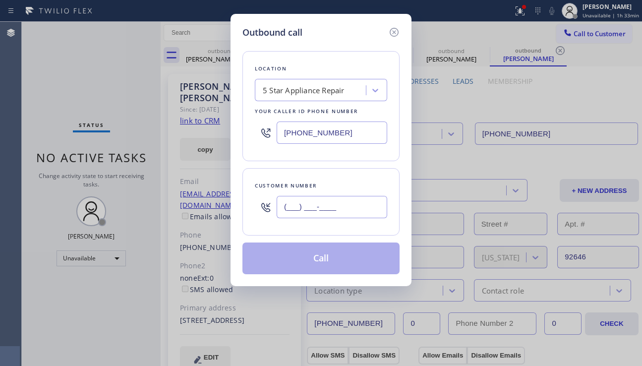
click at [332, 198] on input "(___) ___-____" at bounding box center [332, 207] width 111 height 22
paste input "305) 742-4417"
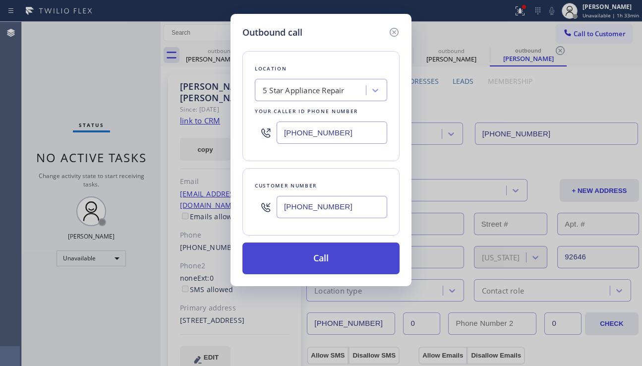
type input "[PHONE_NUMBER]"
click at [307, 255] on button "Call" at bounding box center [320, 258] width 157 height 32
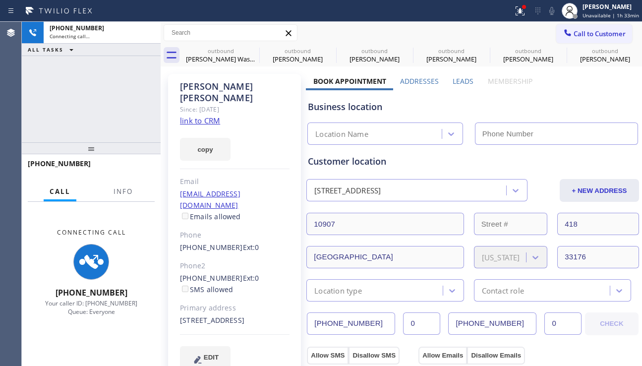
type input "[PHONE_NUMBER]"
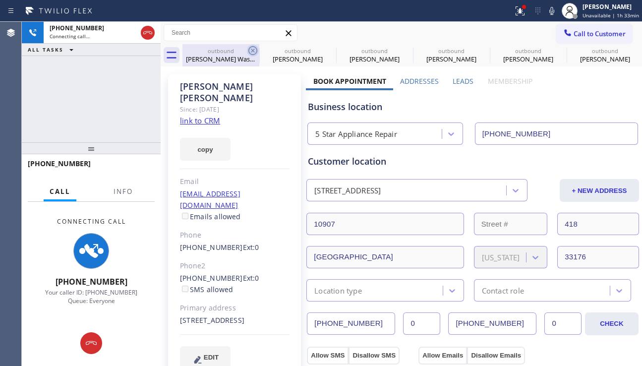
click at [255, 52] on icon at bounding box center [253, 51] width 12 height 12
click at [0, 0] on icon at bounding box center [0, 0] width 0 height 0
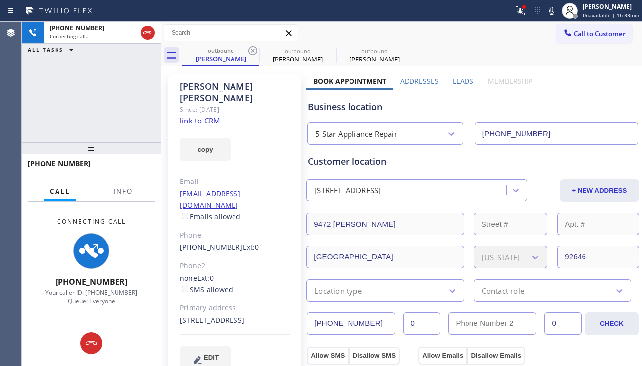
click at [255, 52] on icon at bounding box center [253, 51] width 12 height 12
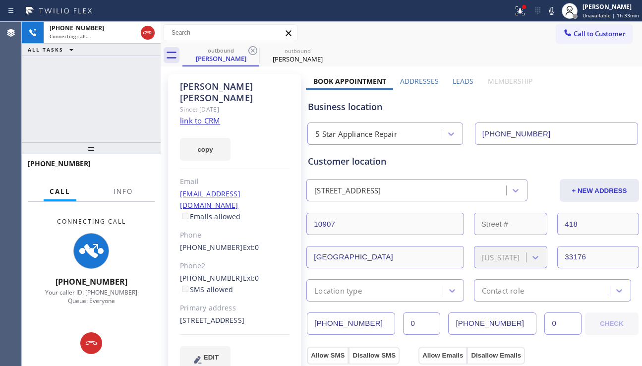
drag, startPoint x: 595, startPoint y: 91, endPoint x: 580, endPoint y: 100, distance: 16.9
click at [595, 91] on div "Business location 5 Star Appliance Repair [PHONE_NUMBER]" at bounding box center [473, 117] width 334 height 55
click at [415, 84] on label "Addresses" at bounding box center [419, 80] width 39 height 9
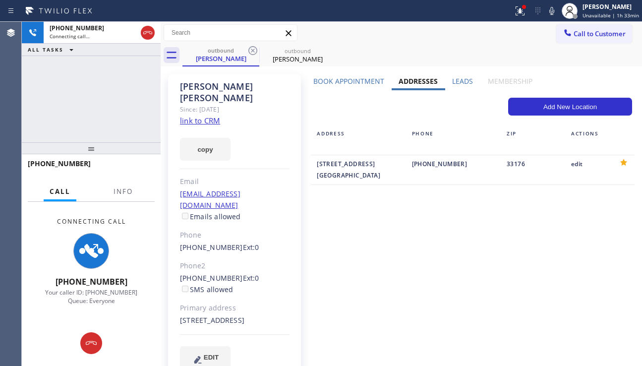
click at [337, 79] on label "Book Appointment" at bounding box center [348, 80] width 71 height 9
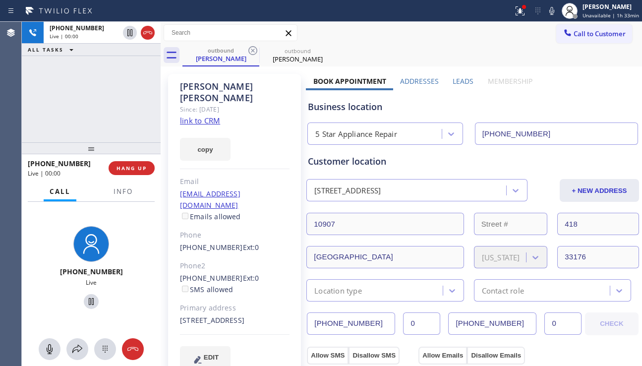
click at [266, 351] on div "[PERSON_NAME] Since: [DATE] link to CRM copy Email [EMAIL_ADDRESS][DOMAIN_NAME]…" at bounding box center [234, 227] width 133 height 307
click at [131, 165] on span "HANG UP" at bounding box center [131, 168] width 30 height 7
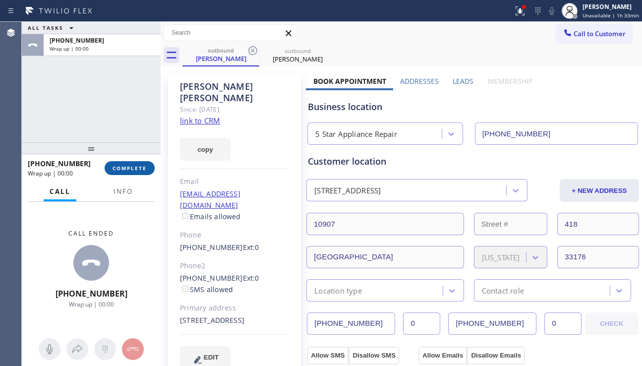
click at [131, 165] on span "COMPLETE" at bounding box center [129, 168] width 34 height 7
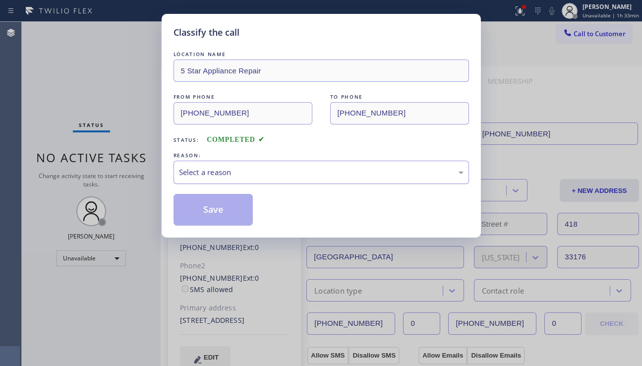
click at [299, 175] on div "Select a reason" at bounding box center [321, 172] width 284 height 11
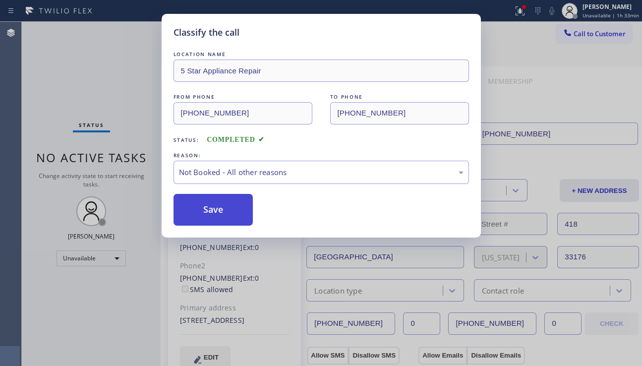
click at [213, 212] on button "Save" at bounding box center [213, 210] width 80 height 32
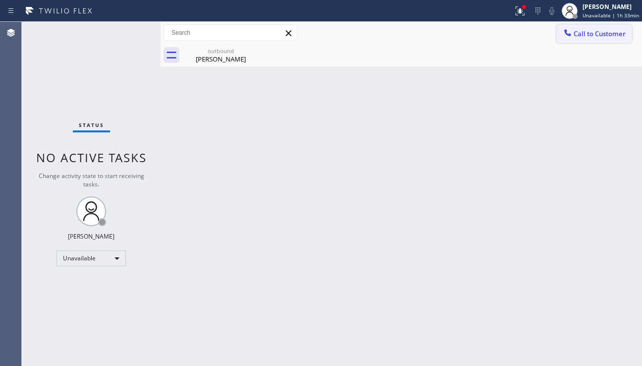
click at [597, 39] on button "Call to Customer" at bounding box center [594, 33] width 76 height 19
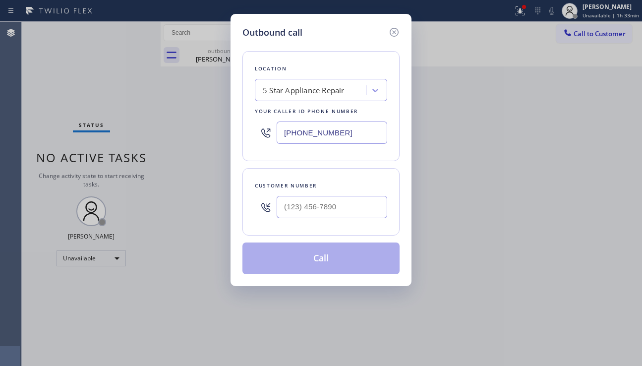
click at [302, 219] on div at bounding box center [332, 207] width 111 height 32
click at [305, 214] on input "(___) ___-____" at bounding box center [332, 207] width 111 height 22
paste input "310) 529-8217"
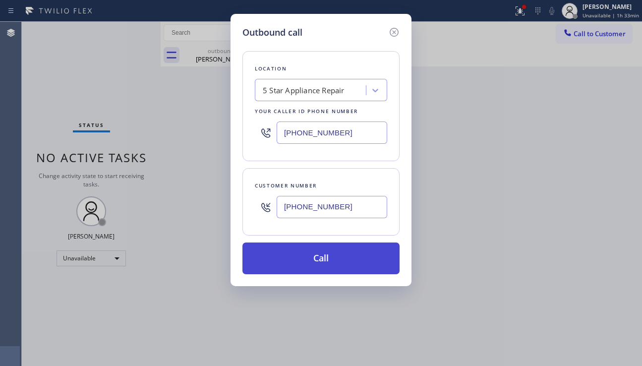
type input "[PHONE_NUMBER]"
click at [322, 261] on button "Call" at bounding box center [320, 258] width 157 height 32
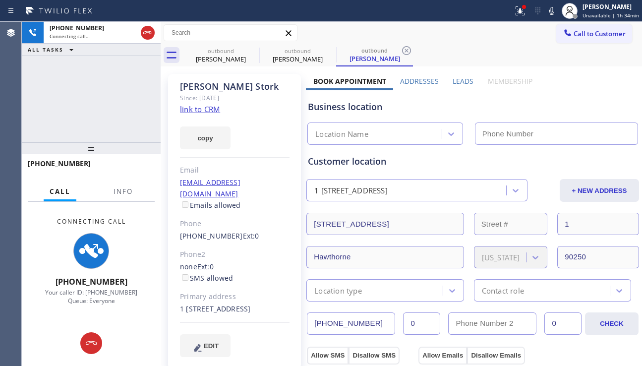
type input "[PHONE_NUMBER]"
click at [581, 103] on div "Business location" at bounding box center [473, 106] width 330 height 13
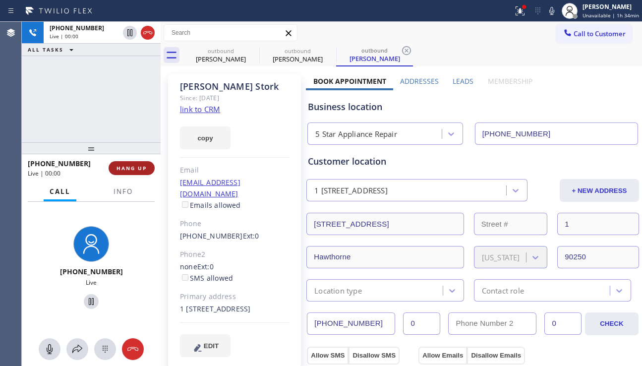
click at [138, 170] on span "HANG UP" at bounding box center [131, 168] width 30 height 7
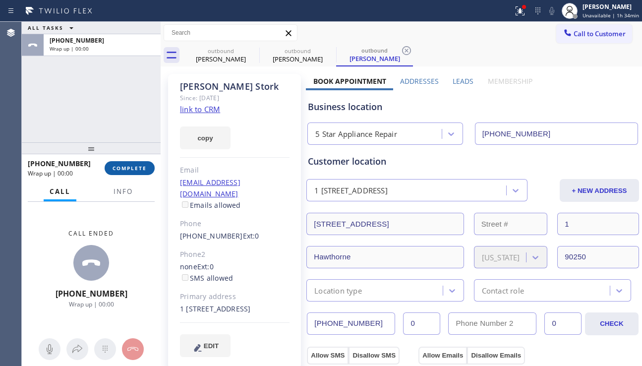
click at [138, 170] on span "COMPLETE" at bounding box center [129, 168] width 34 height 7
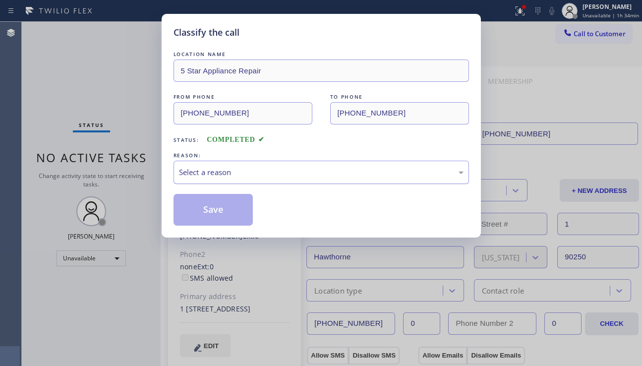
click at [276, 173] on div "Select a reason" at bounding box center [321, 172] width 284 height 11
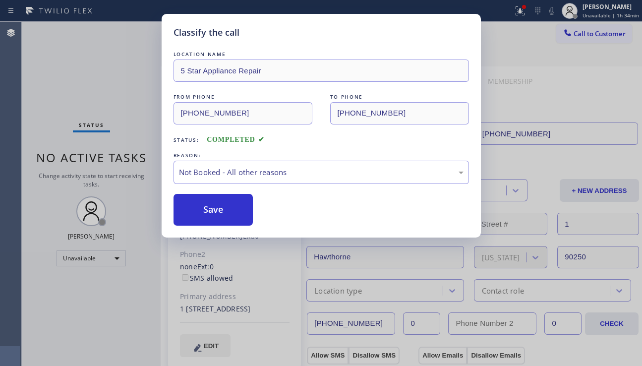
drag, startPoint x: 184, startPoint y: 212, endPoint x: 309, endPoint y: 201, distance: 125.9
click at [185, 212] on button "Save" at bounding box center [213, 210] width 80 height 32
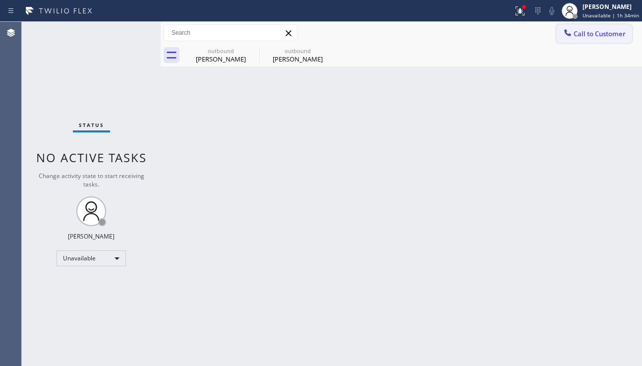
click at [581, 32] on span "Call to Customer" at bounding box center [599, 33] width 52 height 9
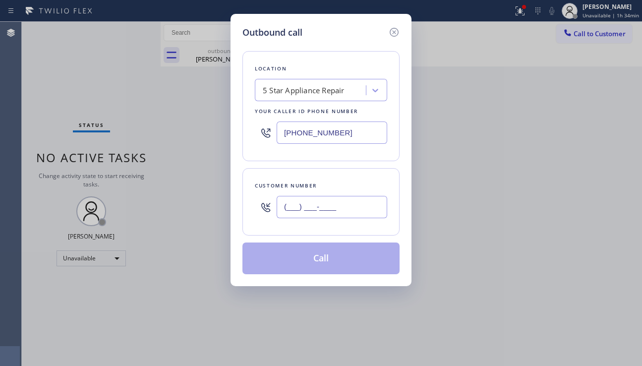
click at [293, 215] on input "(___) ___-____" at bounding box center [332, 207] width 111 height 22
paste input "310) 397-8290"
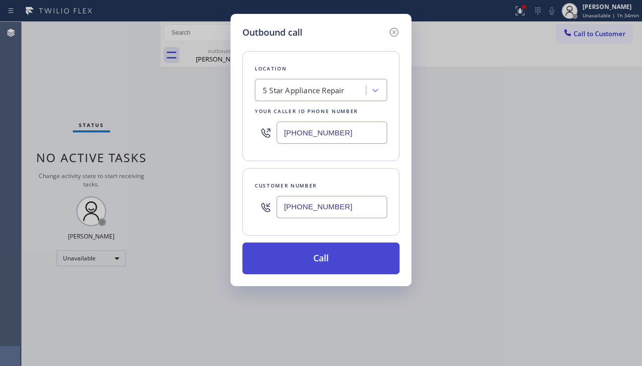
type input "[PHONE_NUMBER]"
click at [311, 264] on button "Call" at bounding box center [320, 258] width 157 height 32
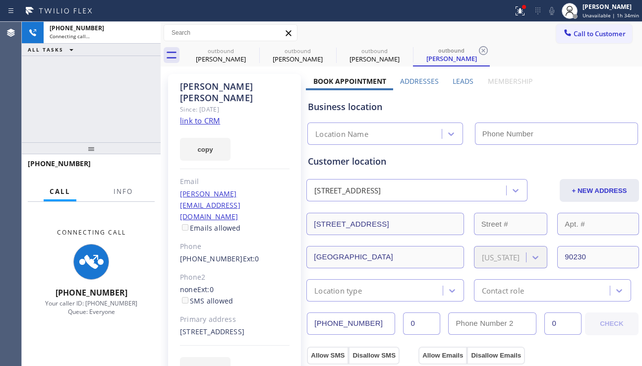
type input "[PHONE_NUMBER]"
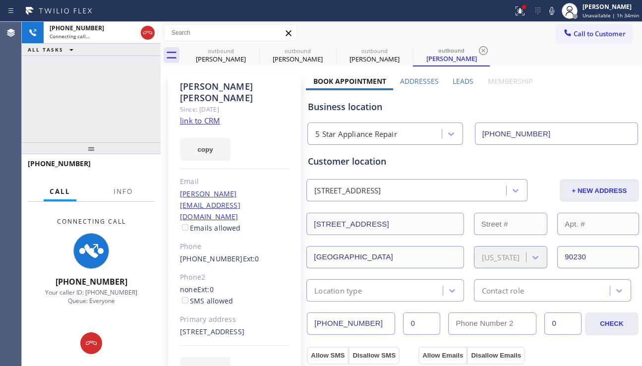
click at [40, 99] on div "[PHONE_NUMBER] Connecting call… ALL TASKS ALL TASKS ACTIVE TASKS TASKS IN WRAP …" at bounding box center [91, 82] width 139 height 120
click at [238, 155] on div "[PERSON_NAME] Since: [DATE] link to CRM copy Email [PERSON_NAME][EMAIL_ADDRESS]…" at bounding box center [234, 233] width 133 height 318
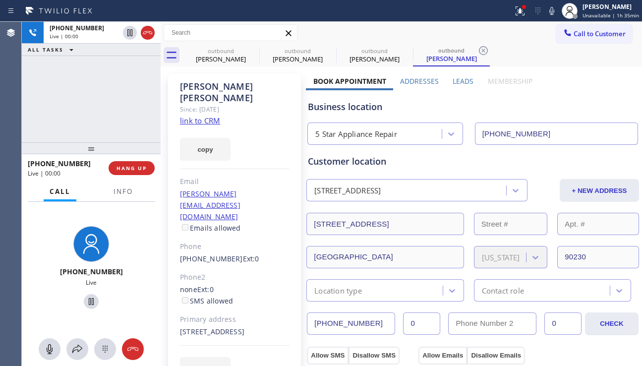
click at [461, 82] on label "Leads" at bounding box center [462, 80] width 21 height 9
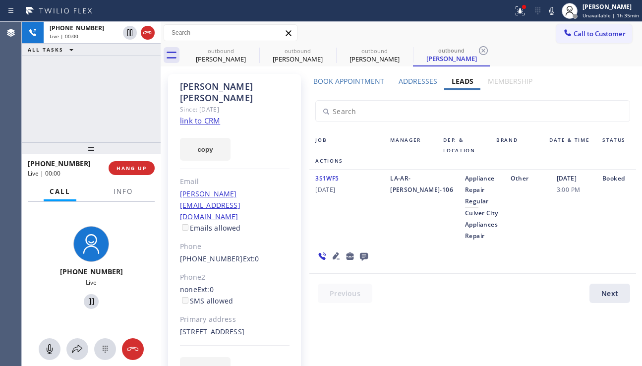
click at [337, 252] on icon at bounding box center [336, 256] width 12 height 12
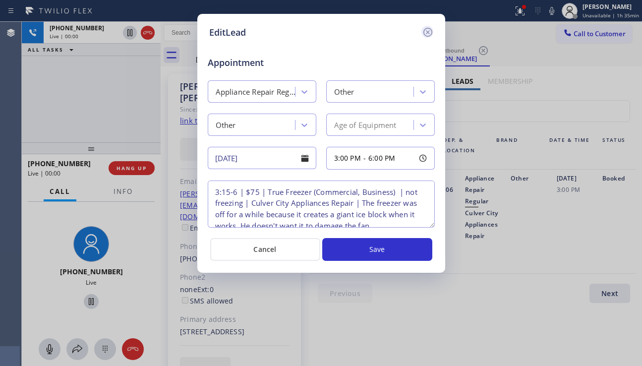
click at [430, 30] on icon at bounding box center [428, 32] width 12 height 12
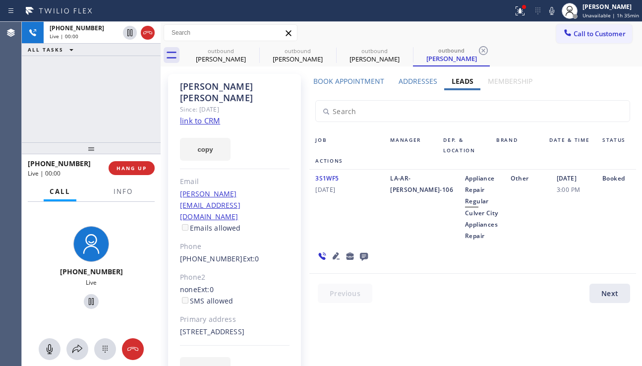
click at [336, 253] on icon at bounding box center [336, 256] width 12 height 12
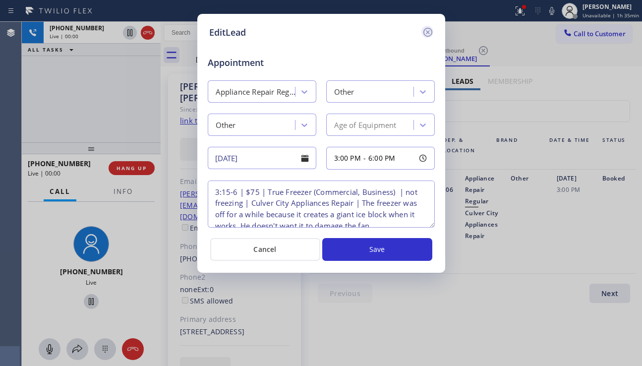
click at [430, 33] on icon at bounding box center [428, 32] width 12 height 12
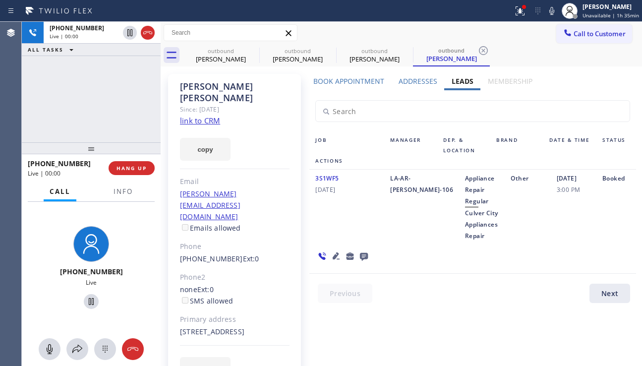
click at [333, 255] on icon at bounding box center [336, 255] width 7 height 7
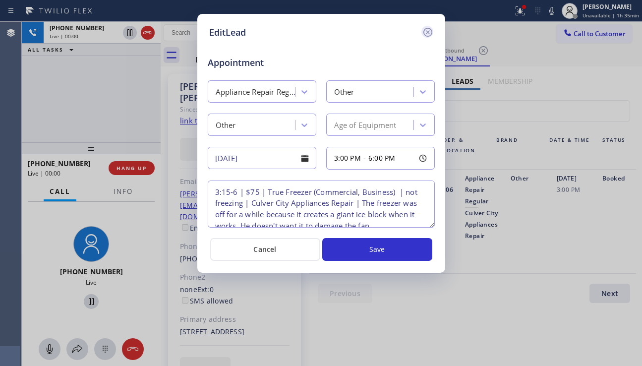
click at [430, 33] on icon at bounding box center [428, 32] width 12 height 12
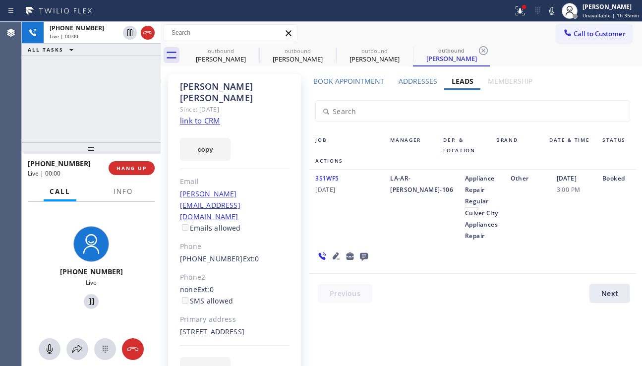
click at [352, 76] on label "Book Appointment" at bounding box center [348, 80] width 71 height 9
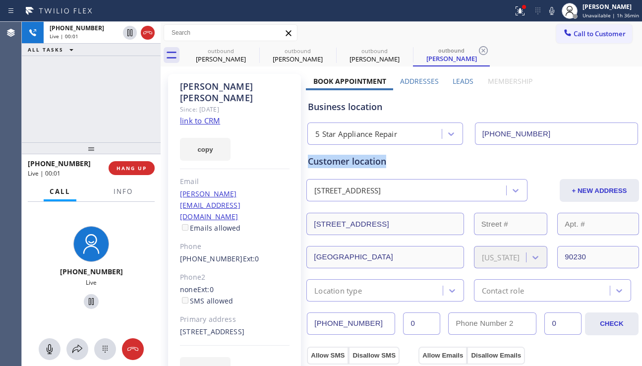
drag, startPoint x: 390, startPoint y: 163, endPoint x: 305, endPoint y: 163, distance: 84.3
click at [308, 163] on div "Customer location" at bounding box center [473, 161] width 330 height 13
click at [381, 163] on div "Customer location" at bounding box center [473, 161] width 330 height 13
drag, startPoint x: 386, startPoint y: 163, endPoint x: 307, endPoint y: 160, distance: 78.9
click at [308, 160] on div "Customer location" at bounding box center [473, 161] width 330 height 13
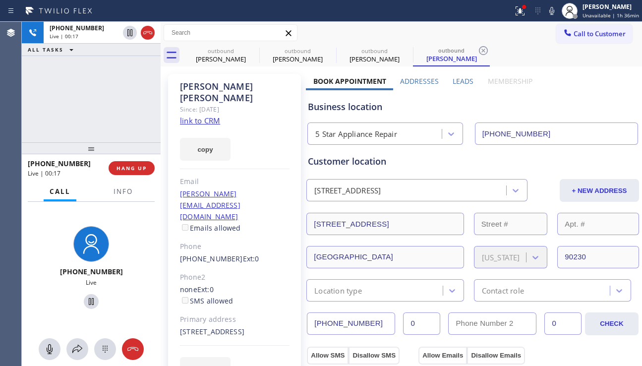
click at [271, 152] on div "[PERSON_NAME] Since: [DATE] link to CRM copy Email [PERSON_NAME][EMAIL_ADDRESS]…" at bounding box center [234, 233] width 133 height 318
drag, startPoint x: 384, startPoint y: 161, endPoint x: 308, endPoint y: 160, distance: 75.8
click at [308, 160] on div "Customer location" at bounding box center [473, 161] width 330 height 13
click at [384, 162] on div "Customer location" at bounding box center [473, 161] width 330 height 13
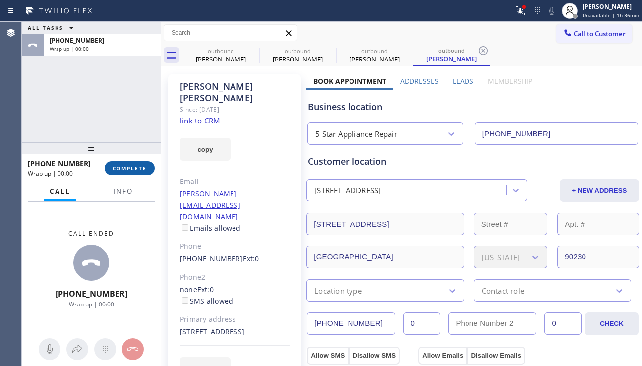
click at [136, 170] on span "COMPLETE" at bounding box center [129, 168] width 34 height 7
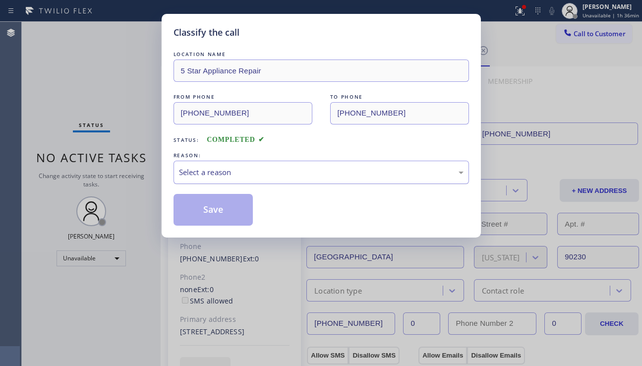
click at [264, 178] on div "Select a reason" at bounding box center [320, 172] width 295 height 23
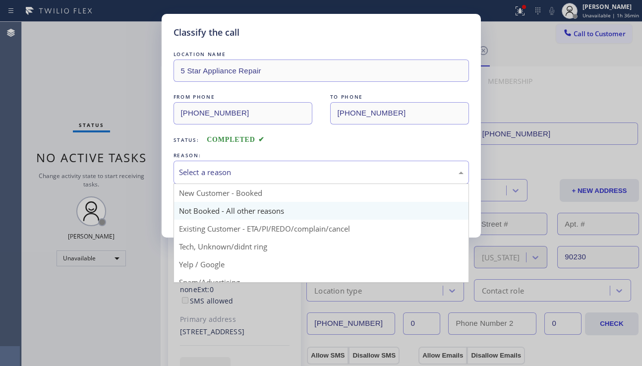
click at [241, 215] on button "Save" at bounding box center [213, 210] width 80 height 32
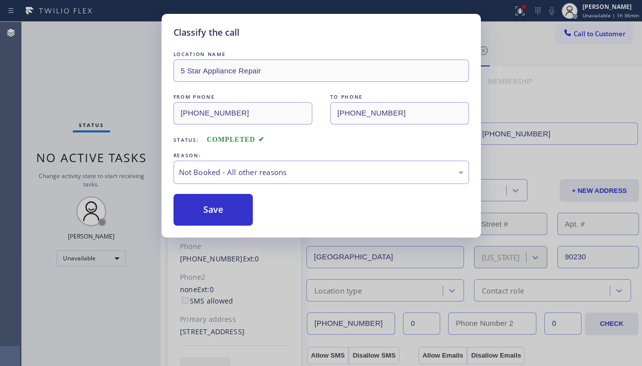
click at [227, 213] on button "Save" at bounding box center [213, 210] width 80 height 32
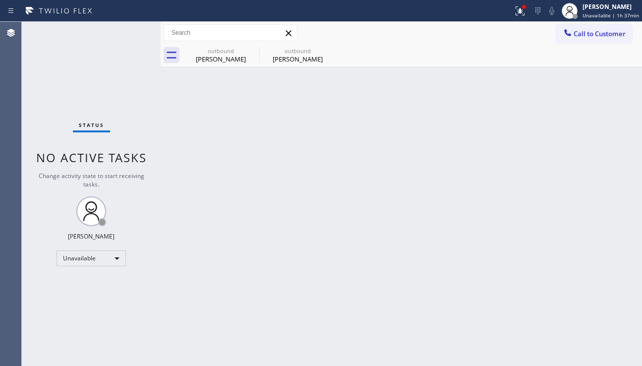
click at [578, 227] on div "Back to Dashboard Change Sender ID Customers Technicians Select a contact Outbo…" at bounding box center [401, 194] width 481 height 344
click at [513, 19] on button at bounding box center [520, 11] width 22 height 22
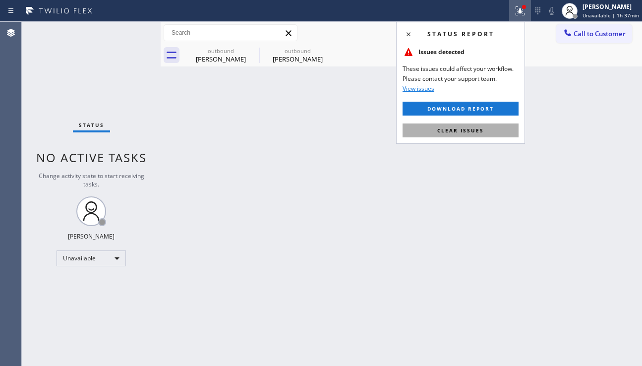
click at [460, 131] on span "Clear issues" at bounding box center [460, 130] width 47 height 7
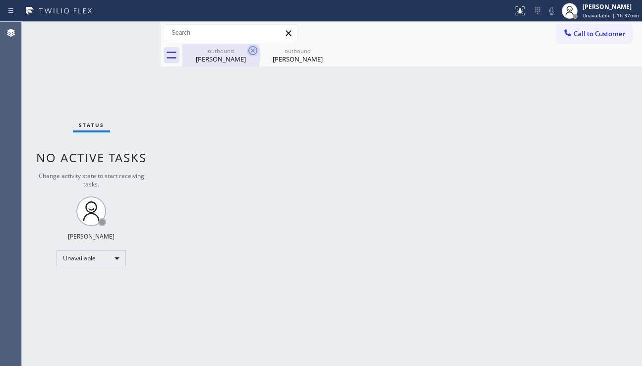
click at [249, 47] on icon at bounding box center [253, 51] width 12 height 12
click at [0, 0] on icon at bounding box center [0, 0] width 0 height 0
click at [249, 47] on div at bounding box center [411, 55] width 459 height 22
click at [568, 39] on div at bounding box center [568, 34] width 12 height 12
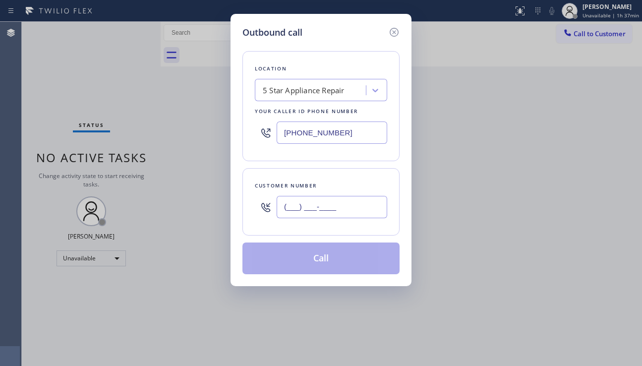
click at [320, 212] on input "(___) ___-____" at bounding box center [332, 207] width 111 height 22
paste input "626) 437-6800"
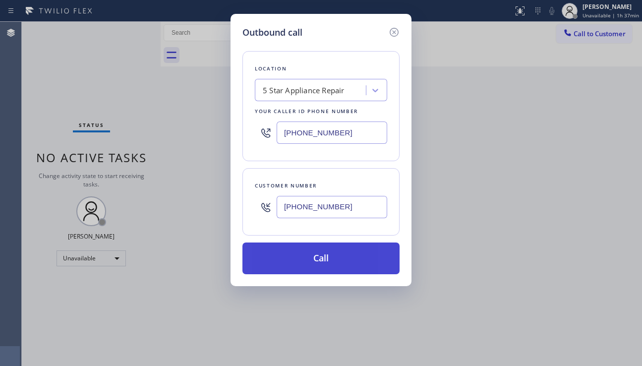
type input "[PHONE_NUMBER]"
click at [323, 263] on button "Call" at bounding box center [320, 258] width 157 height 32
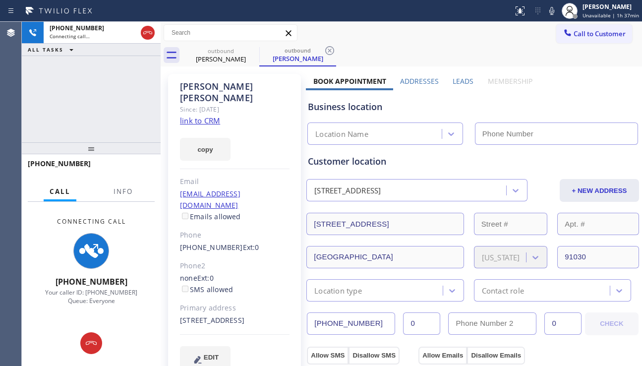
type input "[PHONE_NUMBER]"
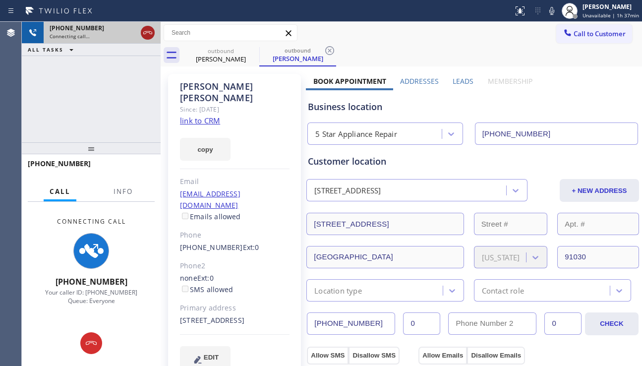
click at [147, 36] on icon at bounding box center [148, 33] width 12 height 12
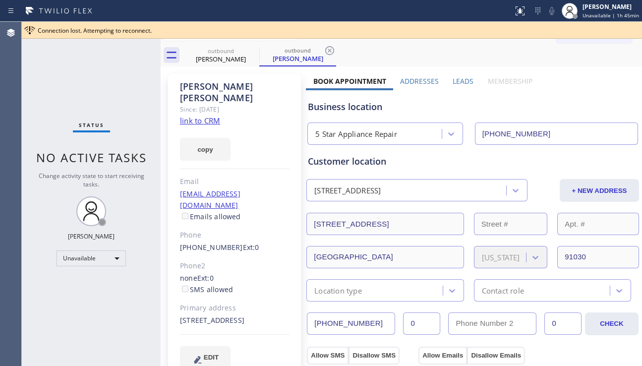
click at [578, 99] on div "Business location 5 Star Appliance Repair [PHONE_NUMBER]" at bounding box center [473, 117] width 334 height 55
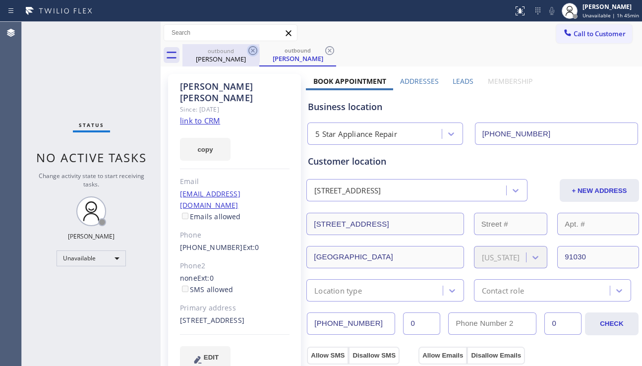
click at [253, 47] on icon at bounding box center [253, 51] width 12 height 12
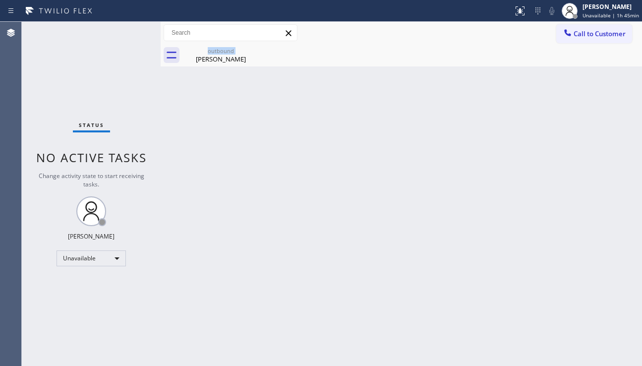
click at [253, 47] on div "outbound [PERSON_NAME]" at bounding box center [220, 55] width 77 height 22
click at [0, 0] on icon at bounding box center [0, 0] width 0 height 0
click at [566, 237] on div "Back to Dashboard Change Sender ID Customers Technicians Select a contact Outbo…" at bounding box center [401, 194] width 481 height 344
click at [605, 34] on span "Call to Customer" at bounding box center [599, 33] width 52 height 9
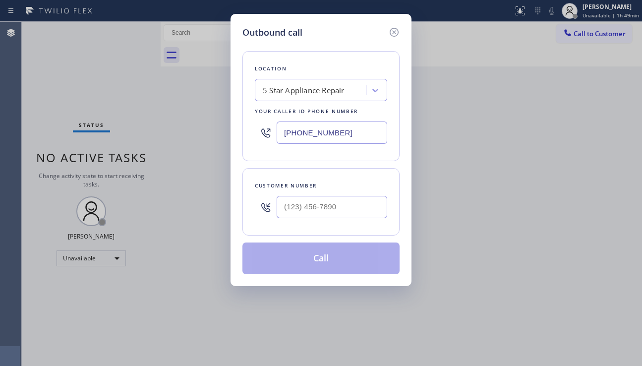
click at [592, 225] on div "Outbound call Location 5 Star Appliance Repair Your caller id phone number [PHO…" at bounding box center [321, 183] width 642 height 366
click at [287, 201] on input "(___) ___-____" at bounding box center [332, 207] width 111 height 22
paste input "408) 656-3496"
type input "[PHONE_NUMBER]"
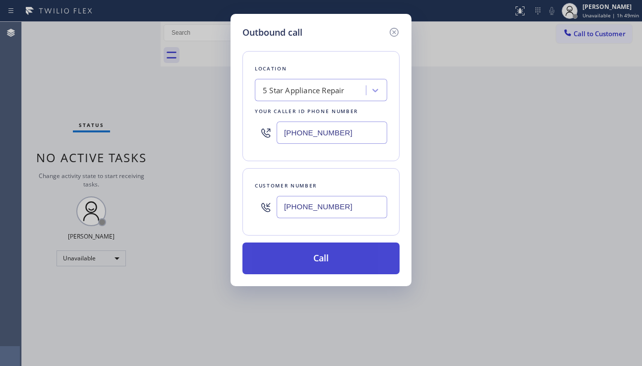
click at [316, 260] on button "Call" at bounding box center [320, 258] width 157 height 32
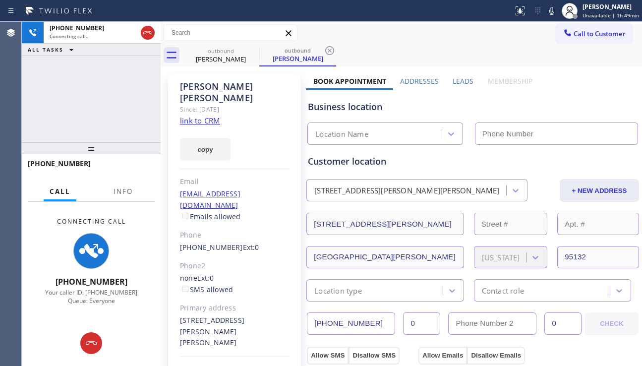
type input "[PHONE_NUMBER]"
click at [69, 106] on div "[PHONE_NUMBER] Connecting call… ALL TASKS ALL TASKS ACTIVE TASKS TASKS IN WRAP …" at bounding box center [91, 82] width 139 height 120
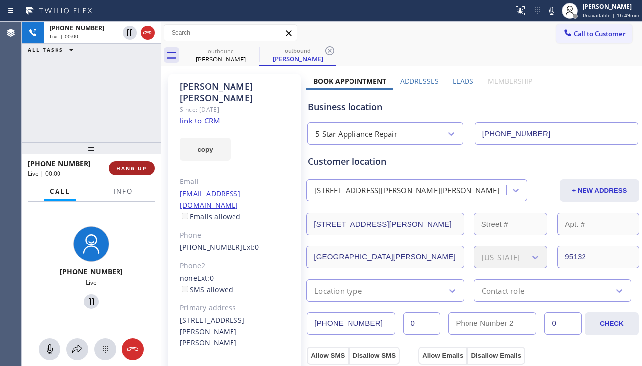
click at [135, 171] on button "HANG UP" at bounding box center [132, 168] width 46 height 14
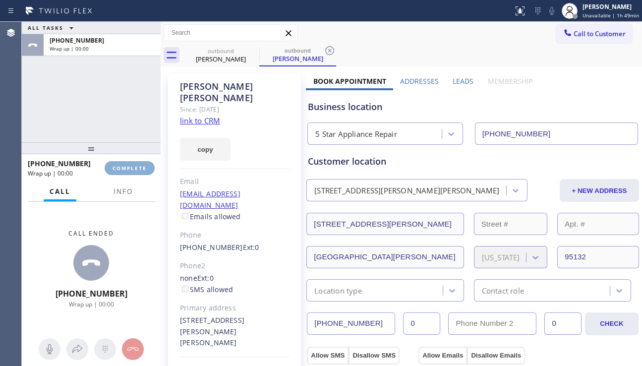
click at [135, 171] on button "COMPLETE" at bounding box center [130, 168] width 50 height 14
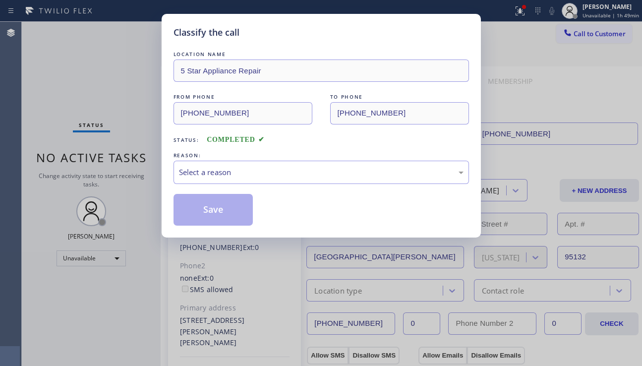
click at [275, 168] on div "Select a reason" at bounding box center [321, 172] width 284 height 11
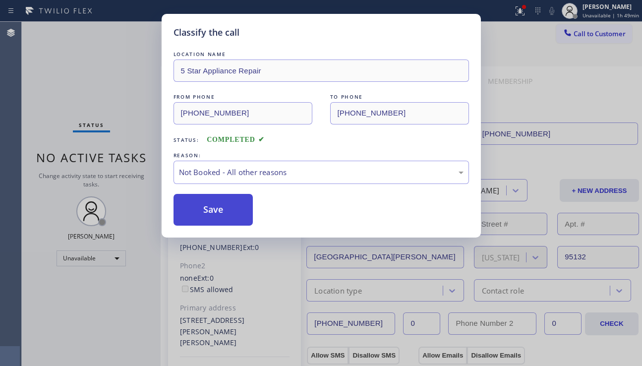
click at [206, 209] on button "Save" at bounding box center [213, 210] width 80 height 32
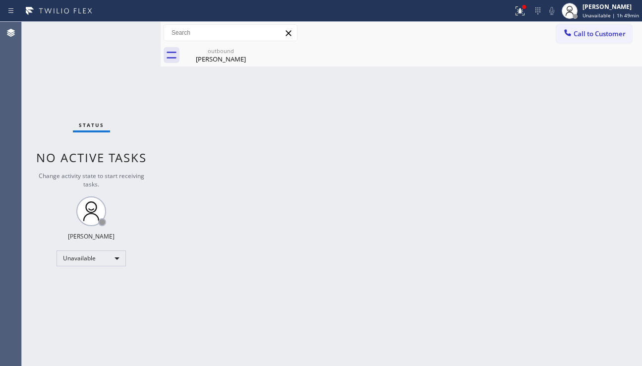
click at [583, 31] on span "Call to Customer" at bounding box center [599, 33] width 52 height 9
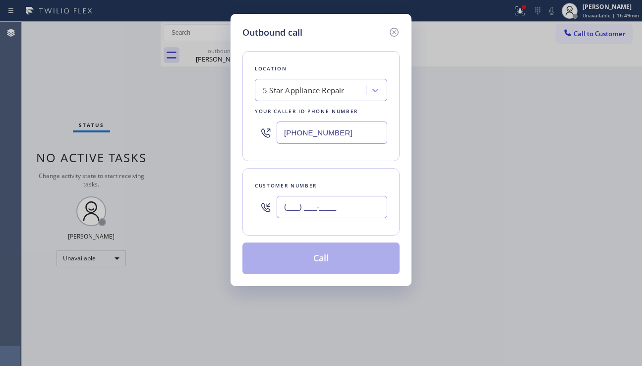
click at [317, 207] on input "(___) ___-____" at bounding box center [332, 207] width 111 height 22
paste input "718) 224-7667"
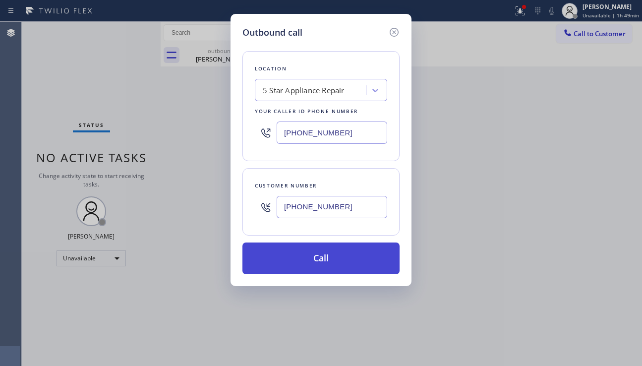
type input "[PHONE_NUMBER]"
click at [320, 262] on button "Call" at bounding box center [320, 258] width 157 height 32
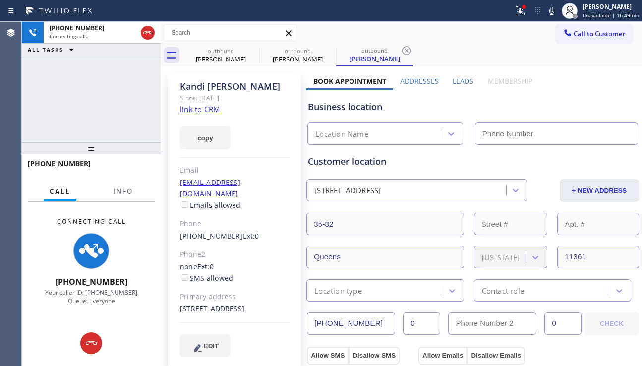
type input "[PHONE_NUMBER]"
click at [61, 123] on div "[PHONE_NUMBER] Connecting call… ALL TASKS ALL TASKS ACTIVE TASKS TASKS IN WRAP …" at bounding box center [91, 82] width 139 height 120
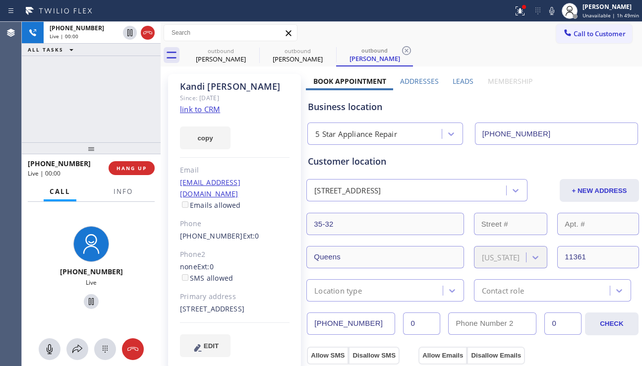
click at [452, 79] on label "Leads" at bounding box center [462, 80] width 21 height 9
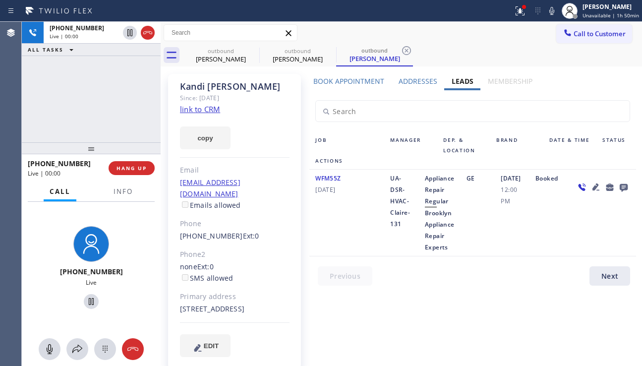
click at [597, 187] on icon at bounding box center [595, 186] width 7 height 7
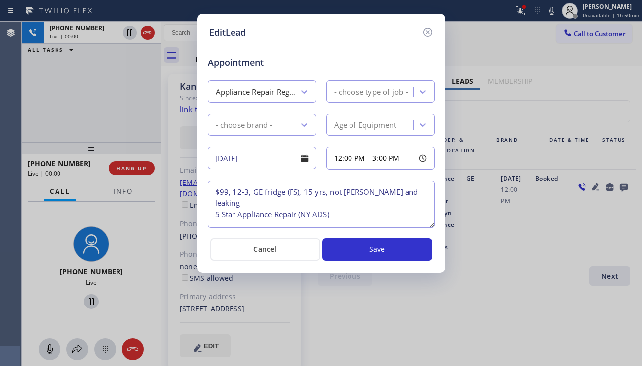
type textarea "$99, 12-3, GE fridge (FS), 15 yrs, not [PERSON_NAME] and leaking 5 Star Applian…"
click at [428, 36] on icon at bounding box center [428, 32] width 12 height 12
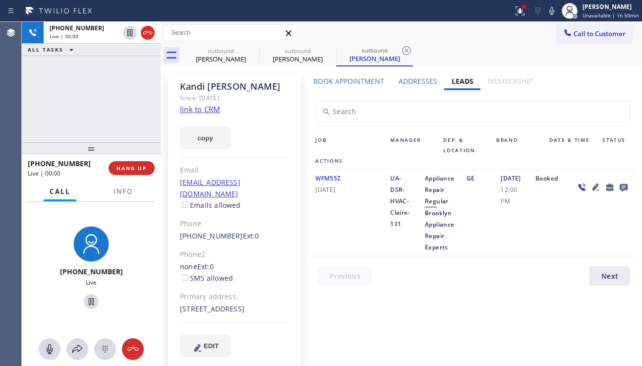
click at [594, 187] on icon at bounding box center [595, 186] width 7 height 7
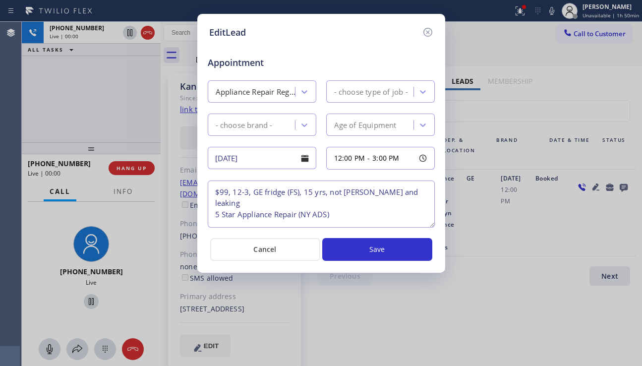
type textarea "$99, 12-3, GE fridge (FS), 15 yrs, not [PERSON_NAME] and leaking 5 Star Applian…"
click at [425, 32] on icon at bounding box center [428, 32] width 12 height 12
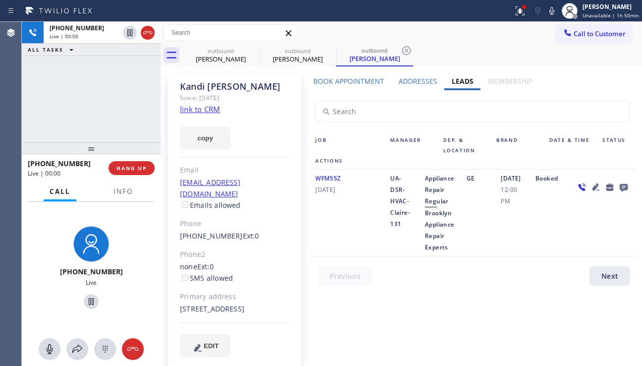
click at [341, 149] on div "Job" at bounding box center [346, 145] width 75 height 21
click at [418, 84] on label "Addresses" at bounding box center [417, 80] width 39 height 9
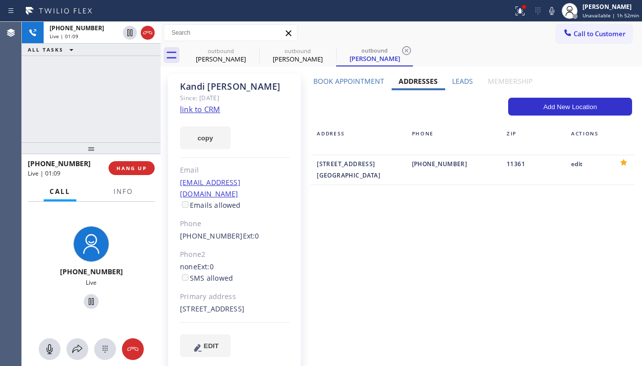
click at [361, 216] on div "Book Appointment Addresses Leads Membership Business location 5 Star Appliance …" at bounding box center [473, 224] width 334 height 297
click at [455, 76] on label "Leads" at bounding box center [462, 80] width 21 height 9
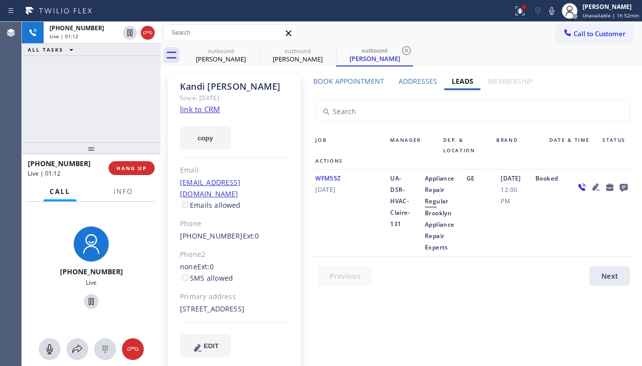
click at [625, 186] on icon at bounding box center [624, 187] width 12 height 12
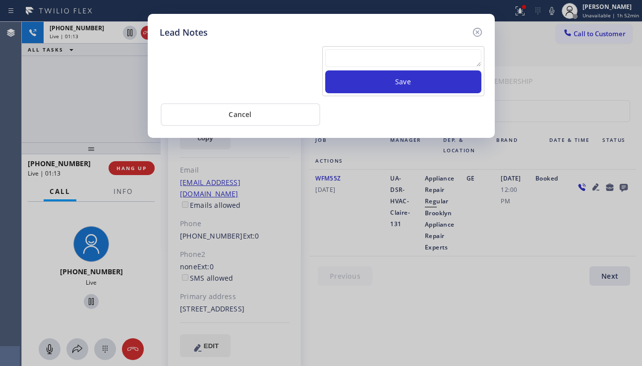
click at [413, 60] on textarea at bounding box center [403, 58] width 156 height 18
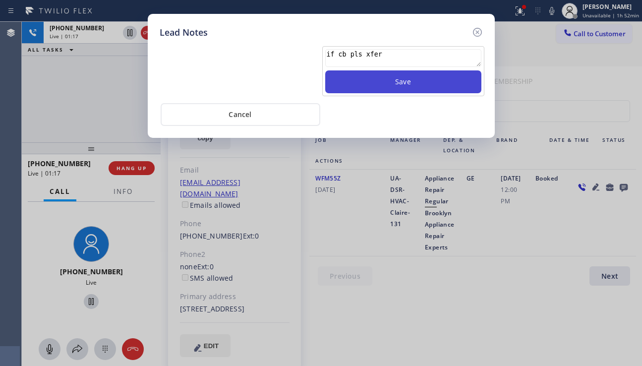
type textarea "if cb pls xfer"
click at [400, 77] on button "Save" at bounding box center [403, 81] width 156 height 23
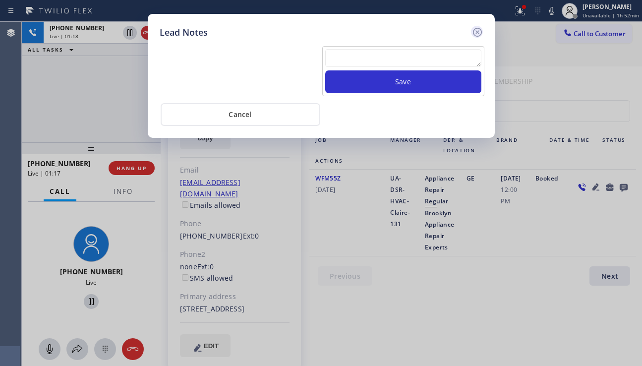
click at [476, 34] on icon at bounding box center [477, 32] width 12 height 12
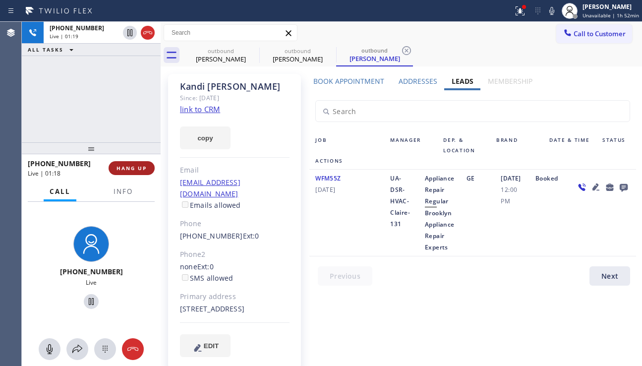
click at [141, 172] on button "HANG UP" at bounding box center [132, 168] width 46 height 14
click at [142, 171] on span "HANG UP" at bounding box center [131, 168] width 30 height 7
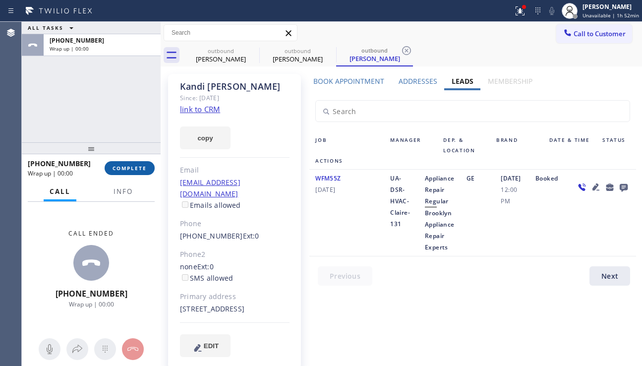
click at [132, 168] on span "COMPLETE" at bounding box center [129, 168] width 34 height 7
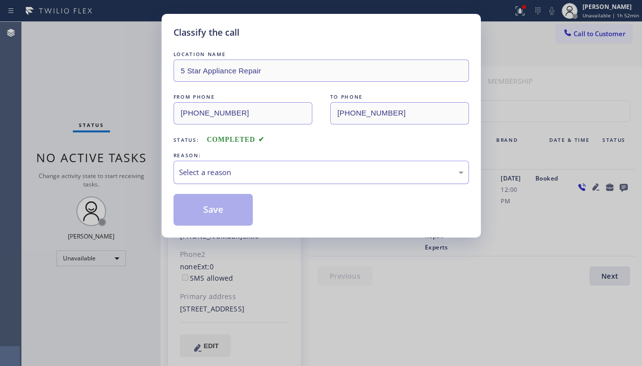
click at [252, 172] on div "Select a reason" at bounding box center [321, 172] width 284 height 11
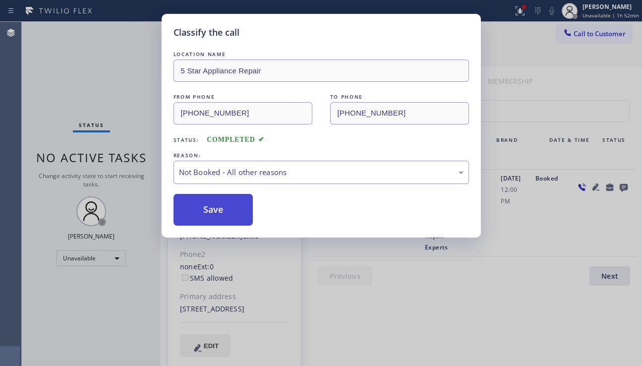
click at [227, 213] on button "Save" at bounding box center [213, 210] width 80 height 32
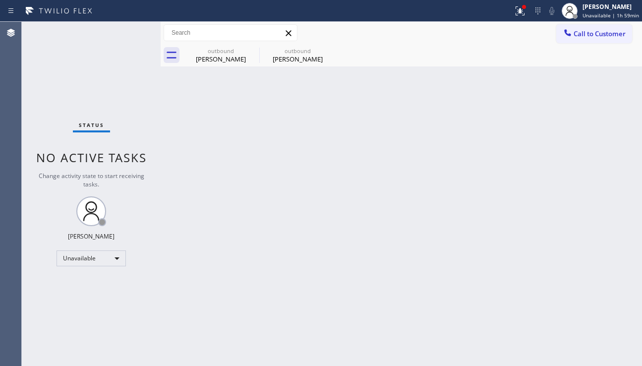
click at [607, 233] on div "Back to Dashboard Change Sender ID Customers Technicians Select a contact Outbo…" at bounding box center [401, 194] width 481 height 344
click at [250, 53] on icon at bounding box center [252, 50] width 9 height 9
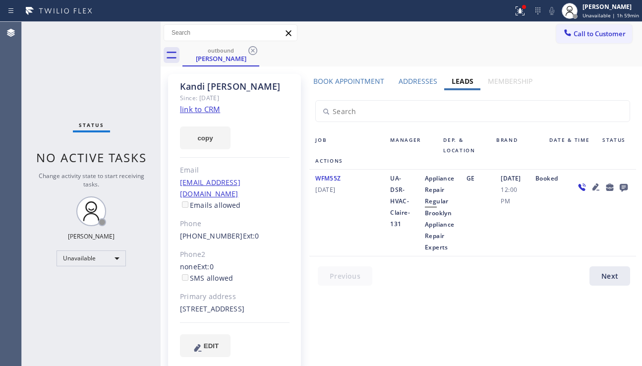
click at [250, 53] on icon at bounding box center [252, 50] width 9 height 9
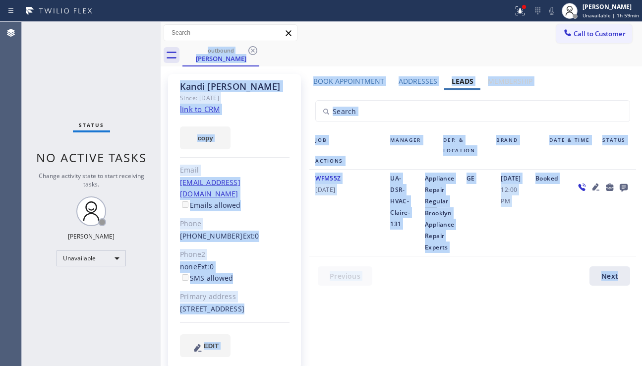
click at [250, 53] on div "outbound [PERSON_NAME]" at bounding box center [411, 55] width 459 height 22
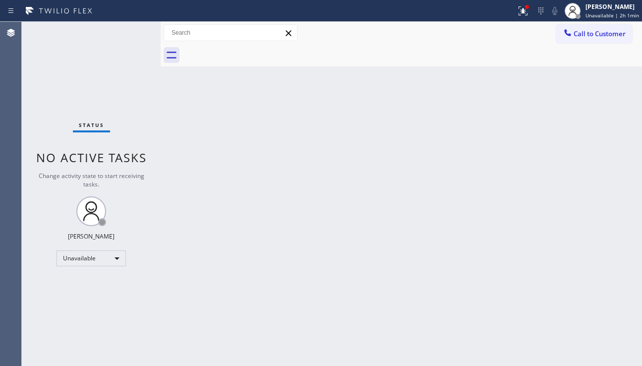
drag, startPoint x: 602, startPoint y: 230, endPoint x: 587, endPoint y: 229, distance: 14.4
click at [602, 230] on div "Back to Dashboard Change Sender ID Customers Technicians Select a contact Outbo…" at bounding box center [401, 194] width 481 height 344
drag, startPoint x: 583, startPoint y: 37, endPoint x: 417, endPoint y: 151, distance: 201.8
click at [583, 38] on span "Call to Customer" at bounding box center [599, 33] width 52 height 9
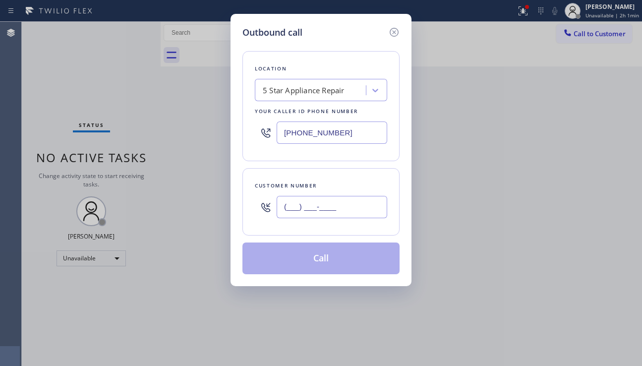
click at [318, 209] on input "(___) ___-____" at bounding box center [332, 207] width 111 height 22
paste input "480) 225-3251"
type input "[PHONE_NUMBER]"
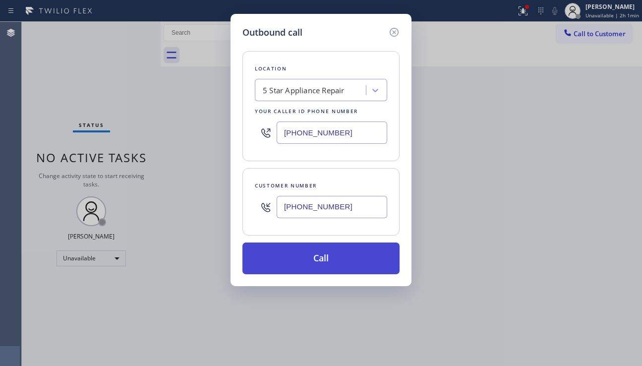
click at [294, 244] on button "Call" at bounding box center [320, 258] width 157 height 32
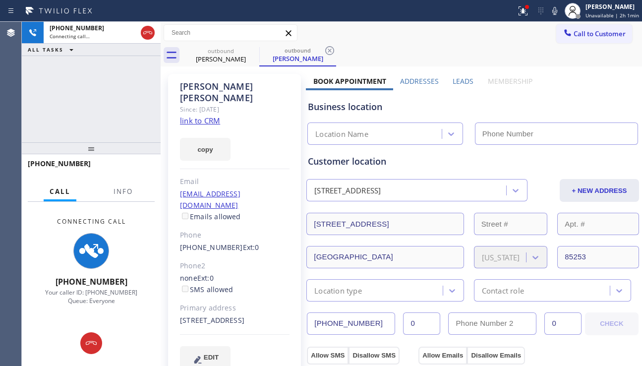
type input "[PHONE_NUMBER]"
click at [52, 116] on div "[PHONE_NUMBER] Connecting call… ALL TASKS ALL TASKS ACTIVE TASKS TASKS IN WRAP …" at bounding box center [91, 82] width 139 height 120
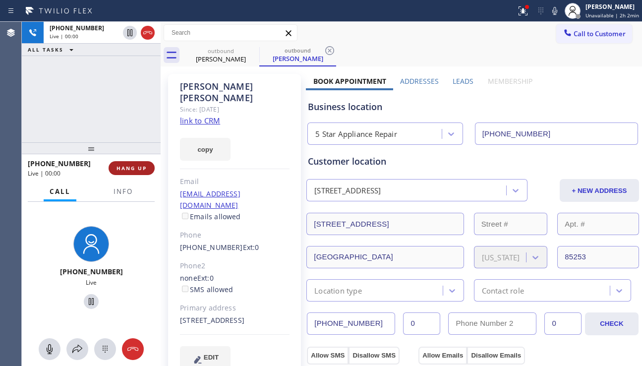
click at [138, 171] on span "HANG UP" at bounding box center [131, 168] width 30 height 7
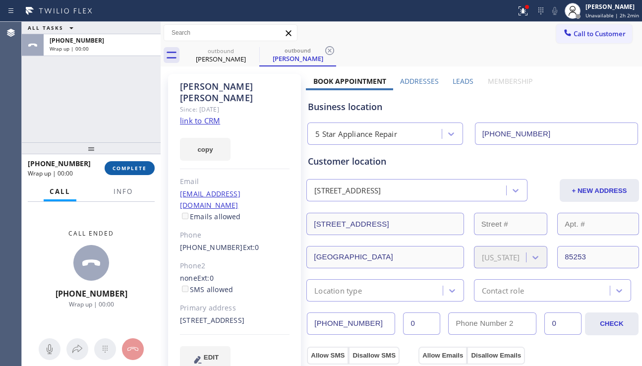
click at [147, 168] on button "COMPLETE" at bounding box center [130, 168] width 50 height 14
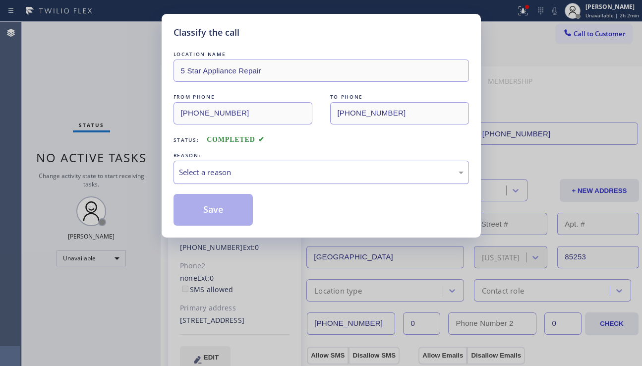
click at [277, 173] on div "Select a reason" at bounding box center [321, 172] width 284 height 11
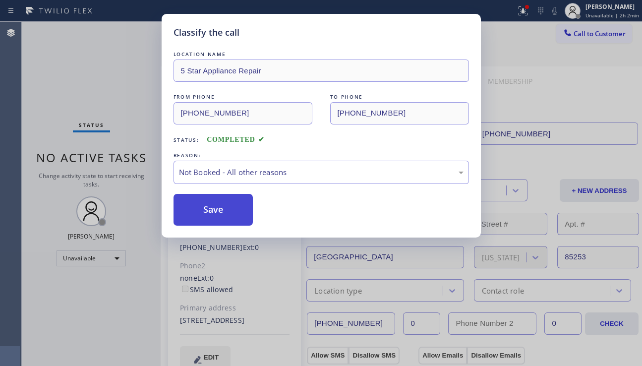
click at [209, 213] on button "Save" at bounding box center [213, 210] width 80 height 32
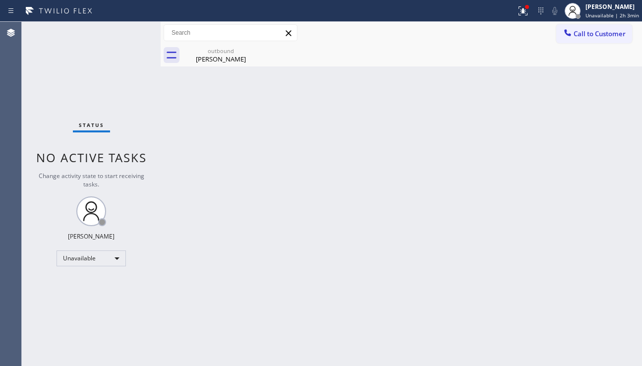
click at [389, 94] on div "Back to Dashboard Change Sender ID Customers Technicians Select a contact Outbo…" at bounding box center [401, 194] width 481 height 344
click at [247, 57] on div "[PERSON_NAME]" at bounding box center [220, 59] width 75 height 9
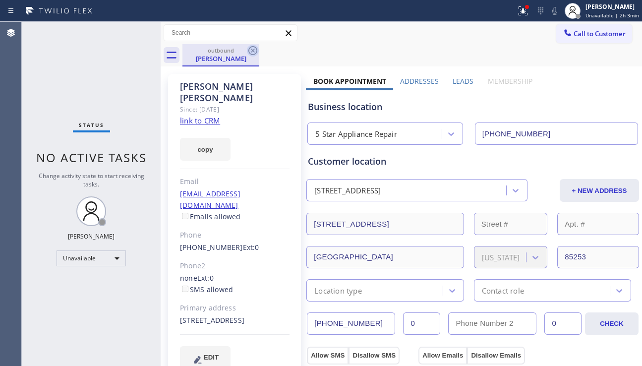
click at [251, 50] on icon at bounding box center [253, 51] width 12 height 12
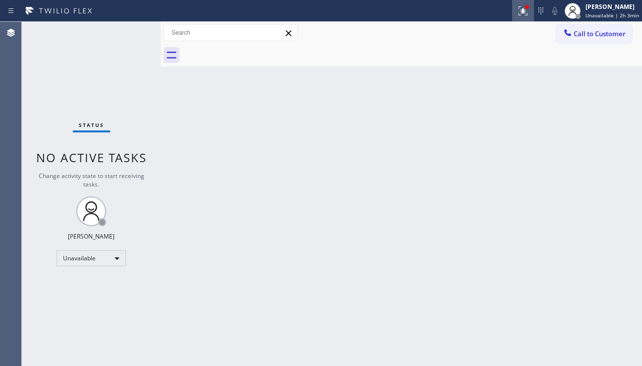
click at [520, 11] on div at bounding box center [523, 11] width 22 height 12
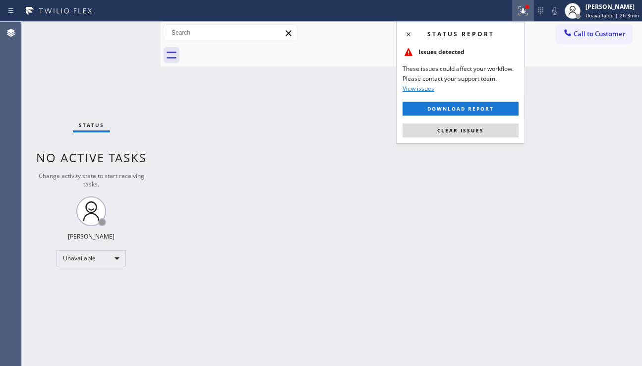
drag, startPoint x: 457, startPoint y: 130, endPoint x: 548, endPoint y: 145, distance: 91.9
click at [458, 130] on span "Clear issues" at bounding box center [460, 130] width 47 height 7
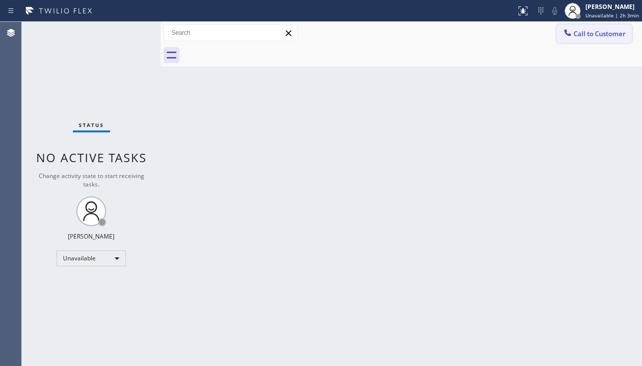
click at [563, 40] on button "Call to Customer" at bounding box center [594, 33] width 76 height 19
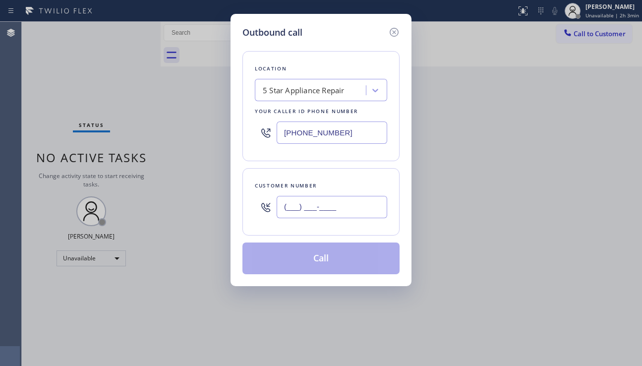
click at [289, 213] on input "(___) ___-____" at bounding box center [332, 207] width 111 height 22
paste input "306) 533-9061"
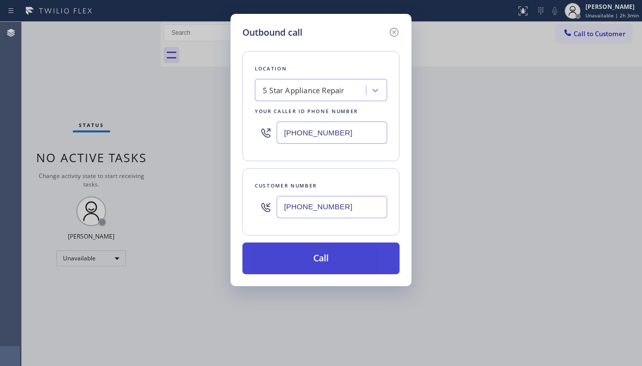
type input "[PHONE_NUMBER]"
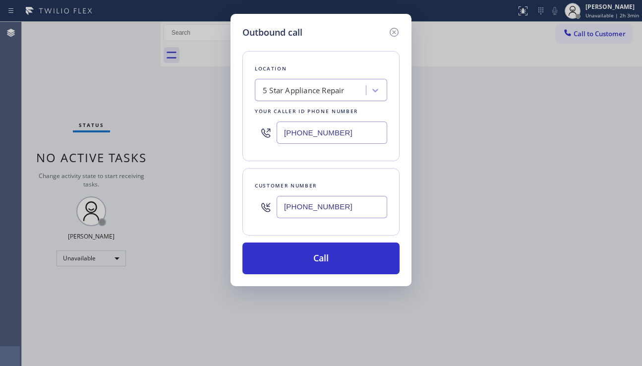
drag, startPoint x: 323, startPoint y: 260, endPoint x: 123, endPoint y: 74, distance: 272.8
click at [322, 258] on button "Call" at bounding box center [320, 258] width 157 height 32
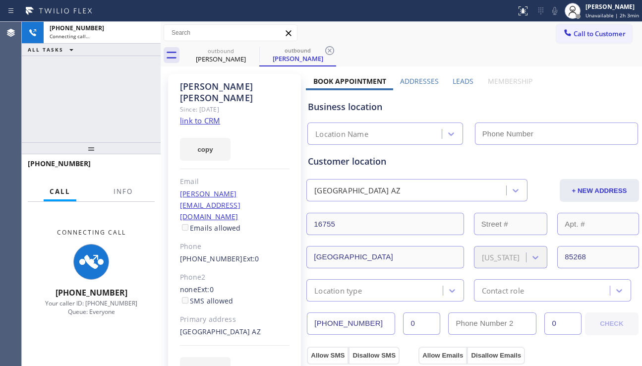
type input "[PHONE_NUMBER]"
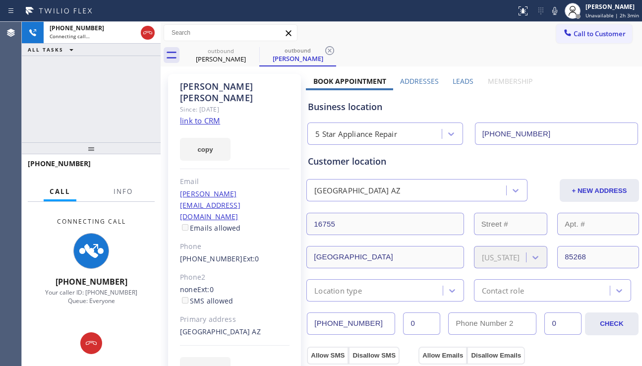
click at [597, 101] on div "Business location" at bounding box center [473, 106] width 330 height 13
click at [454, 84] on label "Leads" at bounding box center [462, 80] width 21 height 9
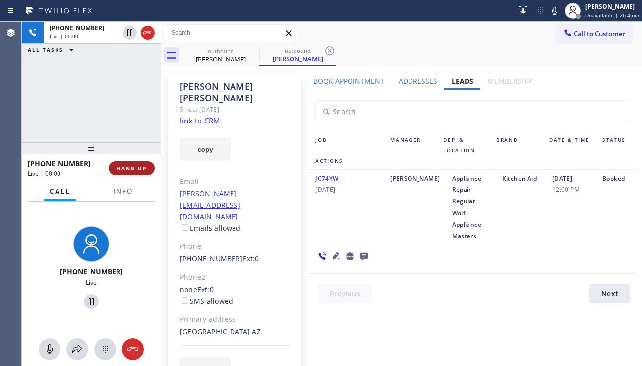
click at [131, 169] on span "HANG UP" at bounding box center [131, 168] width 30 height 7
click at [131, 168] on span "HANG UP" at bounding box center [131, 168] width 30 height 7
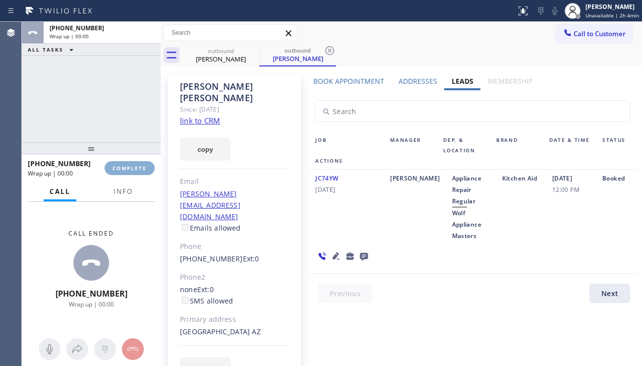
click at [130, 168] on span "COMPLETE" at bounding box center [129, 168] width 34 height 7
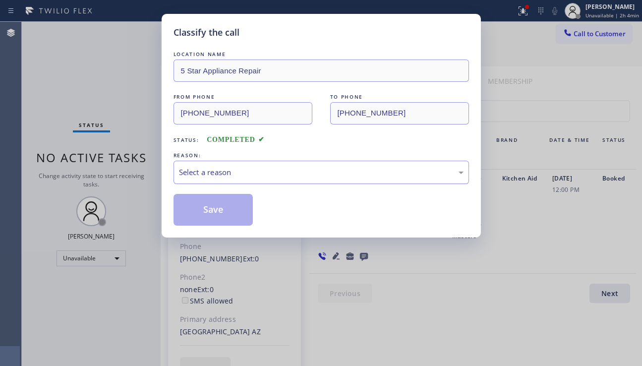
click at [227, 171] on div "Select a reason" at bounding box center [321, 172] width 284 height 11
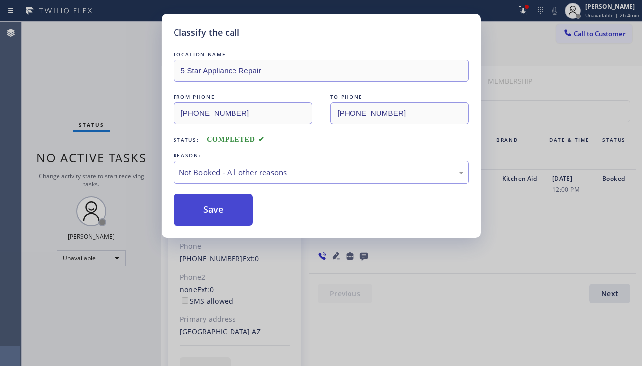
drag, startPoint x: 195, startPoint y: 209, endPoint x: 230, endPoint y: 206, distance: 35.4
click at [196, 209] on button "Save" at bounding box center [213, 210] width 80 height 32
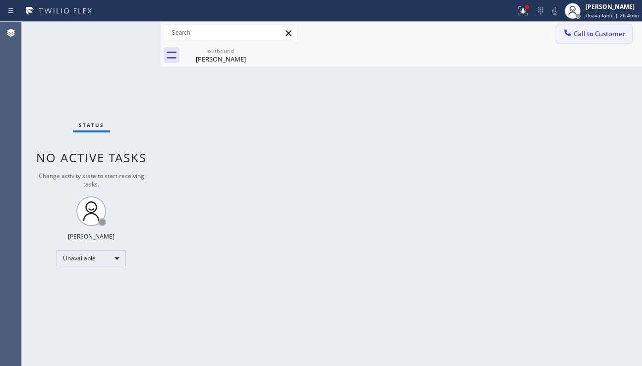
click at [603, 36] on span "Call to Customer" at bounding box center [599, 33] width 52 height 9
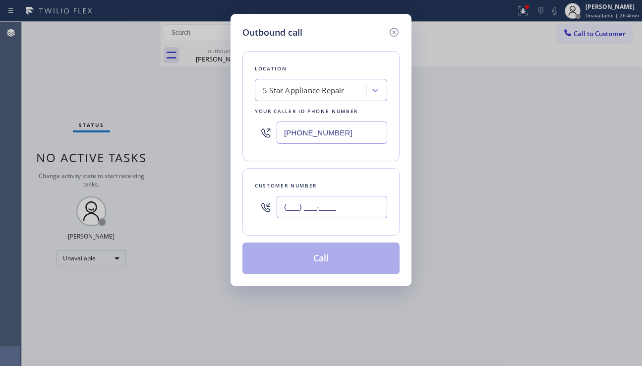
click at [325, 203] on input "(___) ___-____" at bounding box center [332, 207] width 111 height 22
paste input "212) 721-4425"
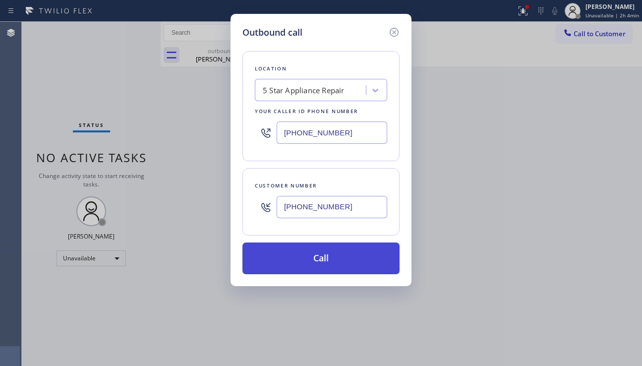
type input "[PHONE_NUMBER]"
click at [328, 255] on button "Call" at bounding box center [320, 258] width 157 height 32
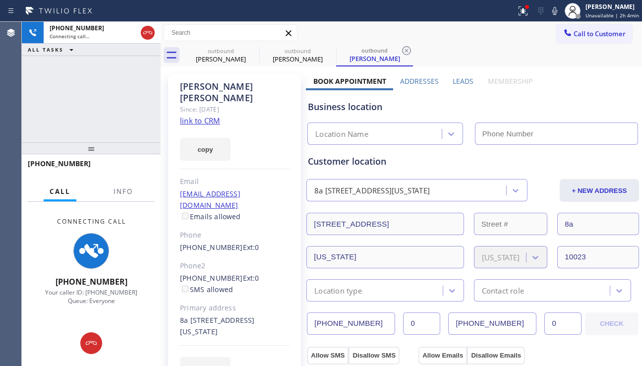
type input "[PHONE_NUMBER]"
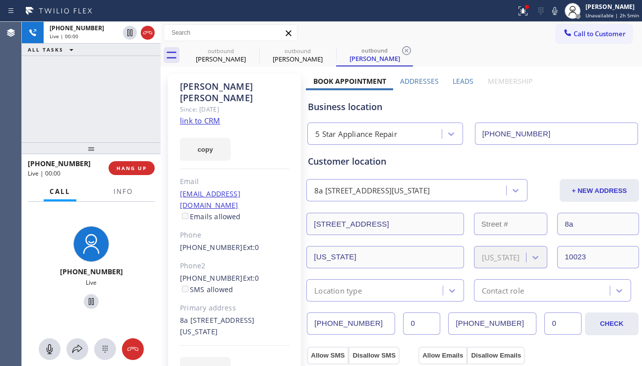
click at [581, 106] on div "Business location" at bounding box center [473, 106] width 330 height 13
click at [134, 163] on button "HANG UP" at bounding box center [132, 168] width 46 height 14
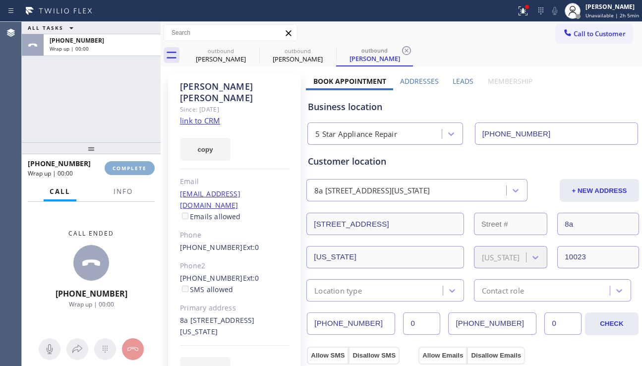
click at [134, 162] on button "COMPLETE" at bounding box center [130, 168] width 50 height 14
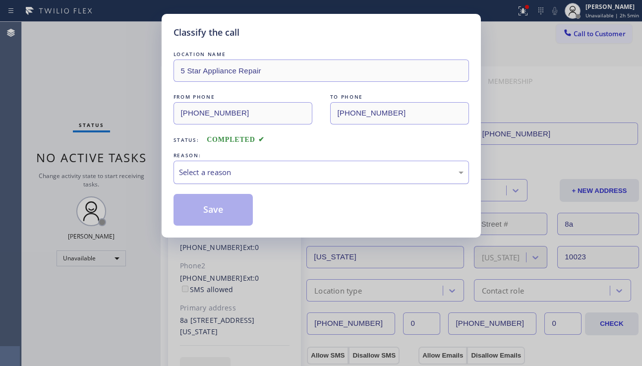
click at [251, 169] on div "Select a reason" at bounding box center [321, 172] width 284 height 11
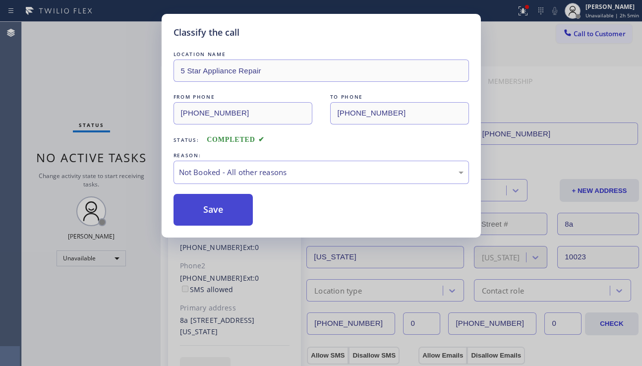
click at [216, 209] on button "Save" at bounding box center [213, 210] width 80 height 32
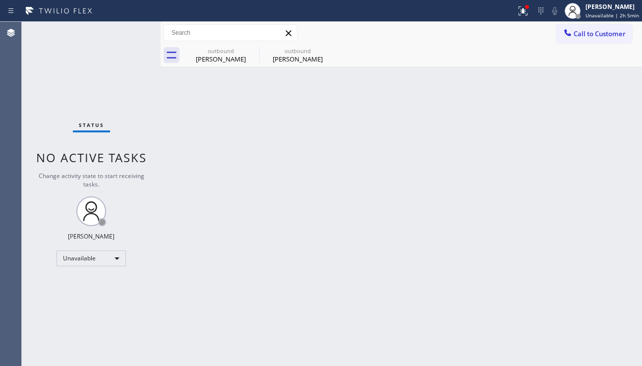
click at [562, 186] on div "Back to Dashboard Change Sender ID Customers Technicians Select a contact Outbo…" at bounding box center [401, 194] width 481 height 344
click at [250, 50] on icon at bounding box center [253, 51] width 12 height 12
click at [0, 0] on icon at bounding box center [0, 0] width 0 height 0
click at [250, 50] on div at bounding box center [411, 55] width 459 height 22
click at [347, 238] on div "Back to Dashboard Change Sender ID Customers Technicians Select a contact Outbo…" at bounding box center [401, 194] width 481 height 344
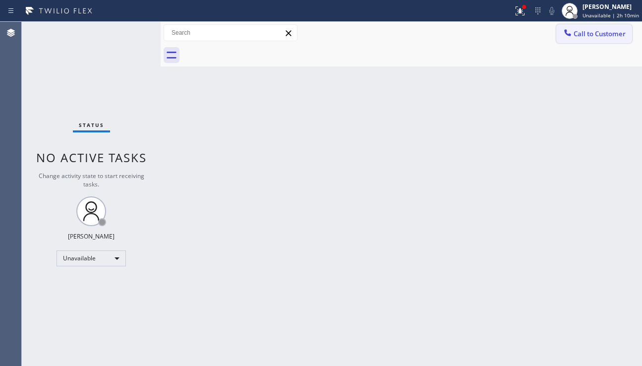
click at [594, 39] on button "Call to Customer" at bounding box center [594, 33] width 76 height 19
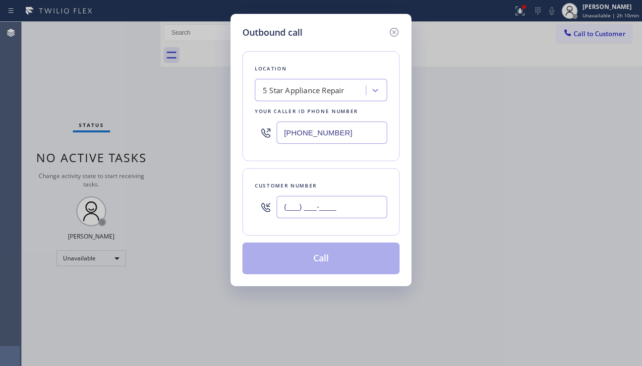
click at [327, 204] on input "(___) ___-____" at bounding box center [332, 207] width 111 height 22
paste input "480) 229-1643"
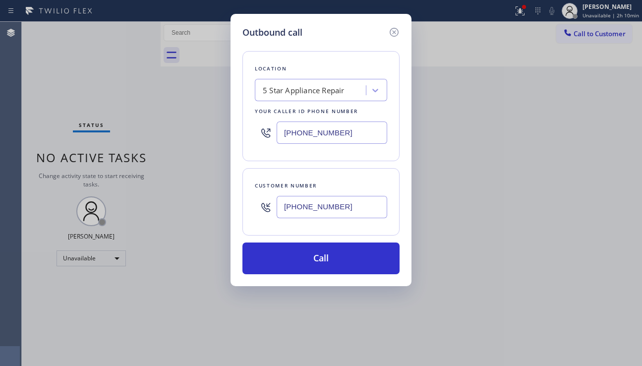
type input "[PHONE_NUMBER]"
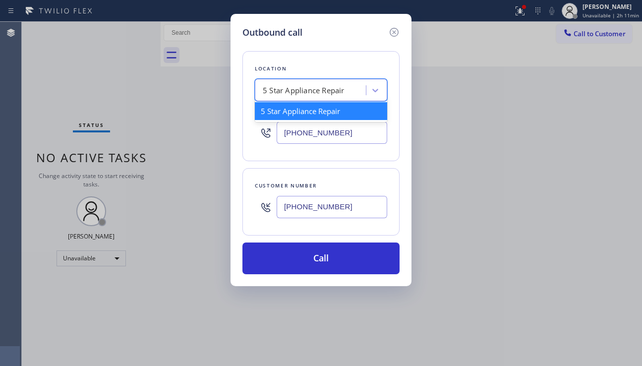
click at [309, 90] on div "5 Star Appliance Repair" at bounding box center [304, 90] width 82 height 11
paste input "Red Apple Appliance Repair Mesa"
type input "Red Apple Appliance Repair Mesa"
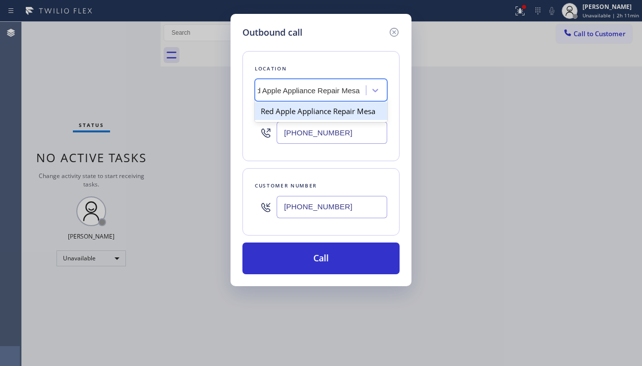
click at [310, 115] on div "Red Apple Appliance Repair Mesa" at bounding box center [321, 111] width 132 height 18
type input "[PHONE_NUMBER]"
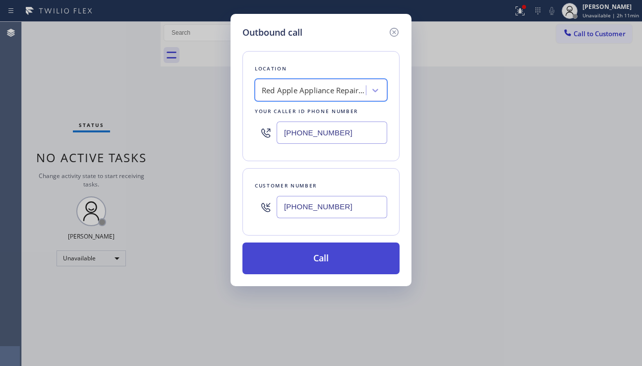
click at [312, 261] on button "Call" at bounding box center [320, 258] width 157 height 32
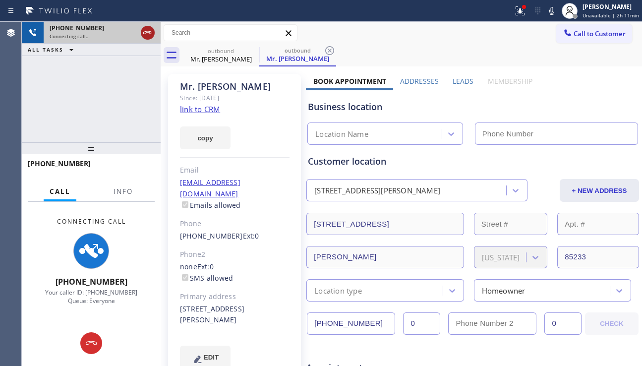
click at [151, 35] on icon at bounding box center [148, 33] width 12 height 12
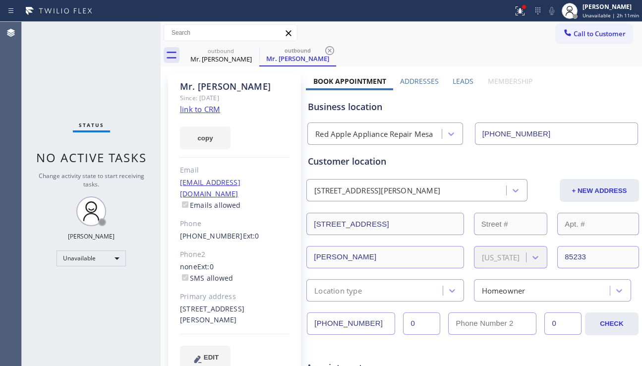
type input "[PHONE_NUMBER]"
click at [253, 50] on icon at bounding box center [252, 50] width 9 height 9
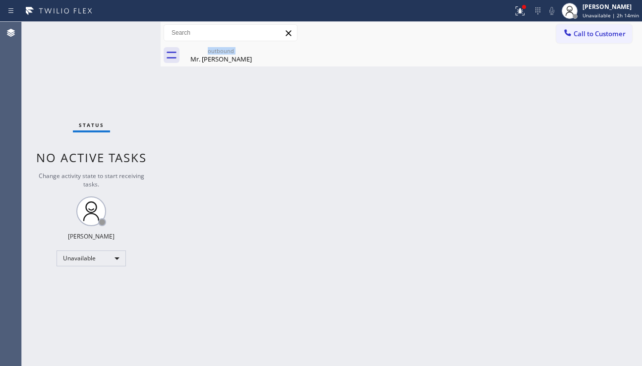
click at [253, 50] on div "outbound Mr. [PERSON_NAME]" at bounding box center [220, 55] width 77 height 22
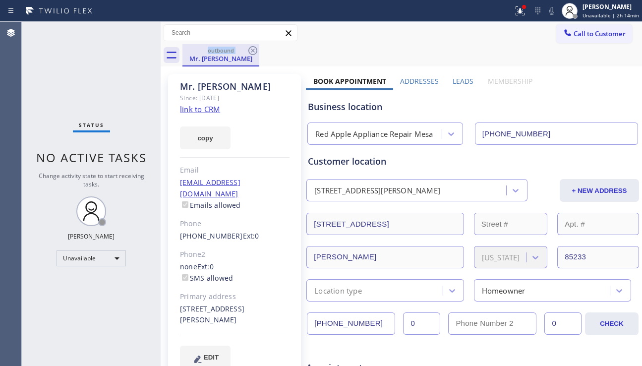
click at [241, 53] on div "outbound" at bounding box center [220, 50] width 75 height 7
click at [509, 14] on div at bounding box center [520, 11] width 22 height 12
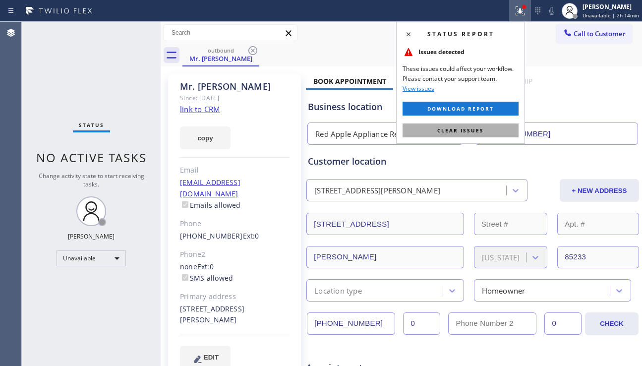
click at [452, 130] on span "Clear issues" at bounding box center [460, 130] width 47 height 7
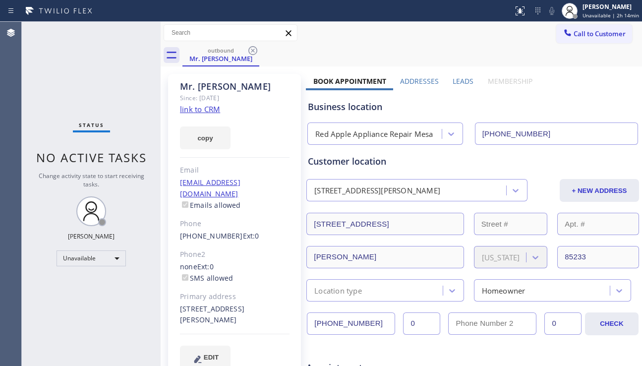
click at [601, 102] on div "Business location" at bounding box center [473, 106] width 330 height 13
click at [66, 318] on div "Status No active tasks Change activity state to start receiving tasks. [PERSON_…" at bounding box center [91, 194] width 139 height 344
click at [98, 257] on div "Unavailable" at bounding box center [90, 258] width 69 height 16
click at [94, 304] on li "Break" at bounding box center [90, 309] width 67 height 12
click at [579, 87] on div "Business location Red Apple Appliance Repair [GEOGRAPHIC_DATA] [PHONE_NUMBER]" at bounding box center [473, 115] width 334 height 58
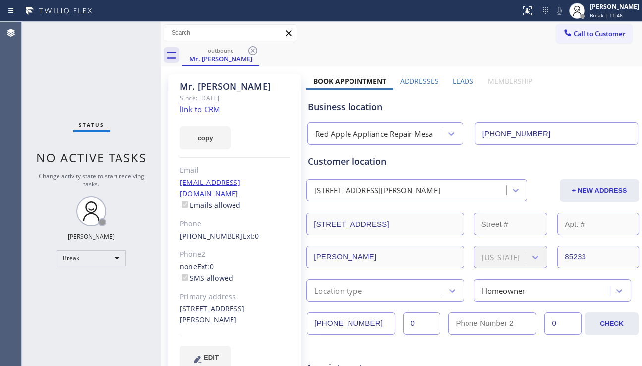
click at [266, 187] on div "[EMAIL_ADDRESS][DOMAIN_NAME] Emails allowed" at bounding box center [235, 194] width 110 height 34
click at [117, 263] on div "Break" at bounding box center [90, 258] width 69 height 16
click at [91, 294] on li "Unavailable" at bounding box center [90, 297] width 67 height 12
click at [63, 309] on div "Status No active tasks Change activity state to start receiving tasks. [PERSON_…" at bounding box center [91, 194] width 139 height 344
click at [275, 261] on div "none Ext: 0 SMS allowed" at bounding box center [235, 272] width 110 height 23
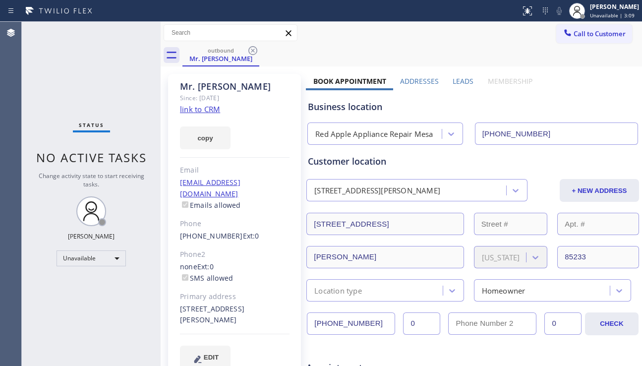
drag, startPoint x: 608, startPoint y: 63, endPoint x: 606, endPoint y: 47, distance: 16.9
click at [608, 62] on div "outbound Mr. [PERSON_NAME]" at bounding box center [411, 55] width 459 height 22
click at [600, 42] on button "Call to Customer" at bounding box center [594, 33] width 76 height 19
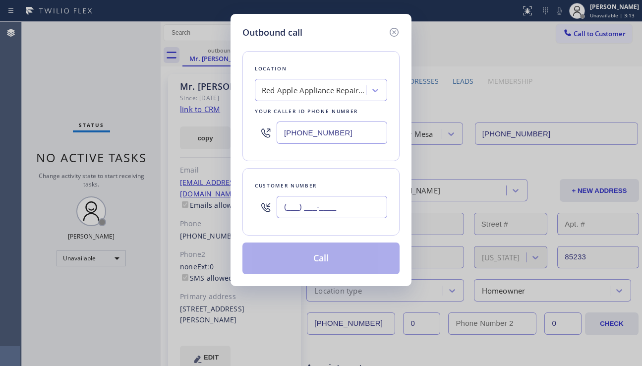
click at [320, 212] on input "(___) ___-____" at bounding box center [332, 207] width 111 height 22
paste input "818) 699-8947"
type input "[PHONE_NUMBER]"
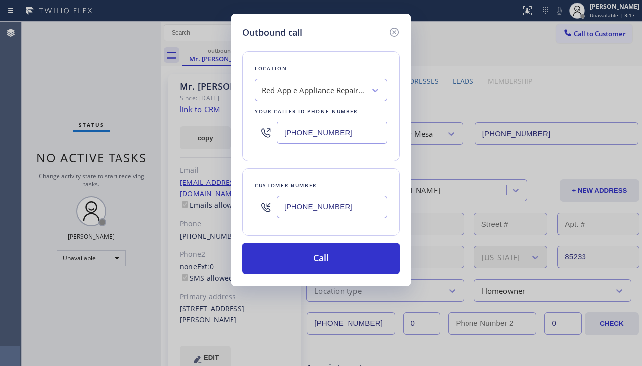
drag, startPoint x: 358, startPoint y: 134, endPoint x: 259, endPoint y: 135, distance: 98.6
click at [259, 135] on div "[PHONE_NUMBER]" at bounding box center [321, 132] width 132 height 32
paste input "818) 862-3624"
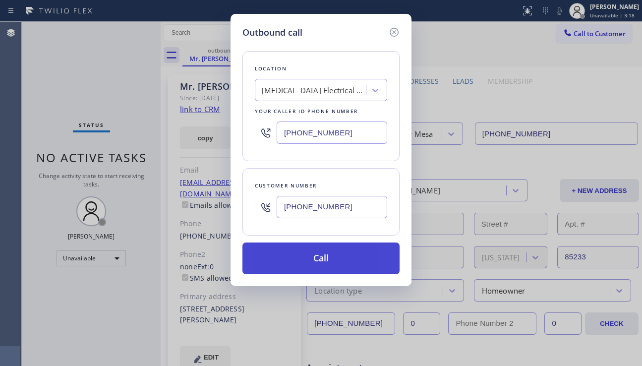
type input "[PHONE_NUMBER]"
click at [311, 260] on button "Call" at bounding box center [320, 258] width 157 height 32
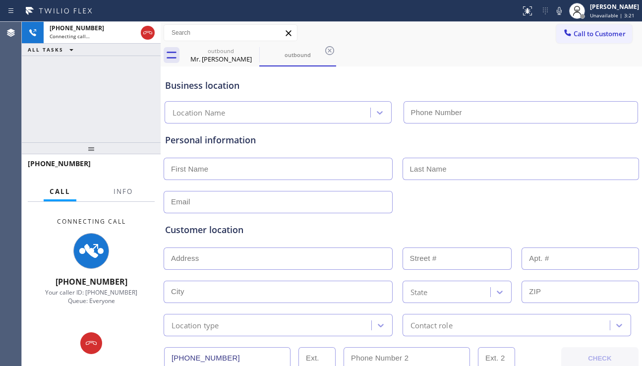
type input "[PHONE_NUMBER]"
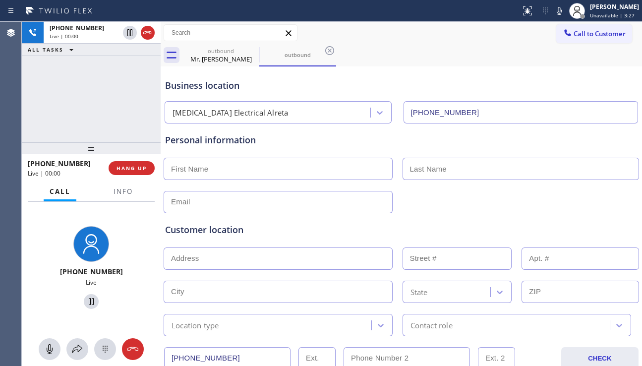
click at [585, 220] on div "Customer location >> ADD NEW ADDRESS << + NEW ADDRESS State Location type Conta…" at bounding box center [401, 274] width 476 height 123
click at [118, 190] on span "Info" at bounding box center [122, 191] width 19 height 9
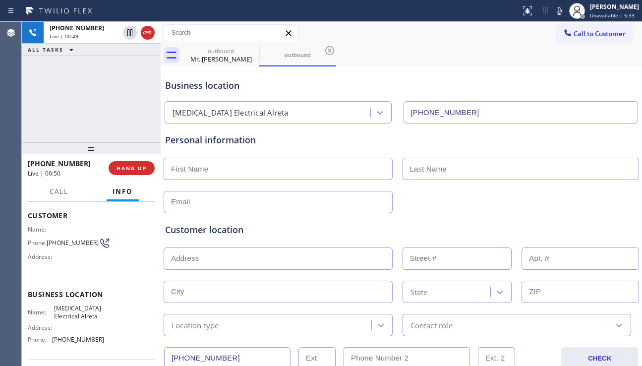
scroll to position [50, 0]
click at [248, 230] on div "Customer location" at bounding box center [401, 229] width 472 height 13
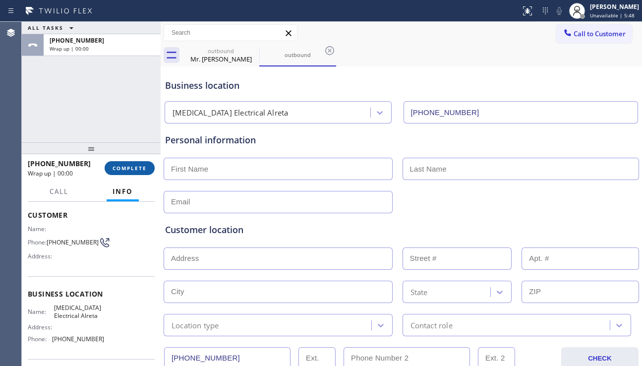
click at [130, 169] on span "COMPLETE" at bounding box center [129, 168] width 34 height 7
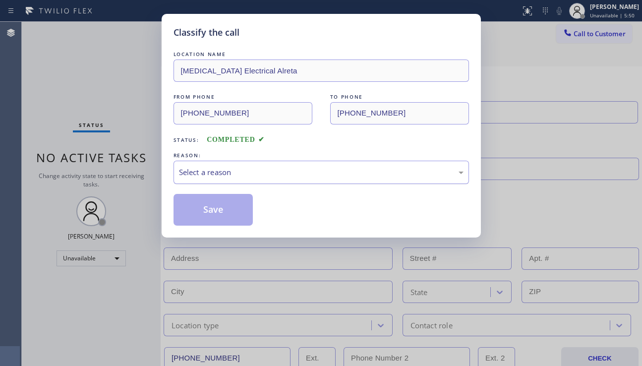
click at [269, 161] on div "Select a reason" at bounding box center [320, 172] width 295 height 23
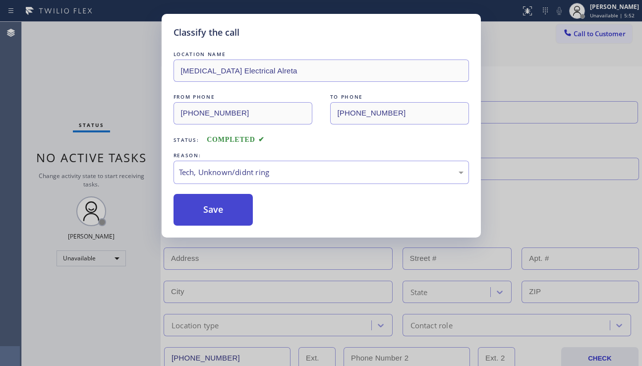
click at [229, 213] on button "Save" at bounding box center [213, 210] width 80 height 32
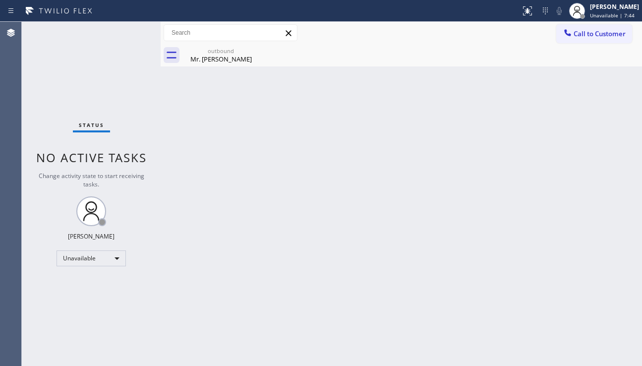
click at [206, 257] on div "Back to Dashboard Change Sender ID Customers Technicians Select a contact Outbo…" at bounding box center [401, 194] width 481 height 344
click at [294, 279] on div "Back to Dashboard Change Sender ID Customers Technicians Select a contact Outbo…" at bounding box center [401, 194] width 481 height 344
click at [599, 278] on div "Back to Dashboard Change Sender ID Customers Technicians Select a contact Outbo…" at bounding box center [401, 194] width 481 height 344
click at [245, 137] on div "Back to Dashboard Change Sender ID Customers Technicians Select a contact Outbo…" at bounding box center [401, 194] width 481 height 344
click at [235, 57] on div "Mr. [PERSON_NAME]" at bounding box center [220, 59] width 75 height 9
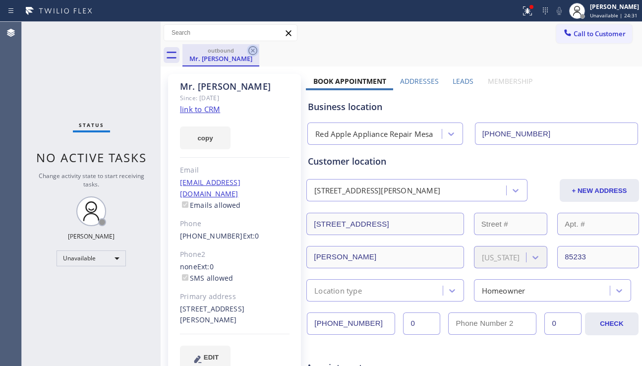
click at [248, 50] on icon at bounding box center [253, 51] width 12 height 12
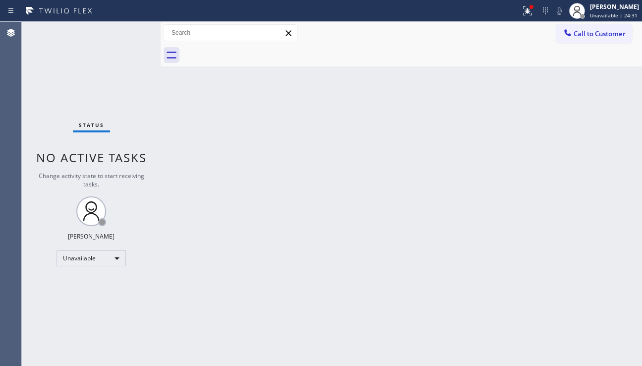
click at [257, 140] on div "Back to Dashboard Change Sender ID Customers Technicians Select a contact Outbo…" at bounding box center [401, 194] width 481 height 344
click at [590, 240] on div "Back to Dashboard Change Sender ID Customers Technicians Select a contact Outbo…" at bounding box center [401, 194] width 481 height 344
click at [516, 15] on button at bounding box center [527, 11] width 22 height 22
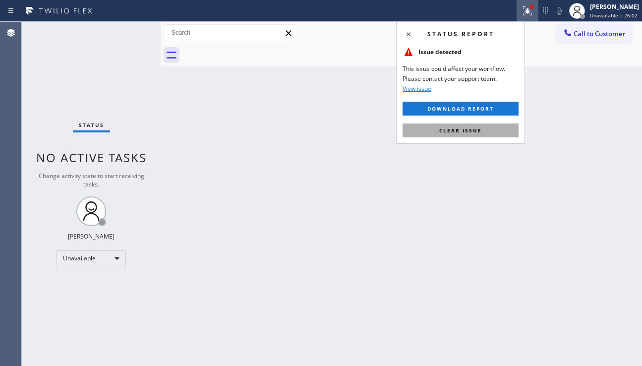
click at [459, 133] on span "Clear issue" at bounding box center [460, 130] width 43 height 7
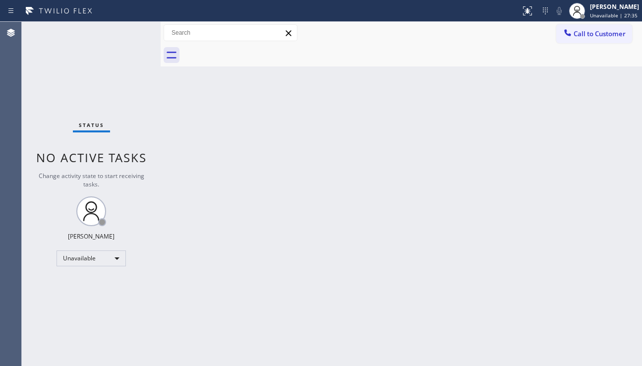
click at [618, 265] on div "Back to Dashboard Change Sender ID Customers Technicians Select a contact Outbo…" at bounding box center [401, 194] width 481 height 344
drag, startPoint x: 381, startPoint y: 178, endPoint x: 491, endPoint y: 121, distance: 123.2
click at [385, 176] on div "Back to Dashboard Change Sender ID Customers Technicians Select a contact Outbo…" at bounding box center [401, 194] width 481 height 344
click at [607, 40] on button "Call to Customer" at bounding box center [594, 33] width 76 height 19
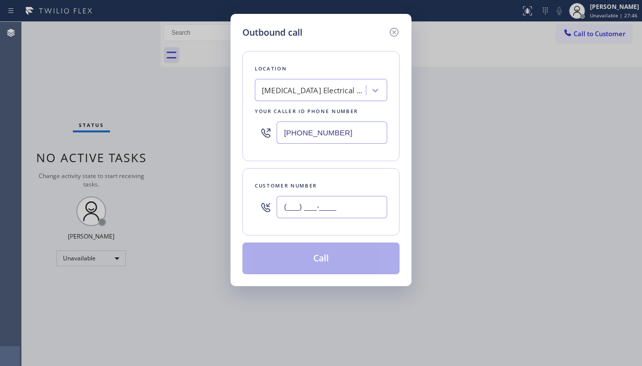
click at [314, 211] on input "(___) ___-____" at bounding box center [332, 207] width 111 height 22
paste input "909) 252-8391"
type input "[PHONE_NUMBER]"
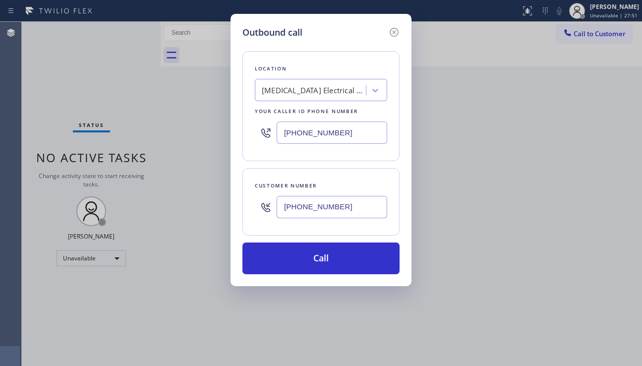
drag, startPoint x: 351, startPoint y: 131, endPoint x: 254, endPoint y: 134, distance: 97.2
click at [254, 134] on div "Location [MEDICAL_DATA] Electrical Alreta Your caller id phone number [PHONE_NU…" at bounding box center [320, 106] width 157 height 110
paste input "626) 921-4230"
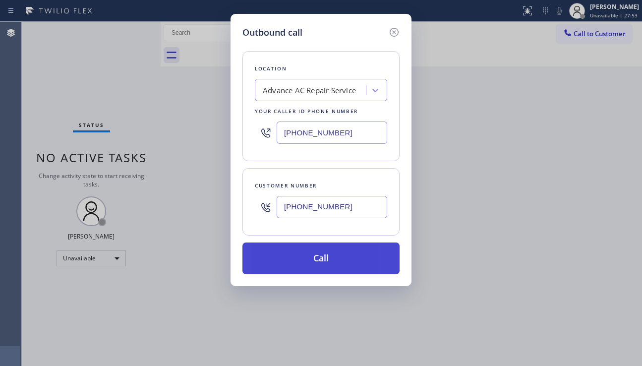
type input "[PHONE_NUMBER]"
click at [325, 260] on button "Call" at bounding box center [320, 258] width 157 height 32
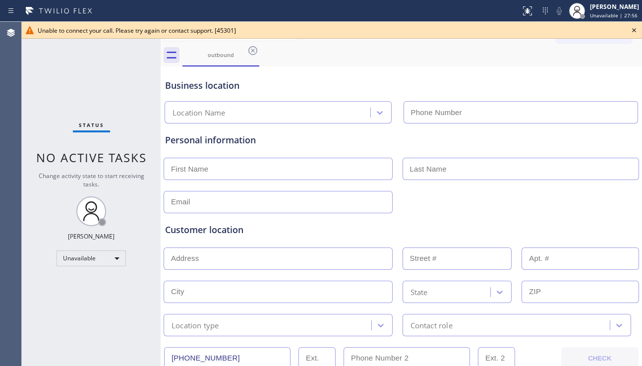
type input "[PHONE_NUMBER]"
click at [633, 29] on icon at bounding box center [634, 30] width 12 height 12
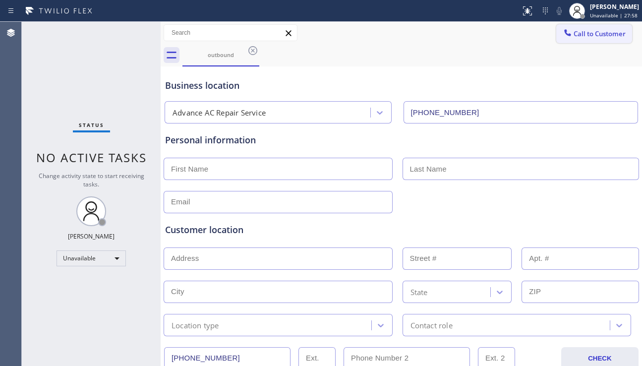
click at [598, 32] on span "Call to Customer" at bounding box center [599, 33] width 52 height 9
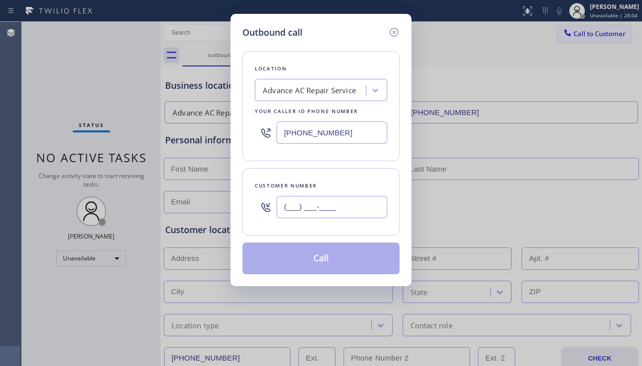
click at [304, 210] on input "(___) ___-____" at bounding box center [332, 207] width 111 height 22
paste input "909) 252-8391"
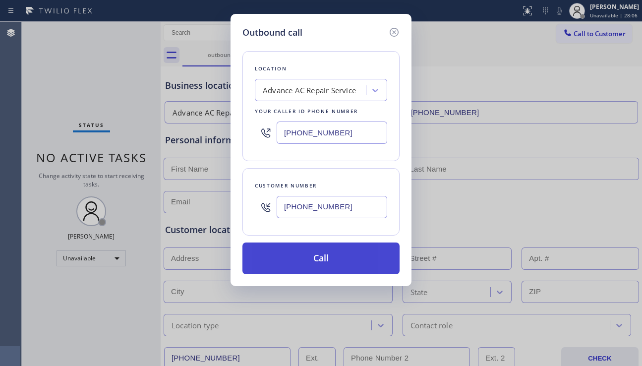
type input "[PHONE_NUMBER]"
click at [311, 248] on button "Call" at bounding box center [320, 258] width 157 height 32
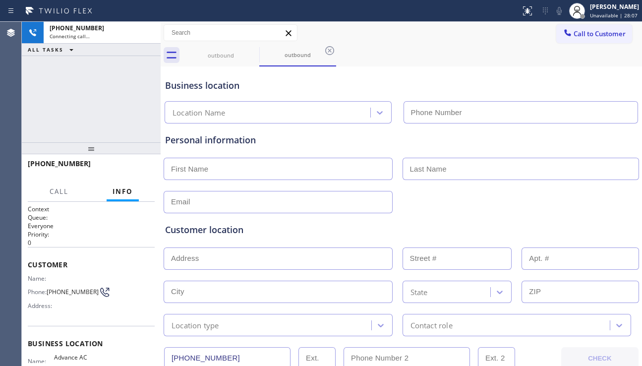
type input "[PHONE_NUMBER]"
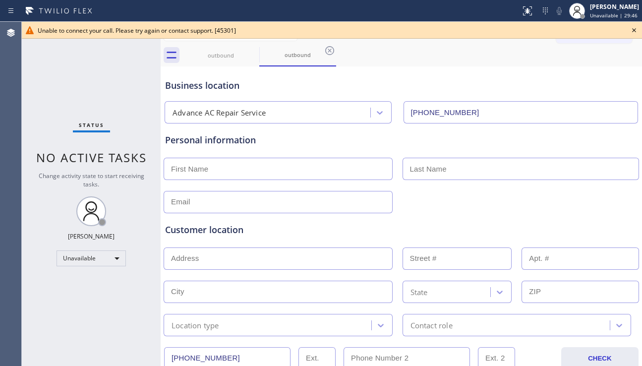
click at [585, 200] on div at bounding box center [401, 201] width 477 height 24
click at [131, 129] on div "Status No active tasks Change activity state to start receiving tasks. [PERSON_…" at bounding box center [91, 194] width 139 height 344
click at [623, 229] on div "Customer location" at bounding box center [401, 229] width 472 height 13
click at [636, 26] on icon at bounding box center [634, 30] width 12 height 12
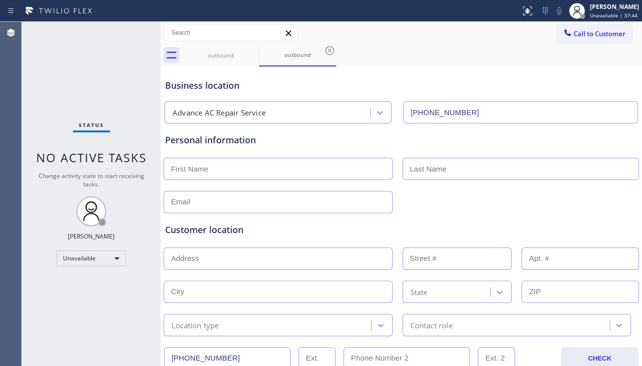
drag, startPoint x: 499, startPoint y: 233, endPoint x: 505, endPoint y: 225, distance: 10.2
click at [499, 232] on div "Customer location" at bounding box center [401, 229] width 472 height 13
click at [324, 48] on icon at bounding box center [330, 51] width 12 height 12
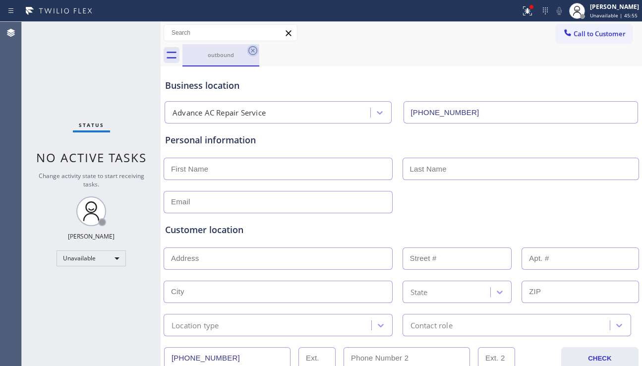
click at [254, 48] on icon at bounding box center [253, 51] width 12 height 12
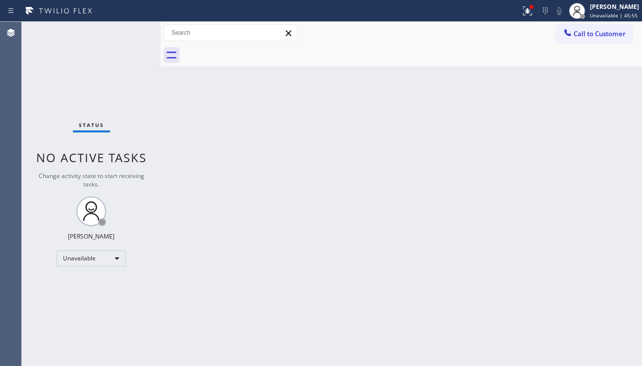
click at [328, 183] on div "Back to Dashboard Change Sender ID Customers Technicians Select a contact Outbo…" at bounding box center [401, 194] width 481 height 344
drag, startPoint x: 516, startPoint y: 20, endPoint x: 427, endPoint y: 144, distance: 152.7
click at [516, 21] on button at bounding box center [527, 11] width 22 height 22
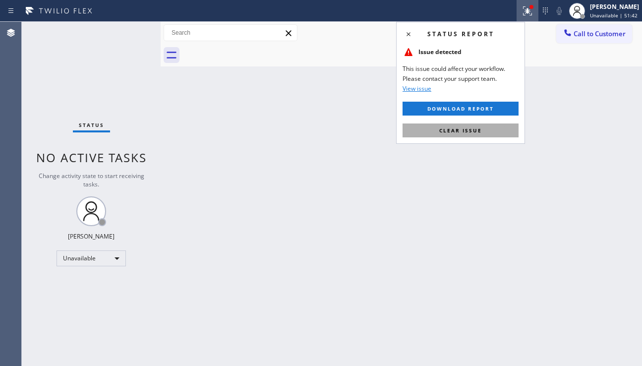
click at [471, 136] on button "Clear issue" at bounding box center [460, 130] width 116 height 14
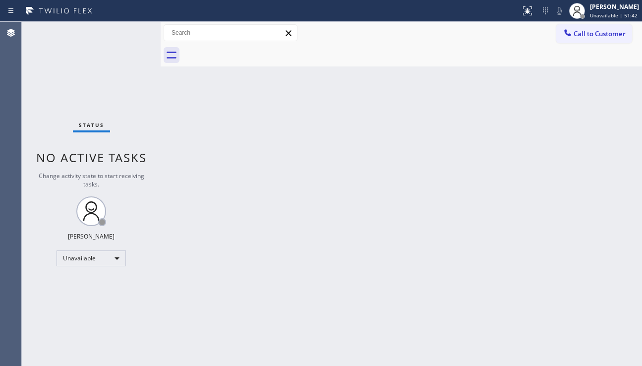
click at [411, 216] on div "Back to Dashboard Change Sender ID Customers Technicians Select a contact Outbo…" at bounding box center [401, 194] width 481 height 344
click at [572, 247] on div "Back to Dashboard Change Sender ID Customers Technicians Select a contact Outbo…" at bounding box center [401, 194] width 481 height 344
drag, startPoint x: 618, startPoint y: 267, endPoint x: 591, endPoint y: 276, distance: 28.2
click at [618, 267] on div "Back to Dashboard Change Sender ID Customers Technicians Select a contact Outbo…" at bounding box center [401, 194] width 481 height 344
click at [114, 262] on div "Unavailable" at bounding box center [90, 258] width 69 height 16
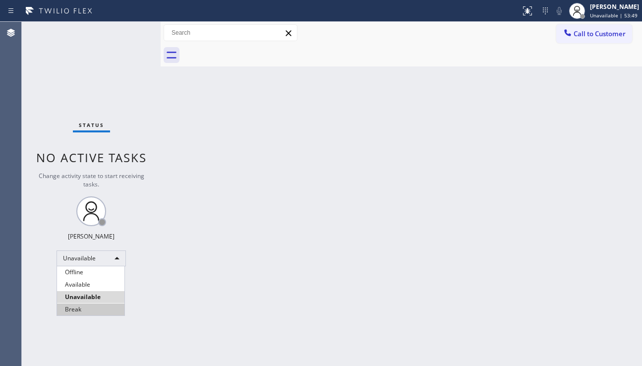
click at [102, 305] on li "Break" at bounding box center [90, 309] width 67 height 12
click at [211, 280] on div "Back to Dashboard Change Sender ID Customers Technicians Select a contact Outbo…" at bounding box center [401, 194] width 481 height 344
